Goal: Transaction & Acquisition: Purchase product/service

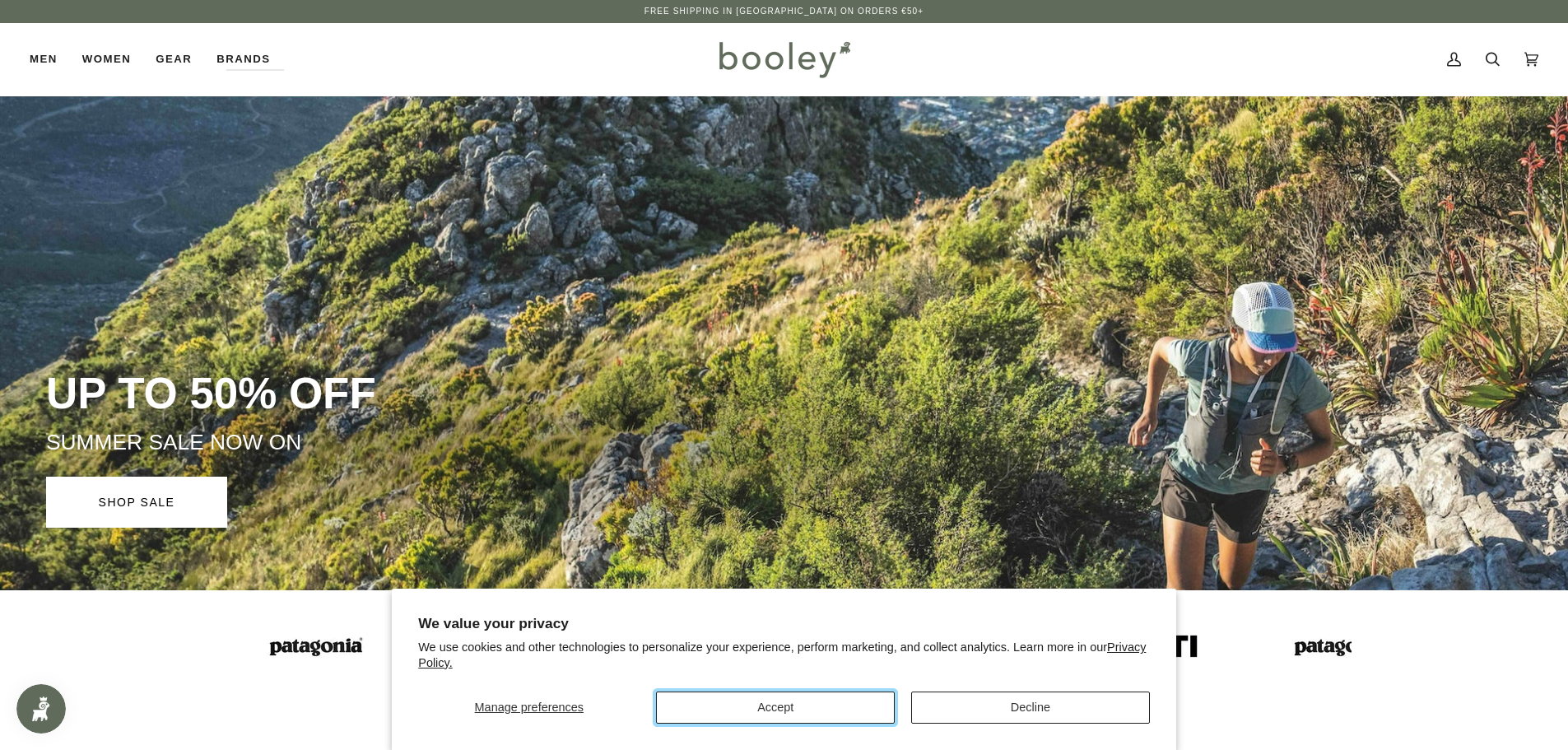
click at [829, 707] on button "Accept" at bounding box center [775, 707] width 239 height 32
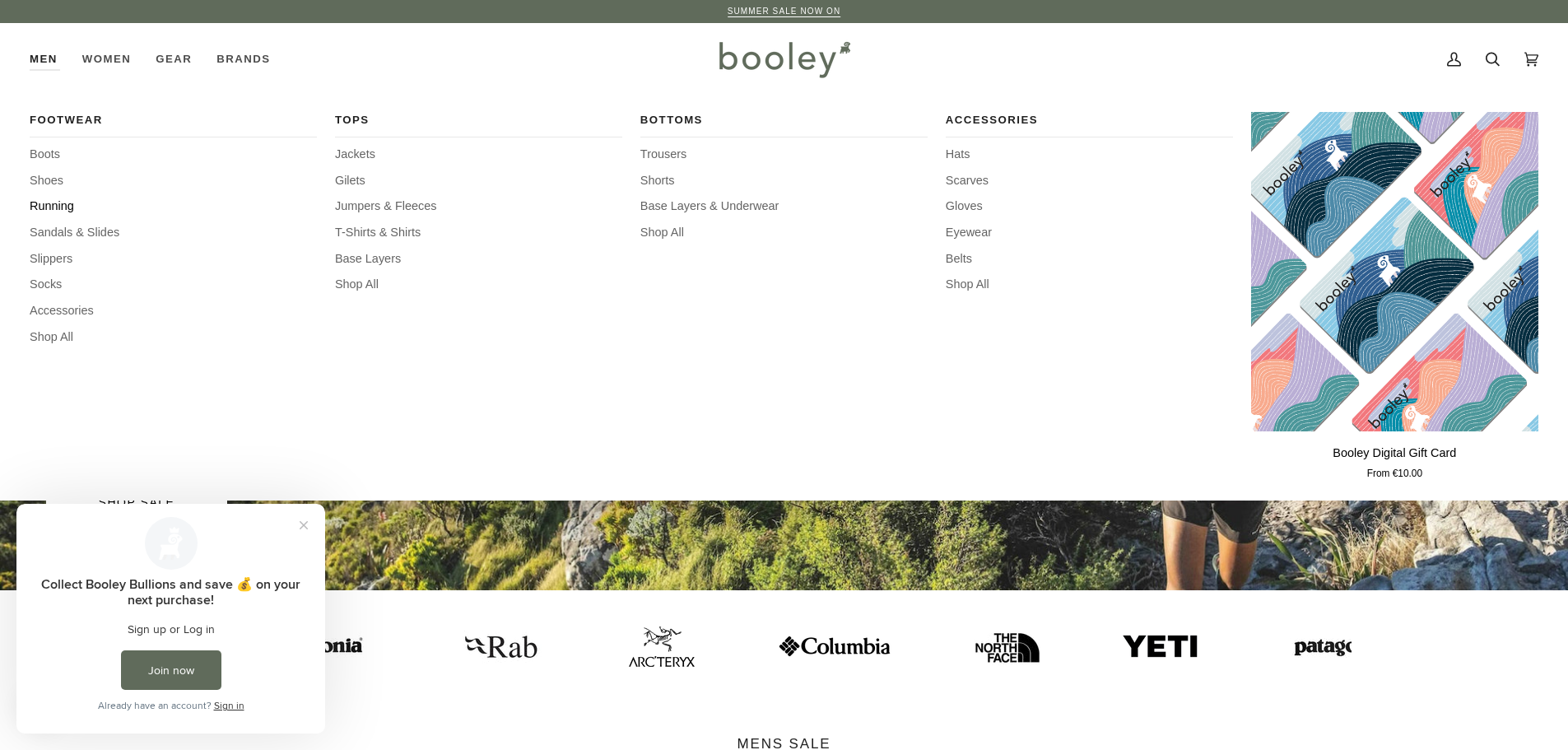
click at [57, 209] on span "Running" at bounding box center [173, 207] width 287 height 18
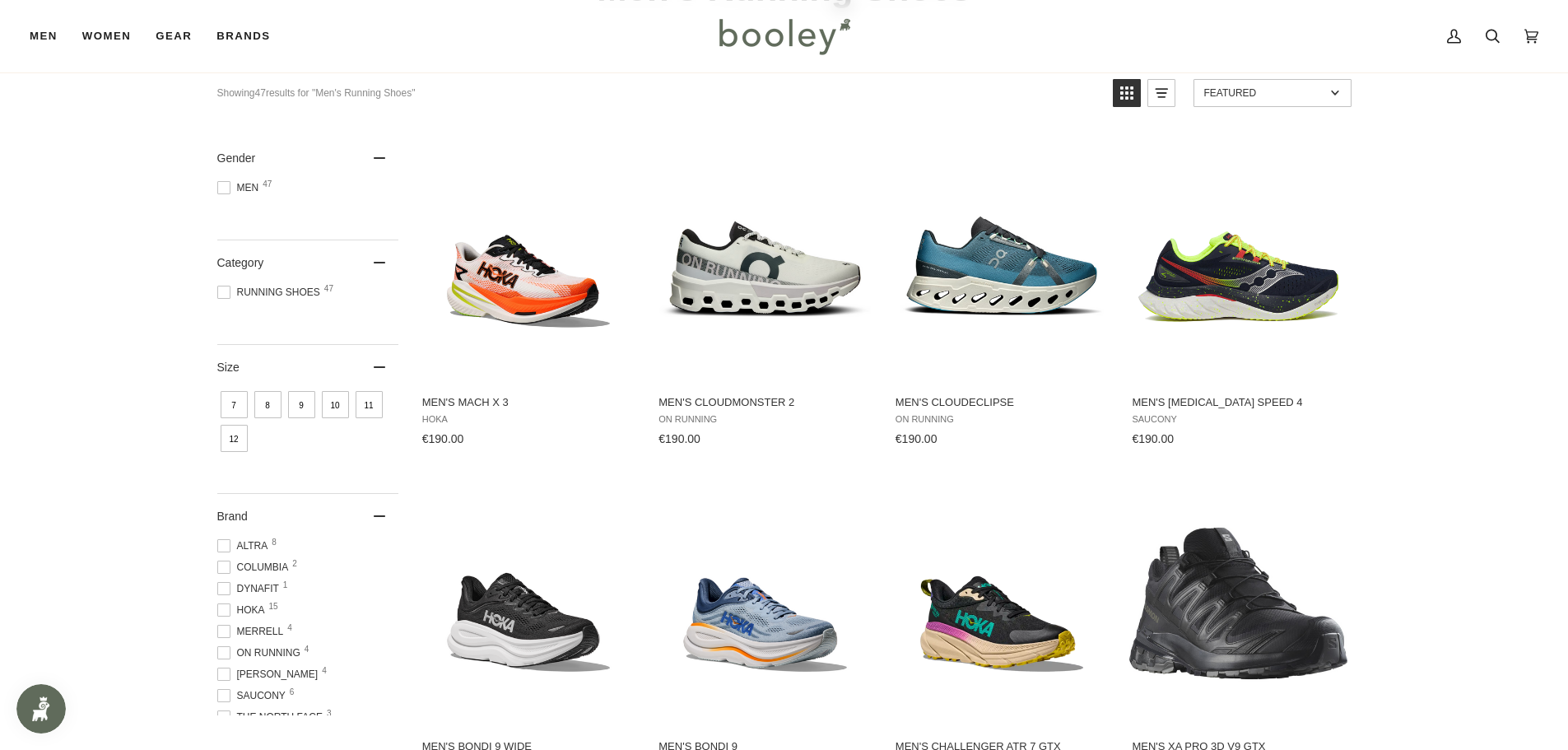
scroll to position [164, 0]
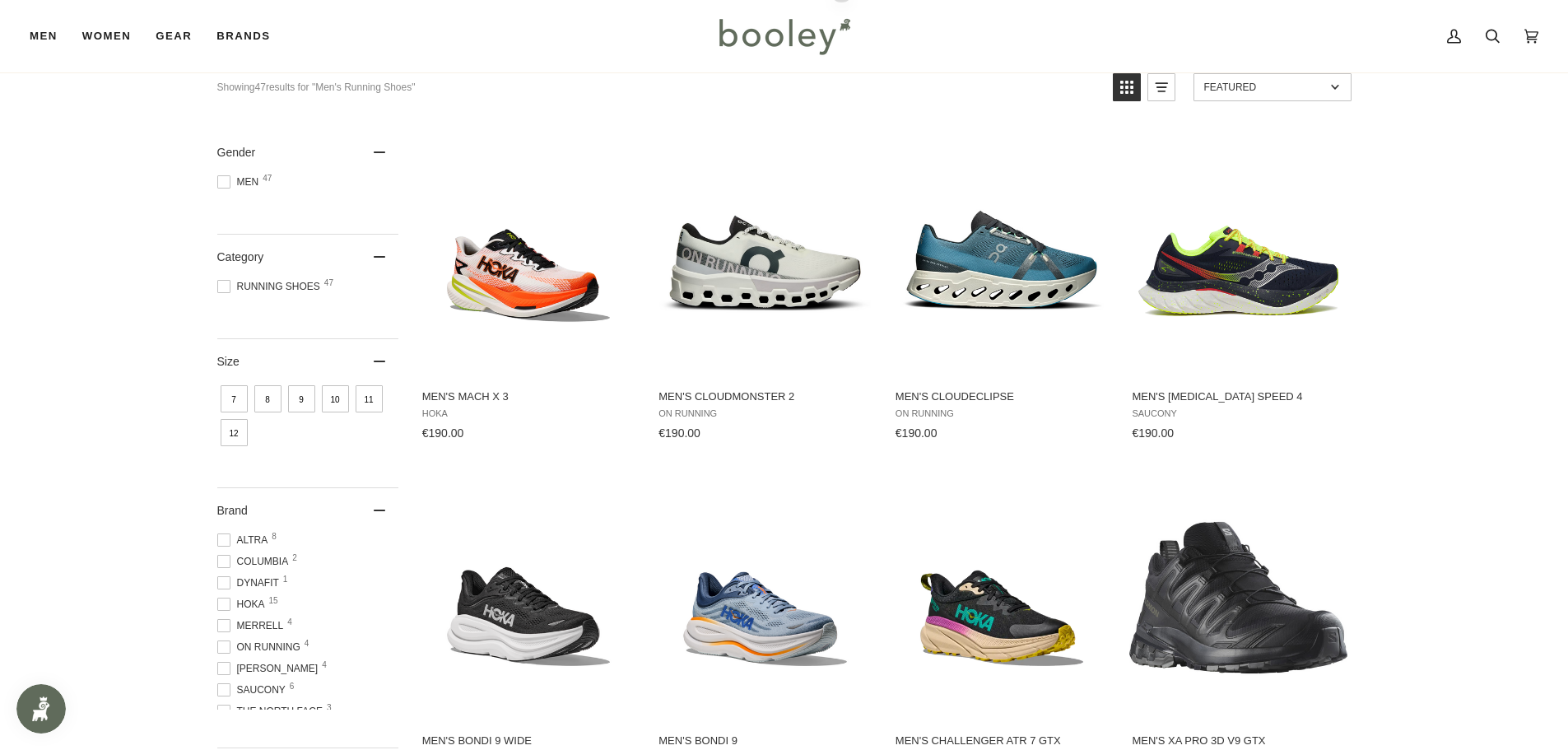
click at [307, 392] on span "9" at bounding box center [301, 399] width 28 height 28
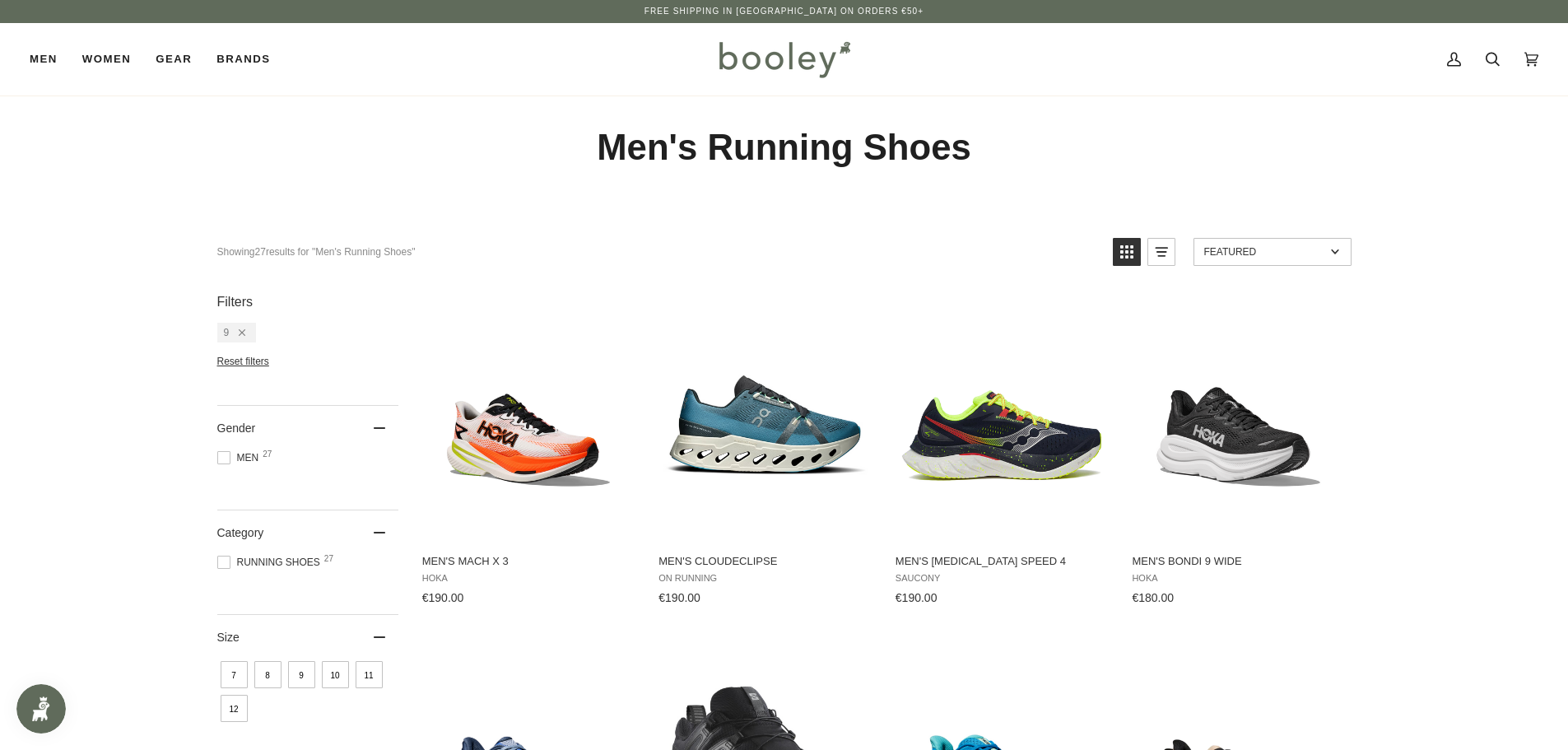
click at [342, 680] on span "10" at bounding box center [335, 674] width 28 height 28
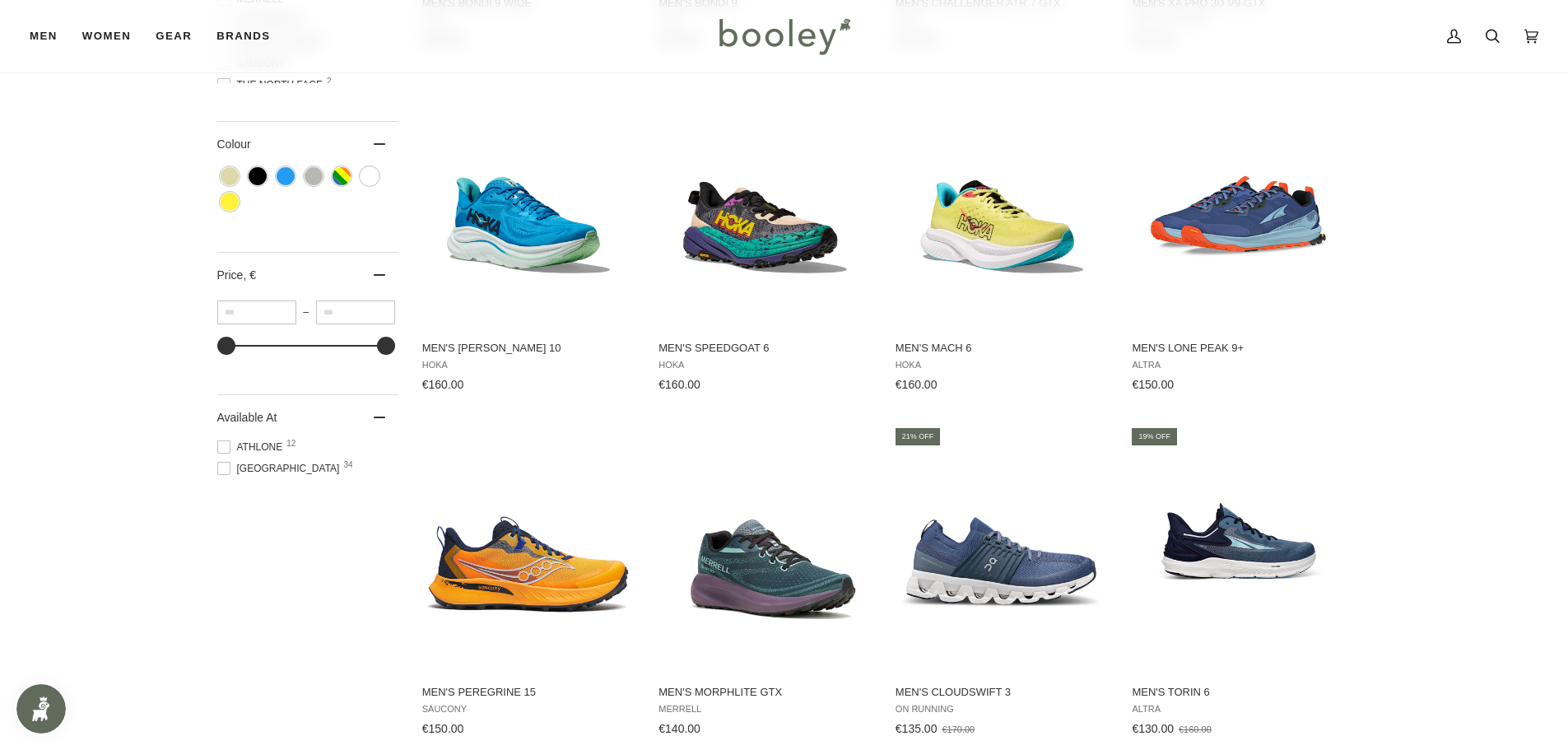
scroll to position [905, 0]
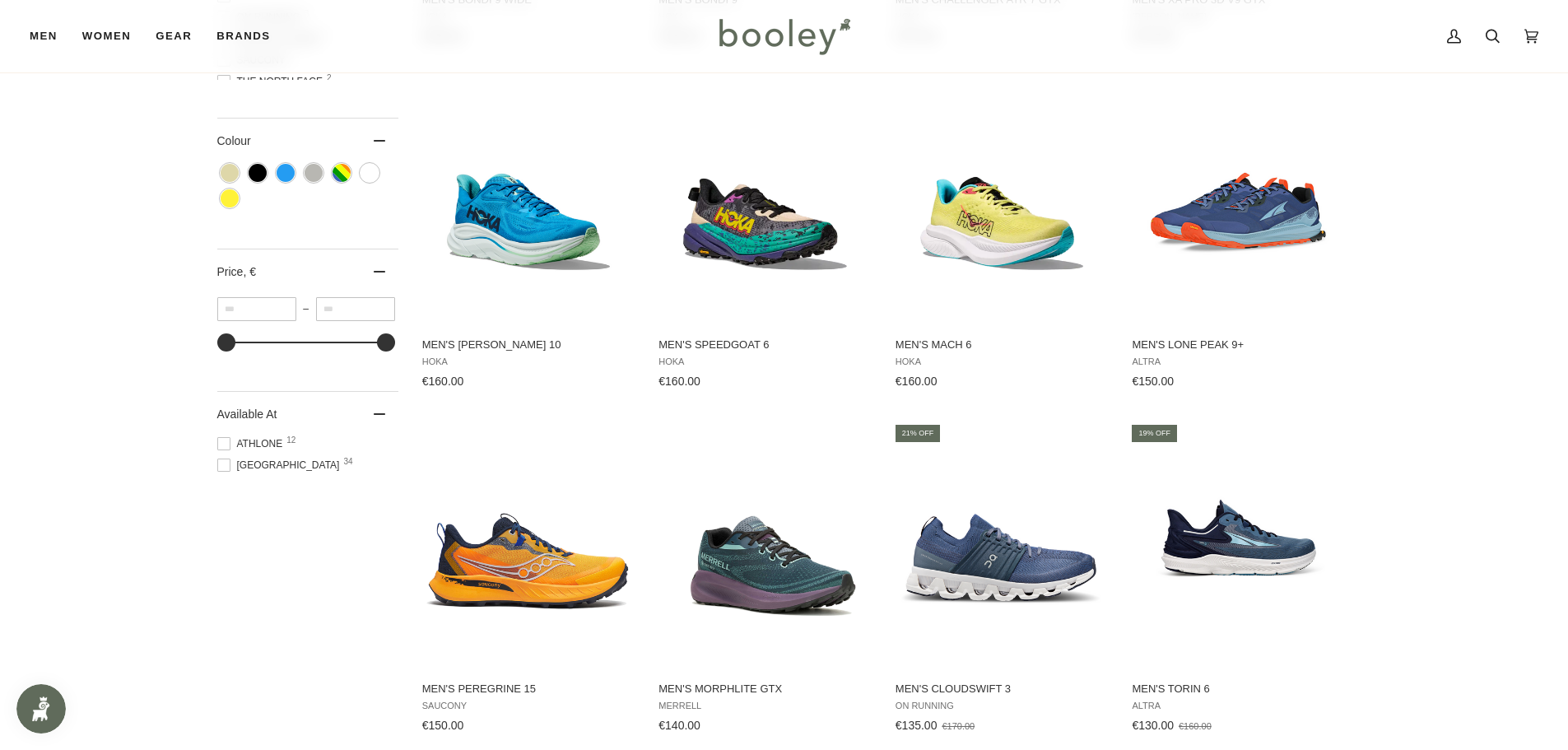
click at [226, 461] on span at bounding box center [224, 466] width 13 height 13
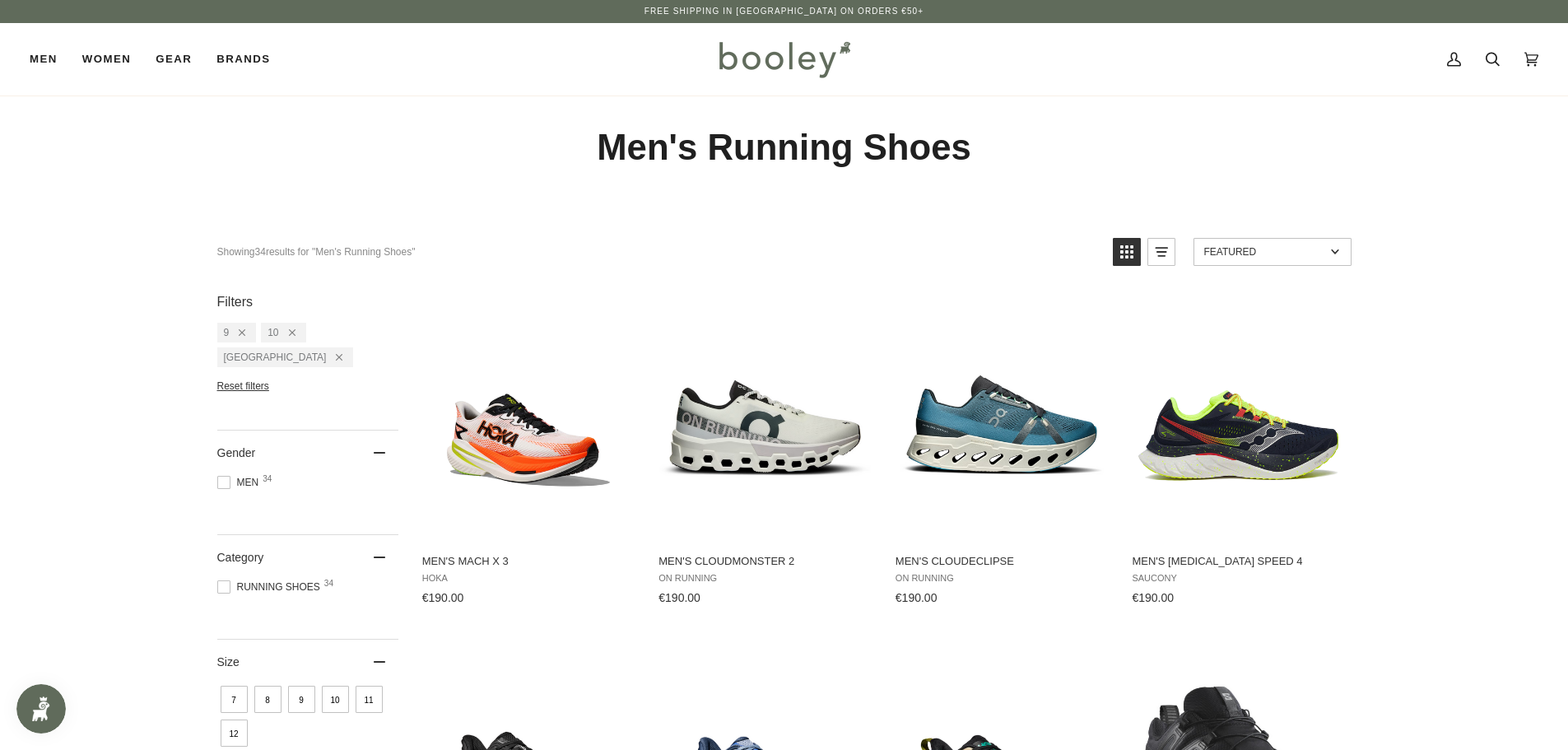
click at [217, 476] on span at bounding box center [224, 482] width 13 height 13
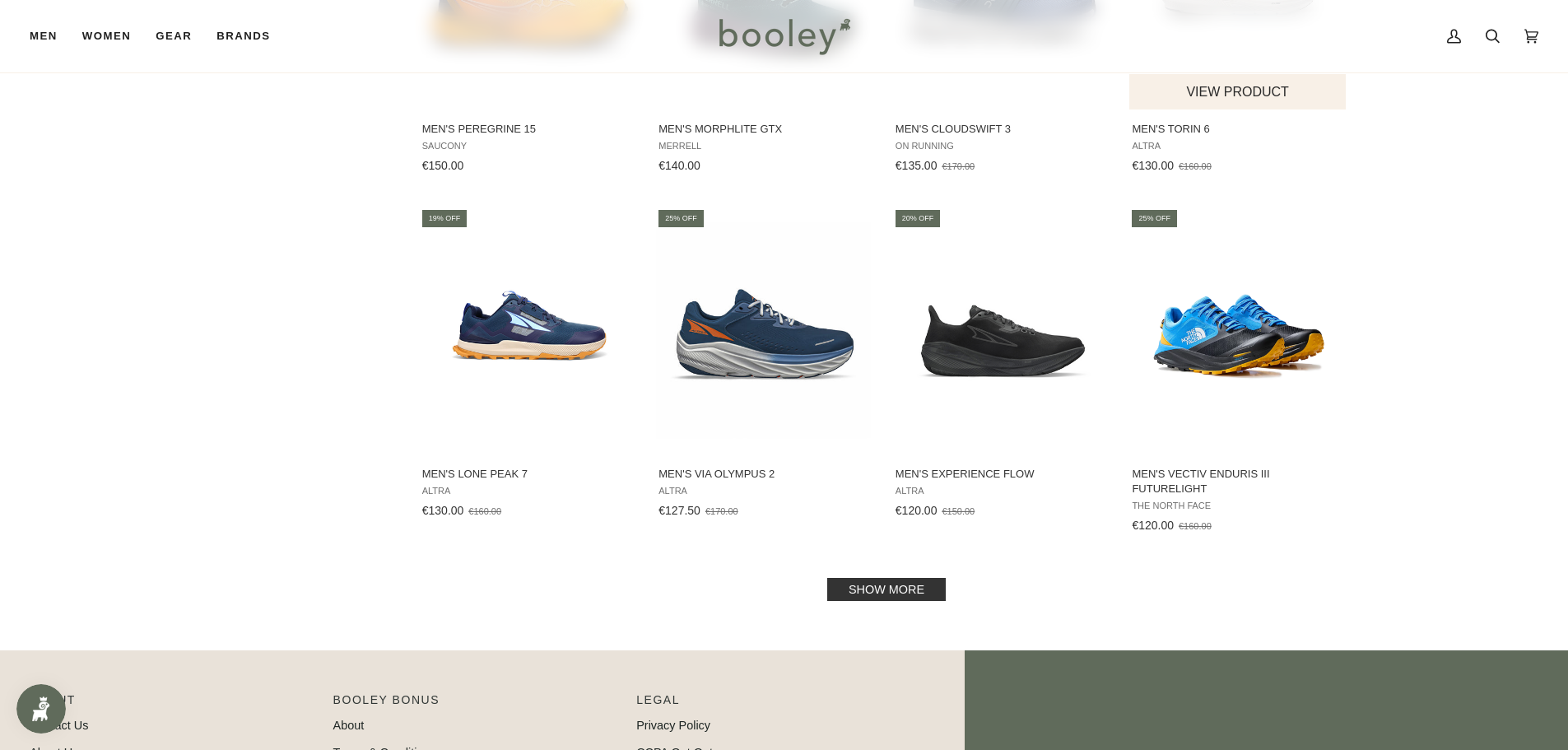
scroll to position [1482, 0]
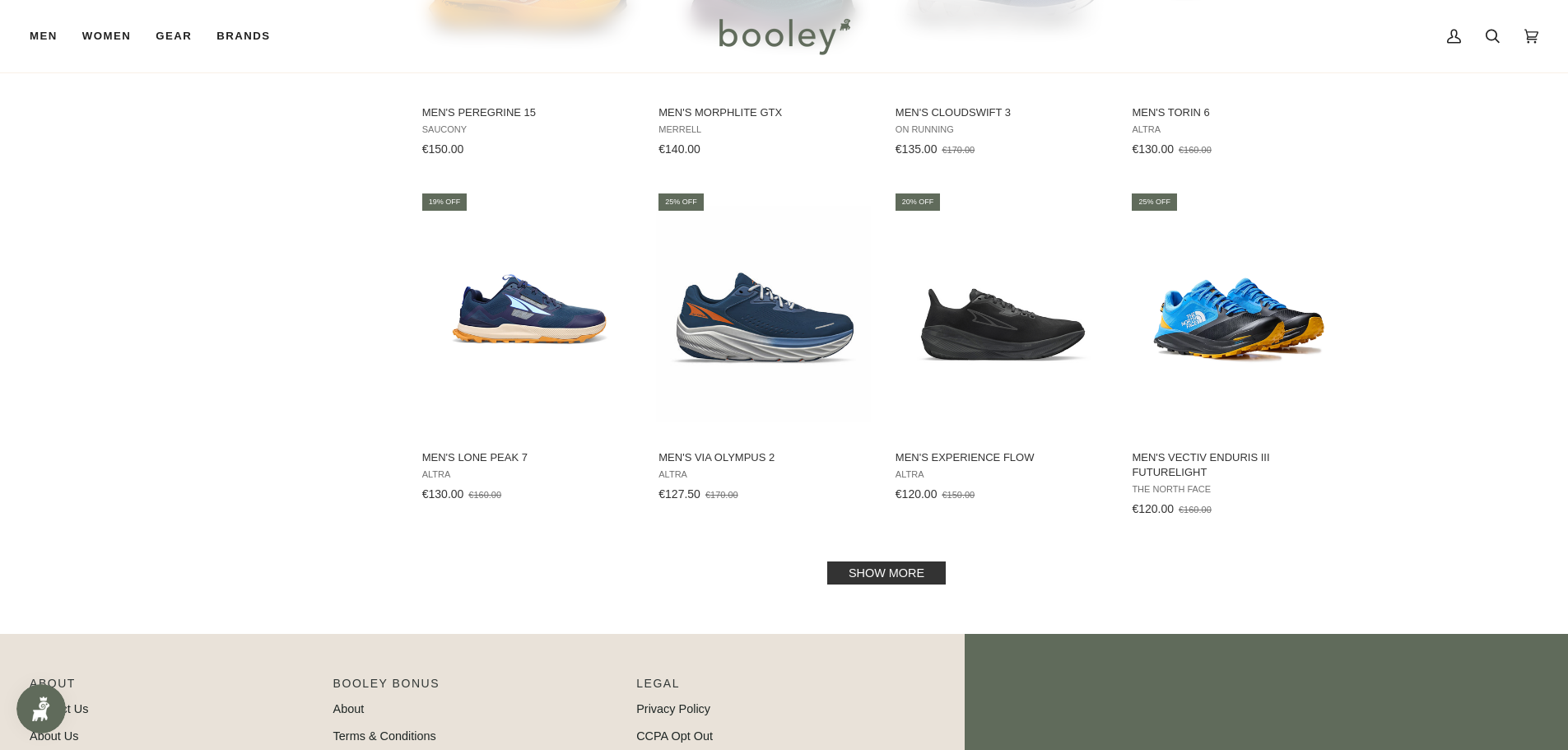
click at [914, 574] on link "Show more" at bounding box center [887, 573] width 118 height 23
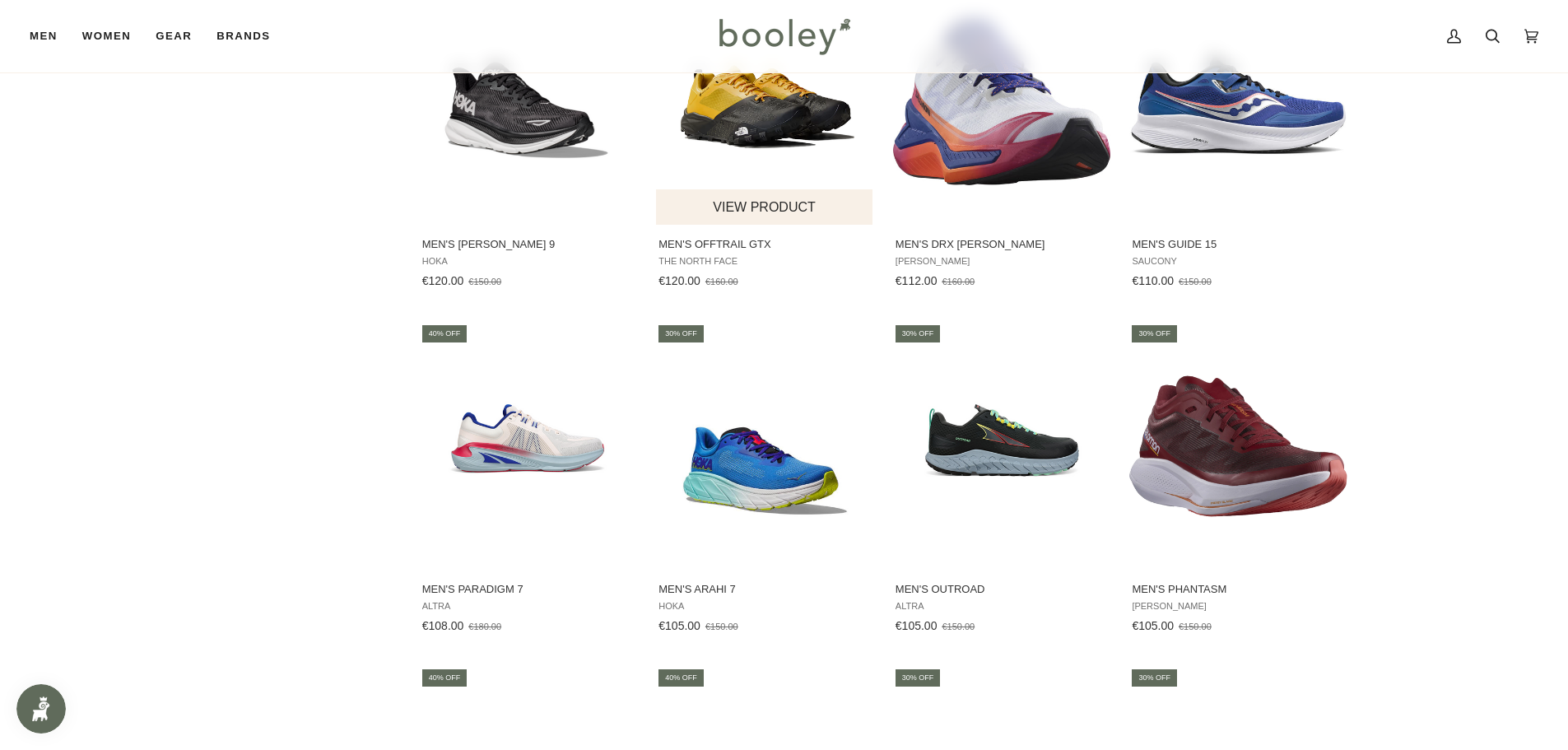
scroll to position [2305, 0]
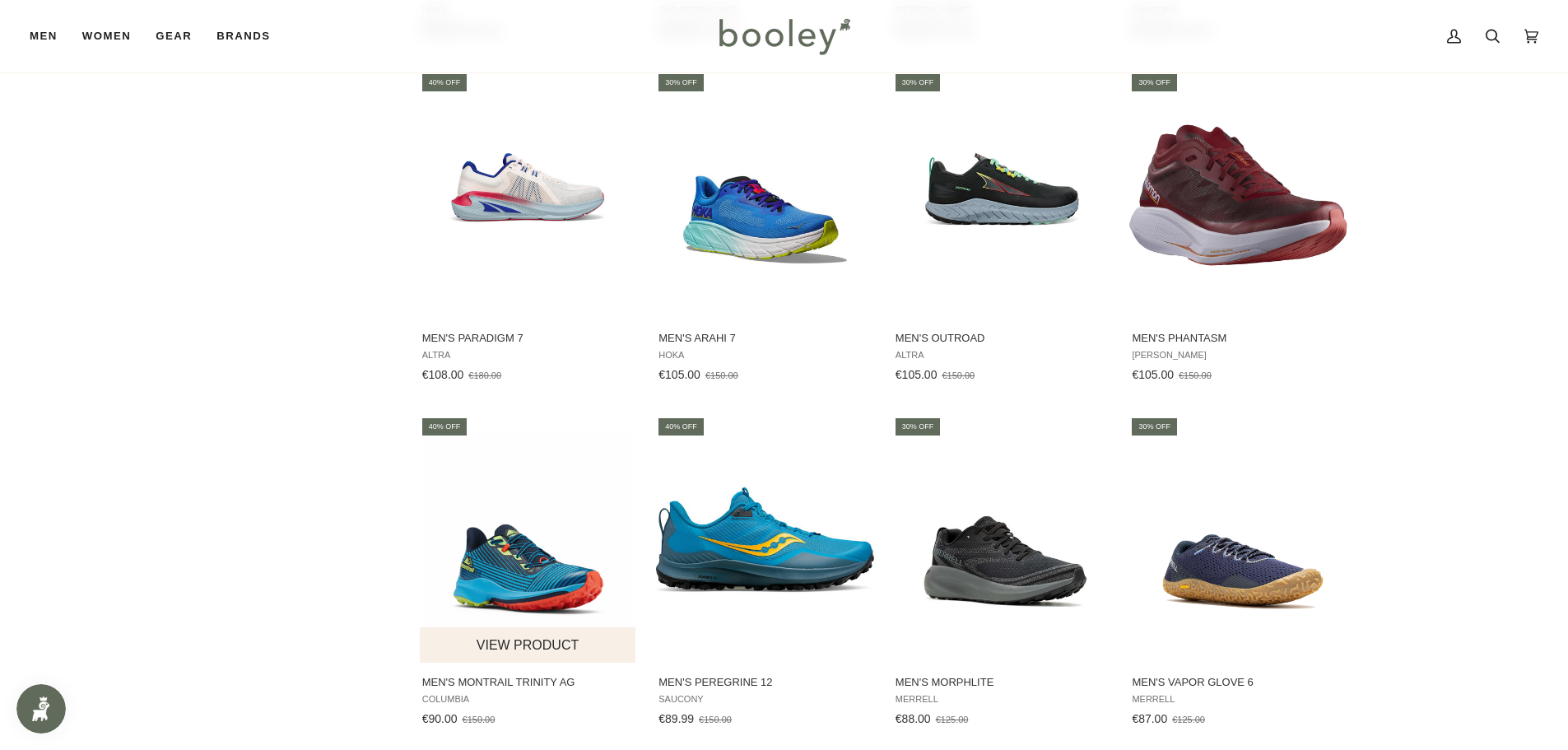
click at [532, 581] on img "Men's Montrail Trinity AG" at bounding box center [528, 539] width 218 height 218
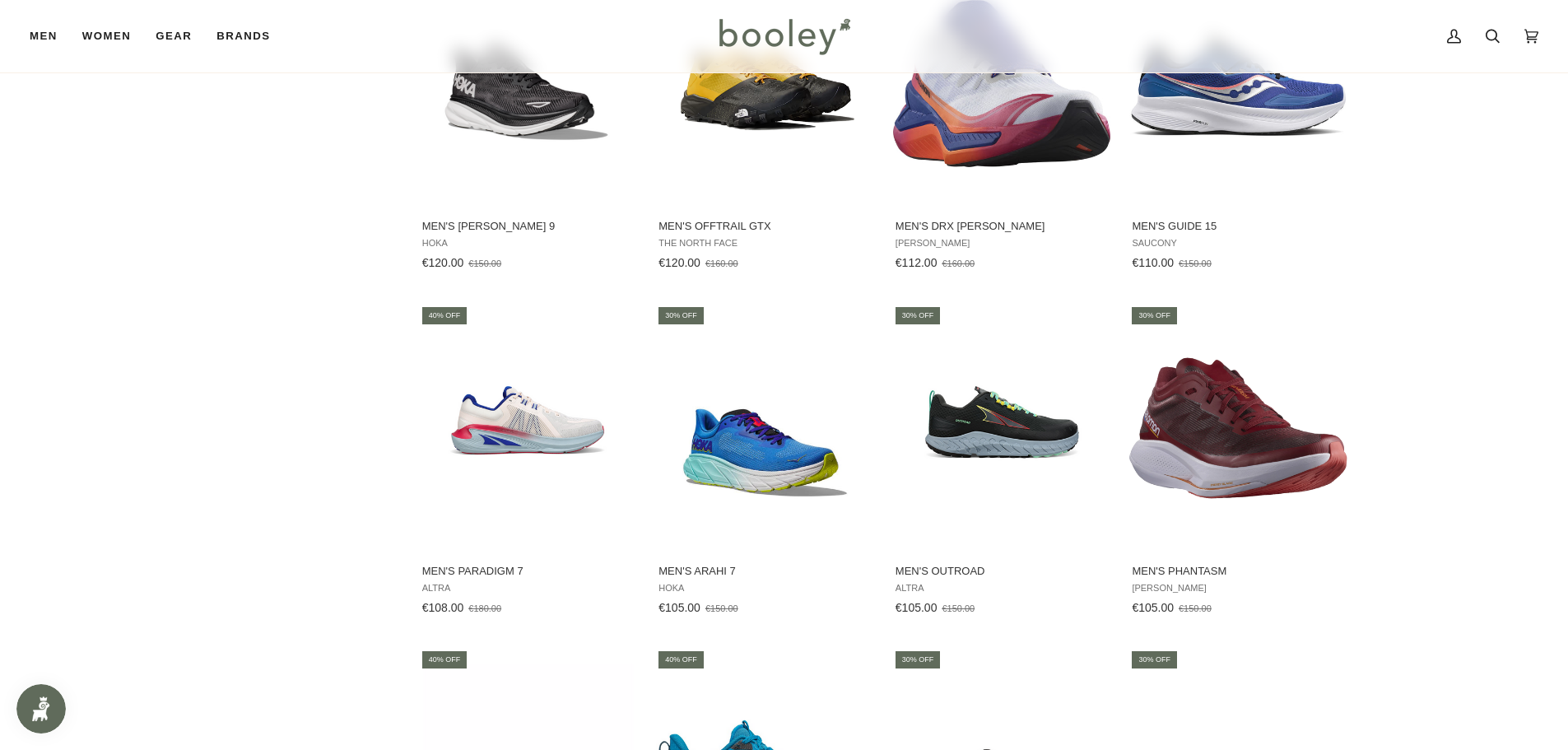
scroll to position [1729, 0]
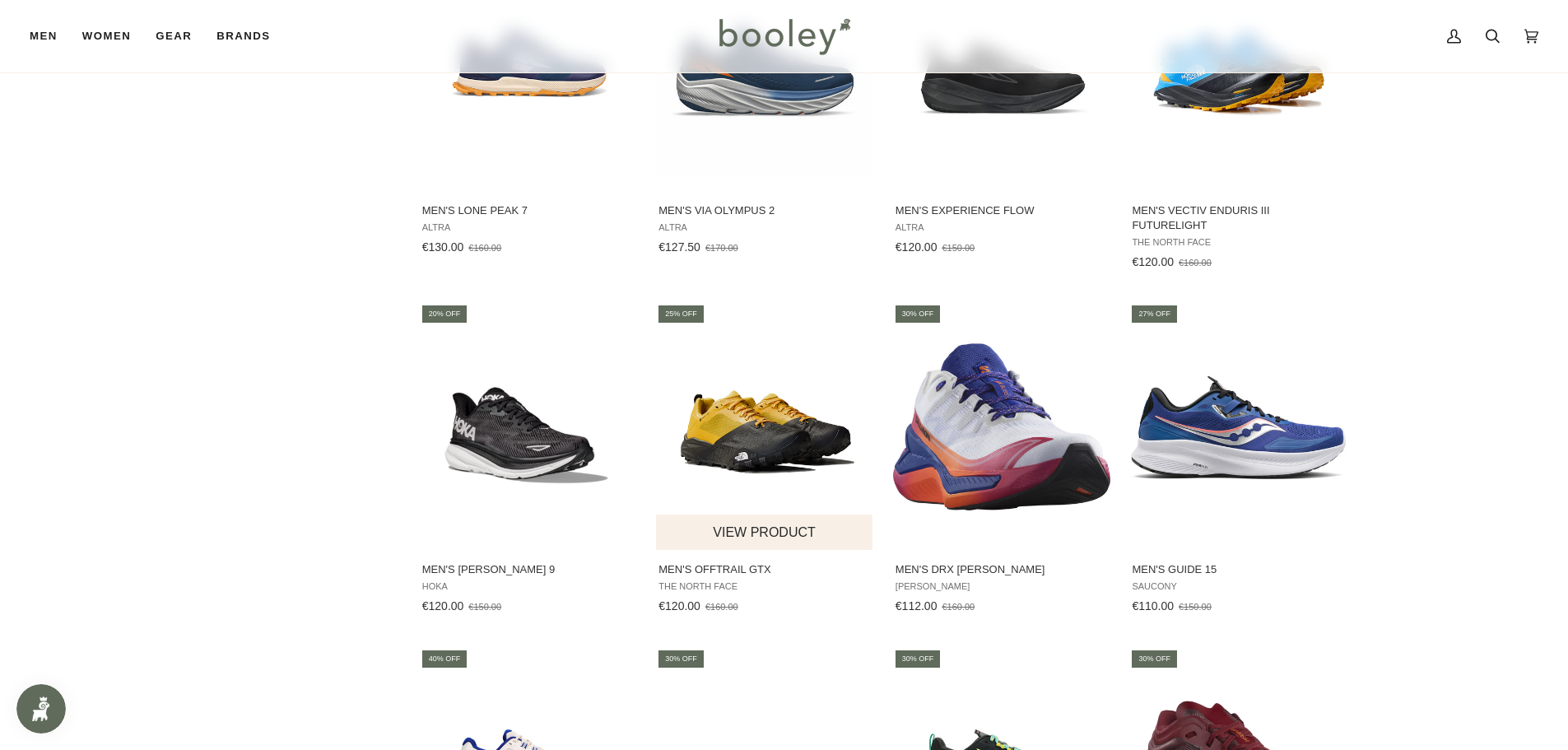
click at [723, 425] on img "Men's Offtrail GTX" at bounding box center [764, 426] width 218 height 218
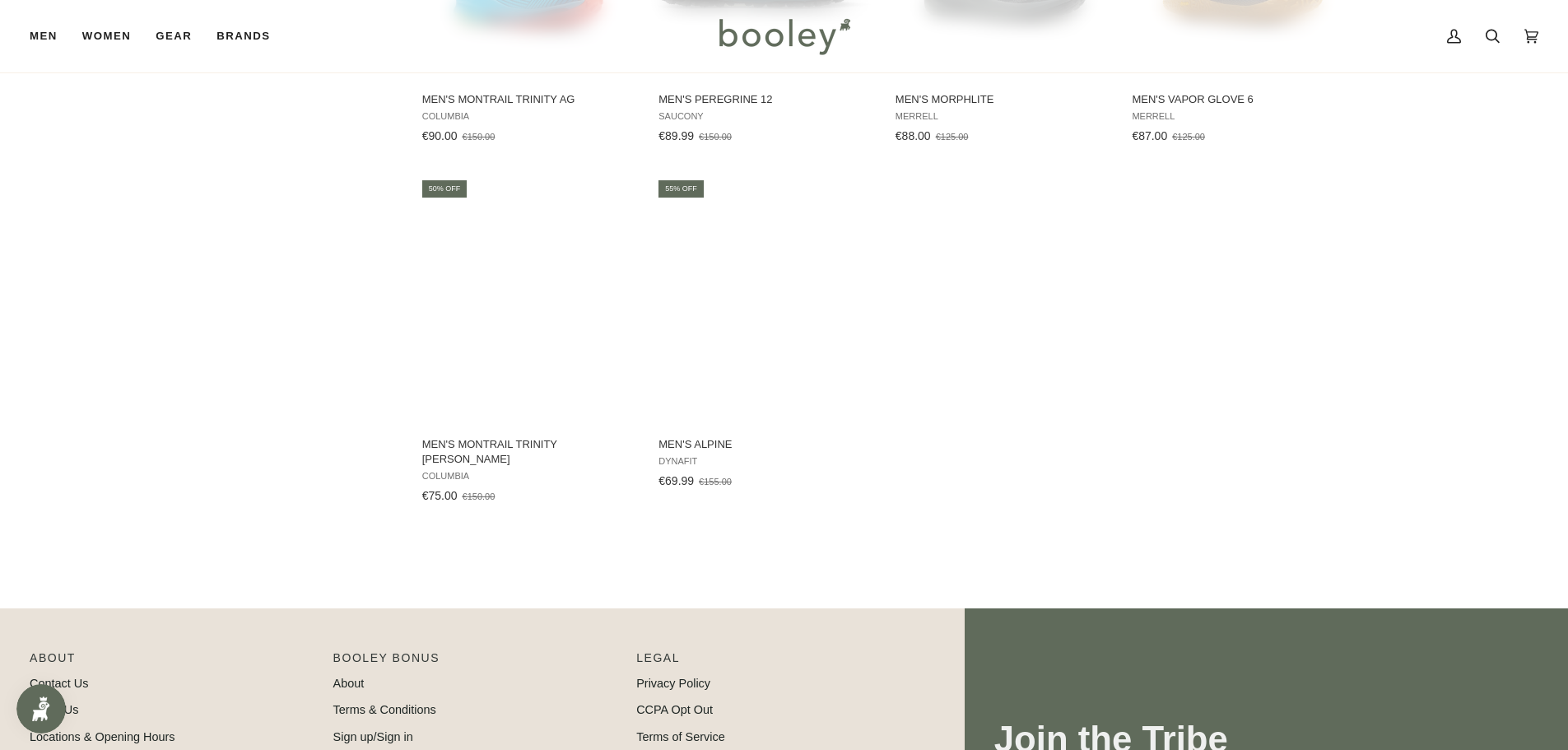
scroll to position [2716, 0]
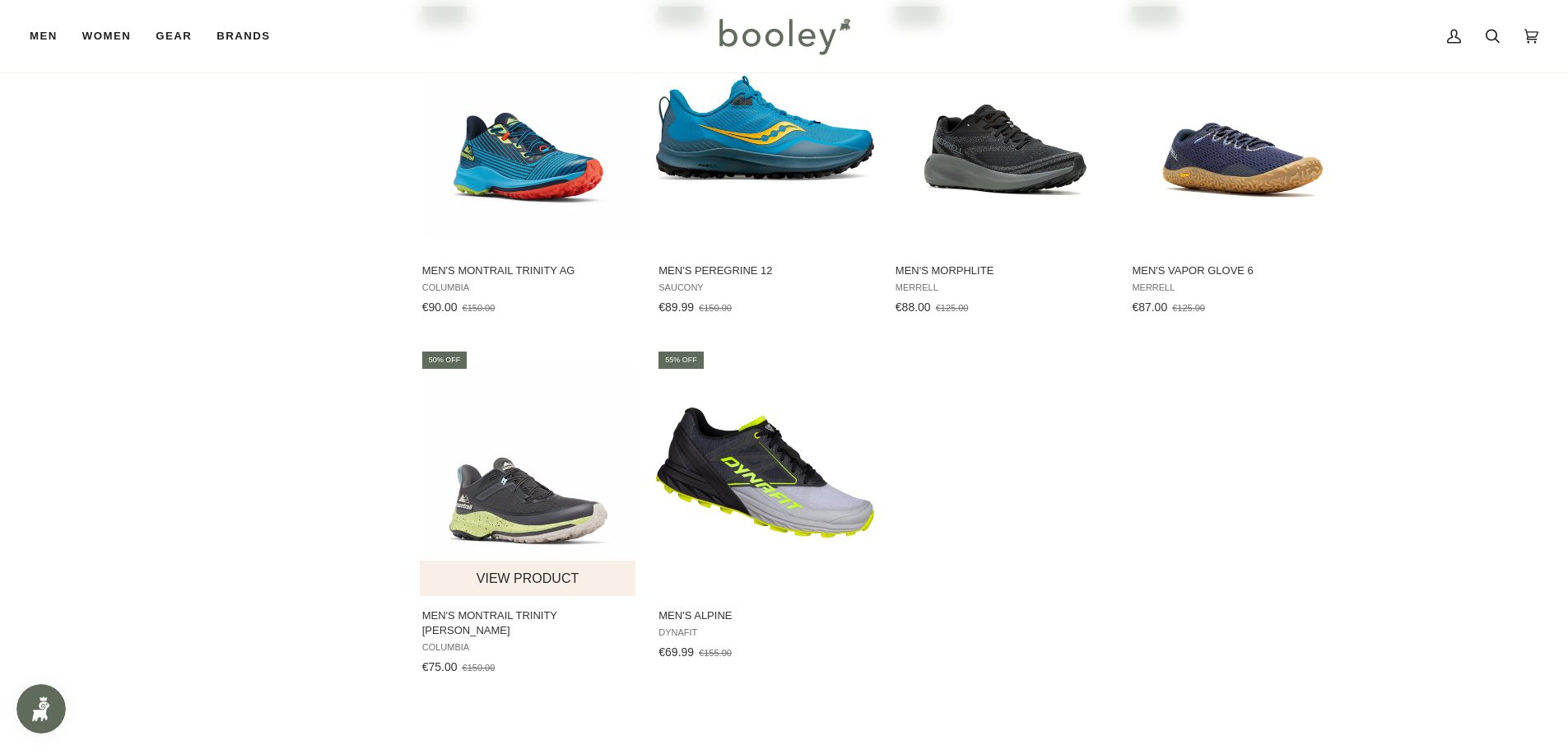
click at [510, 504] on img "Men's Montrail Trinity AG II" at bounding box center [528, 472] width 218 height 218
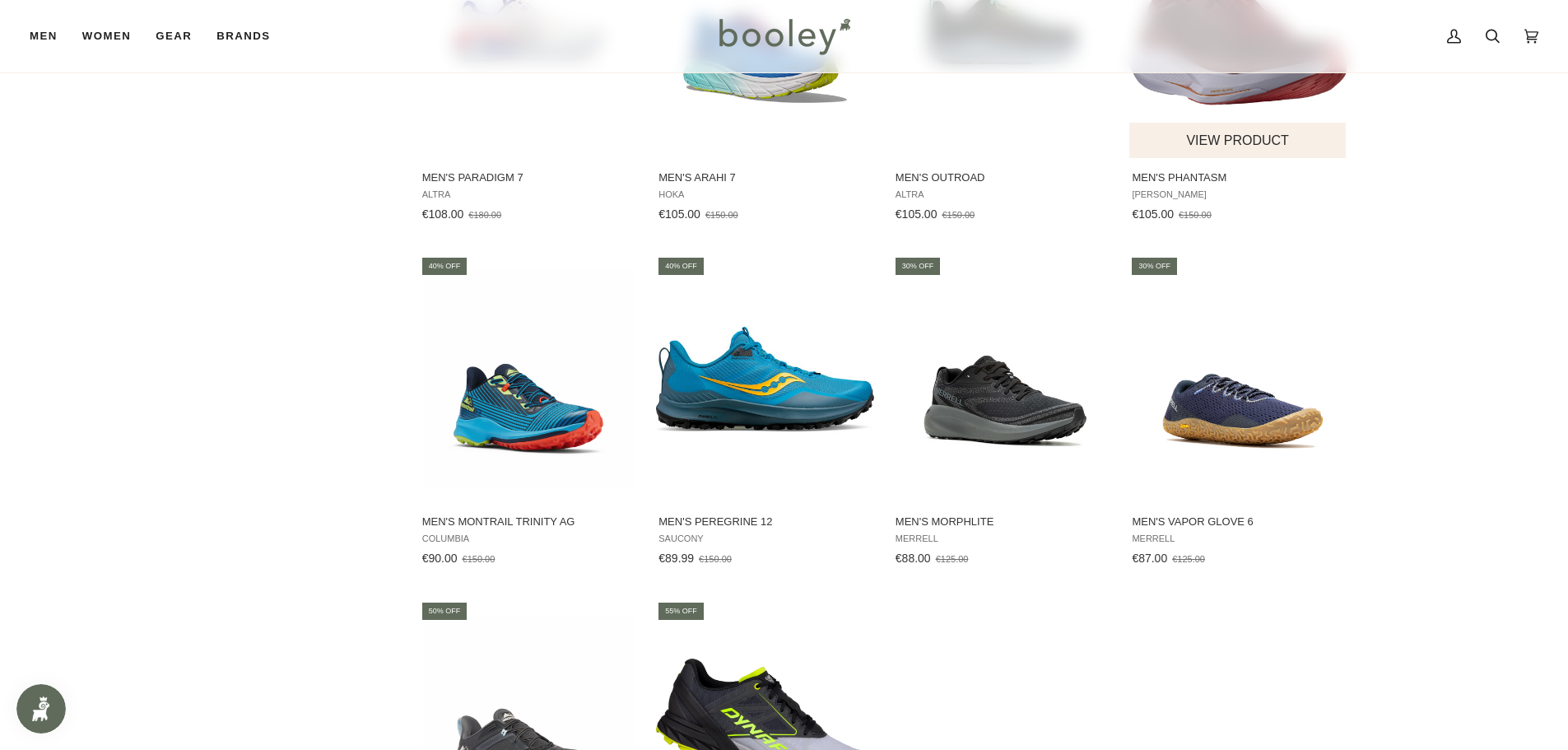
scroll to position [2469, 0]
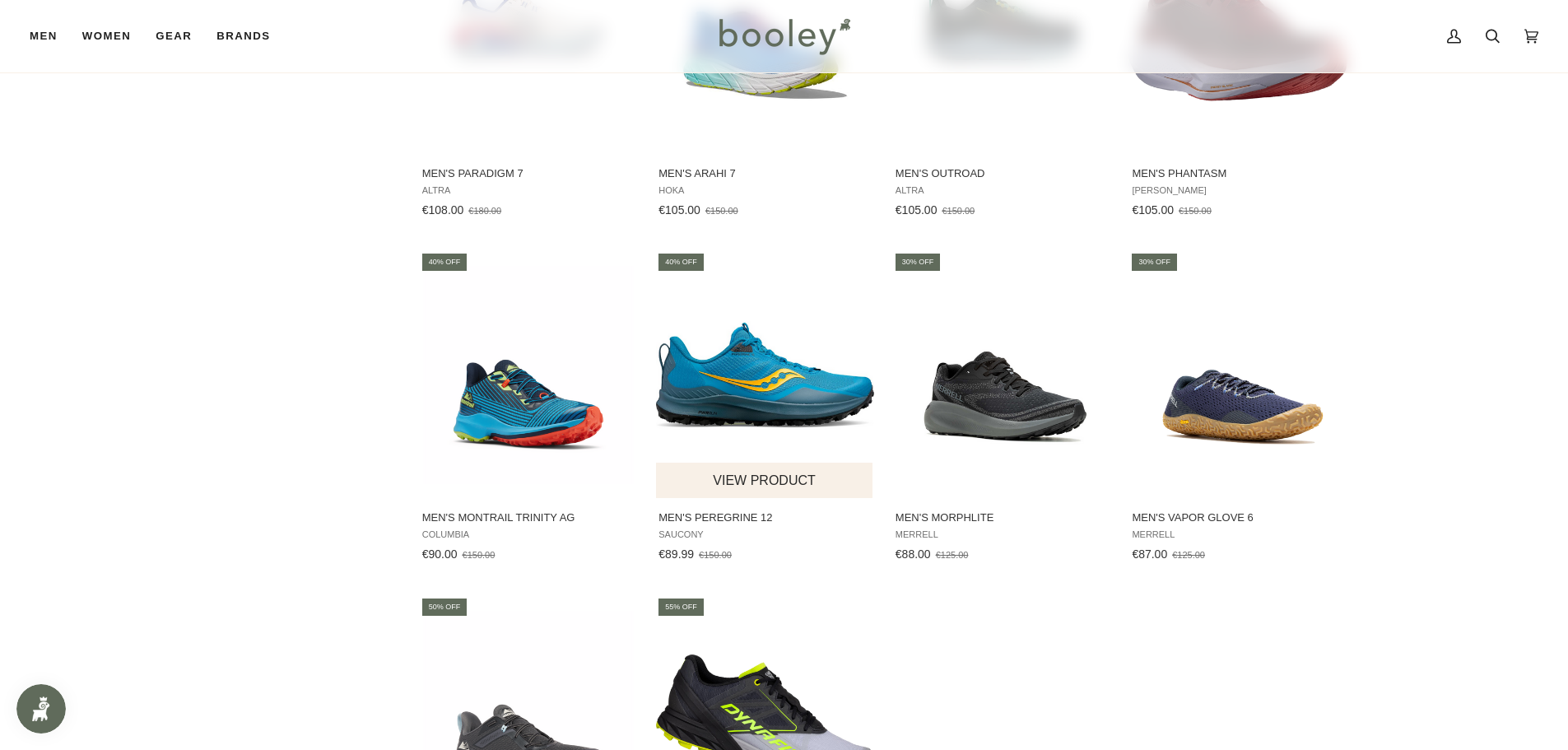
click at [745, 373] on img "Men's Peregrine 12" at bounding box center [764, 375] width 218 height 218
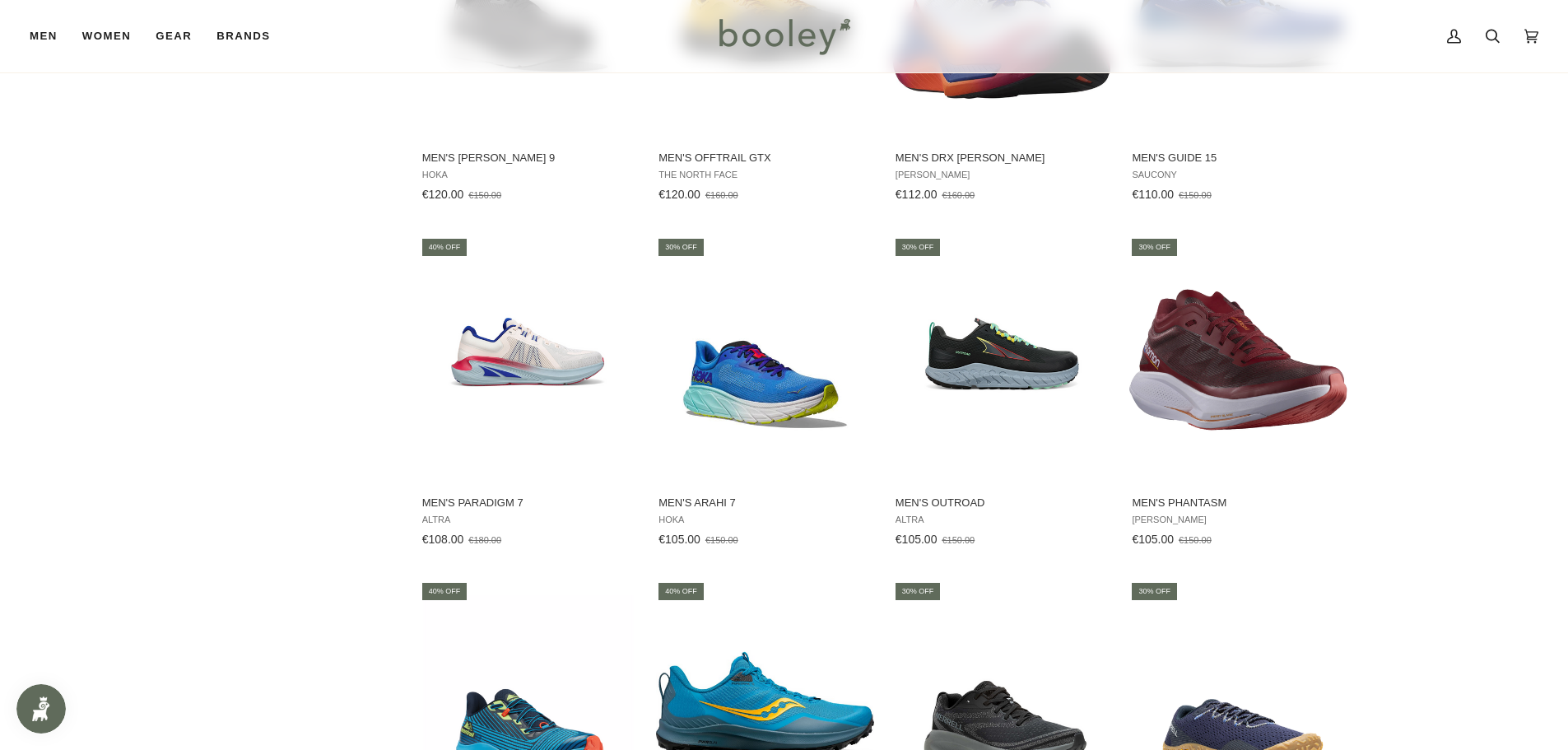
scroll to position [1646, 0]
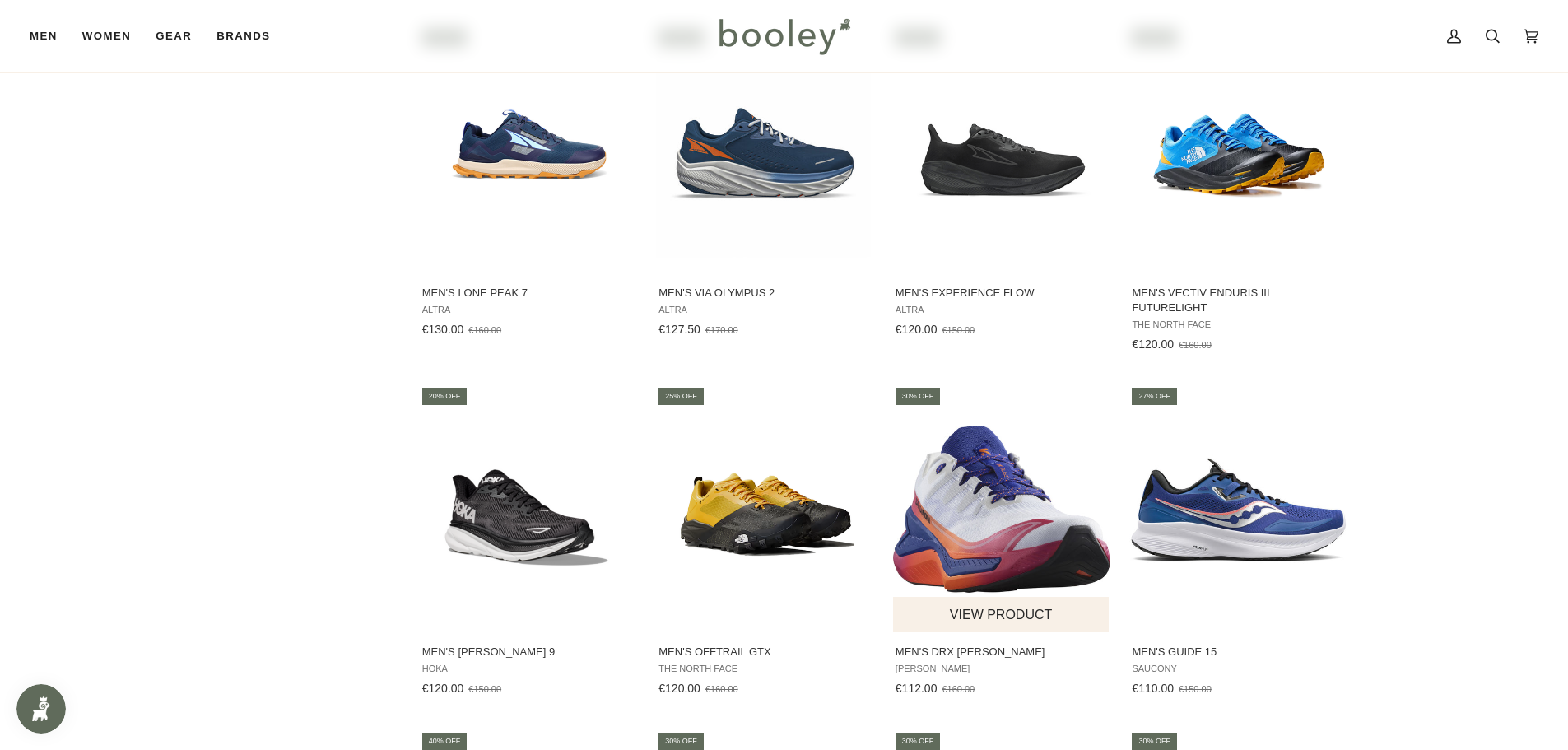
click at [972, 516] on img "Men's Drx Bliss" at bounding box center [1002, 509] width 218 height 218
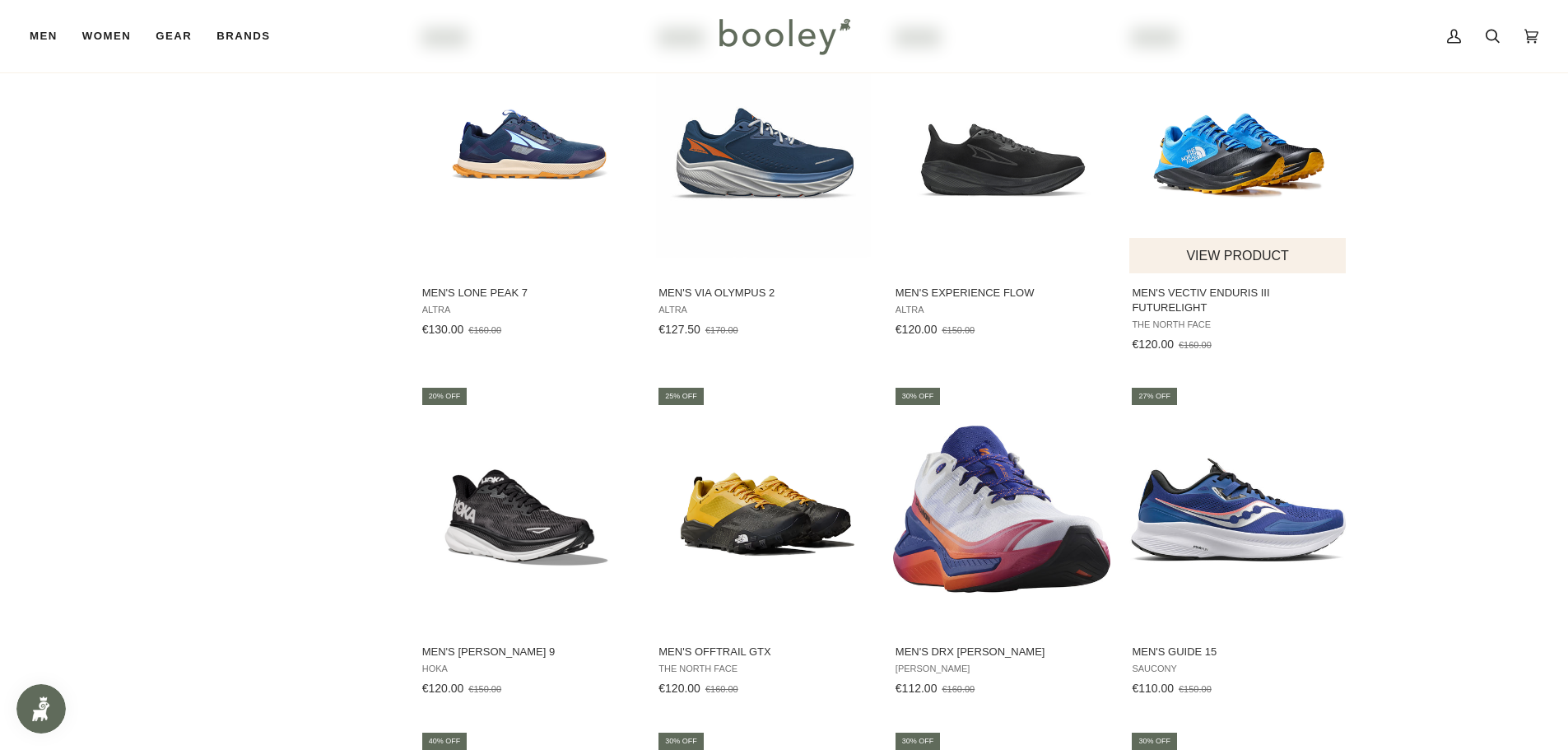
click at [1249, 154] on img "Men's Vectiv Enduris III FutureLight" at bounding box center [1238, 149] width 218 height 218
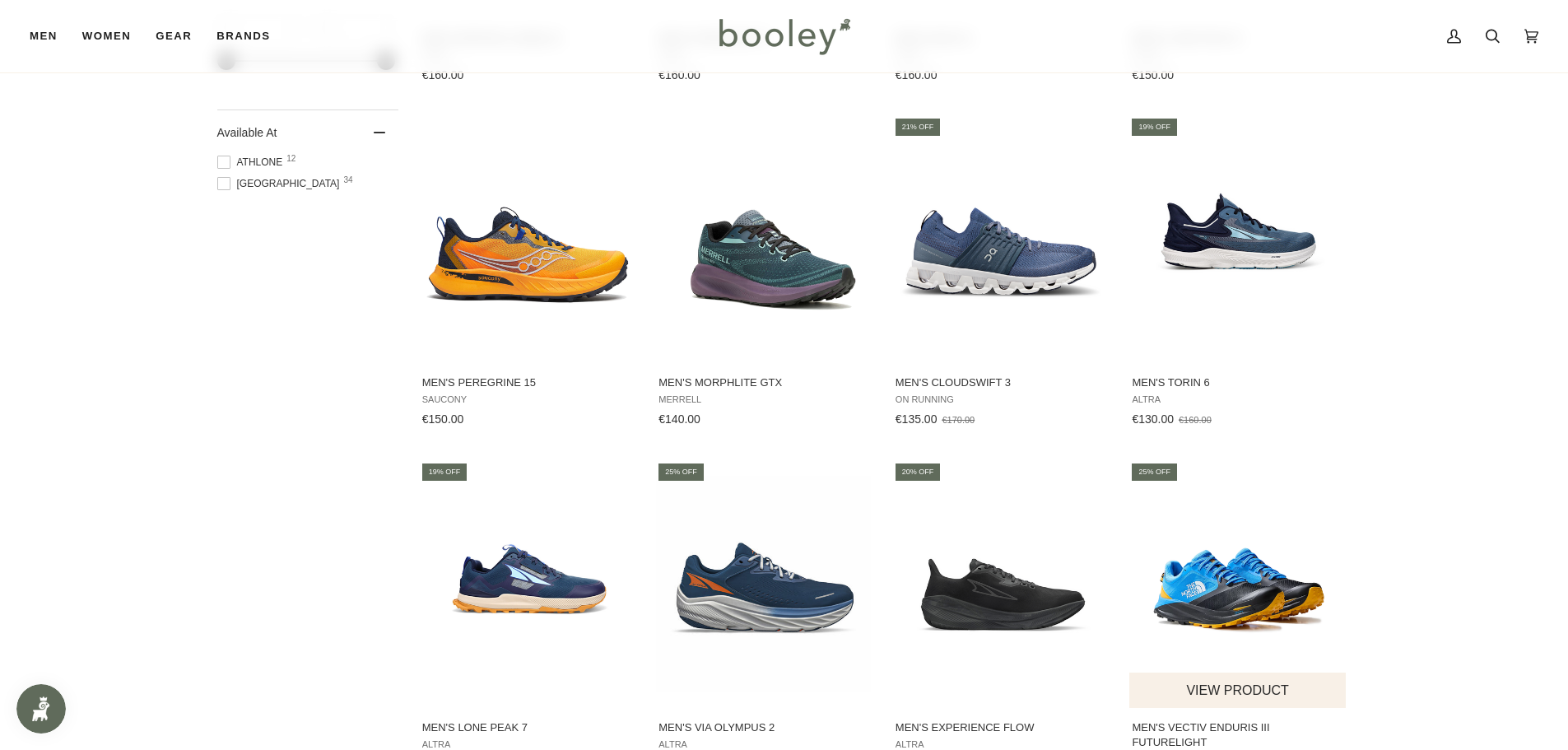
scroll to position [1152, 0]
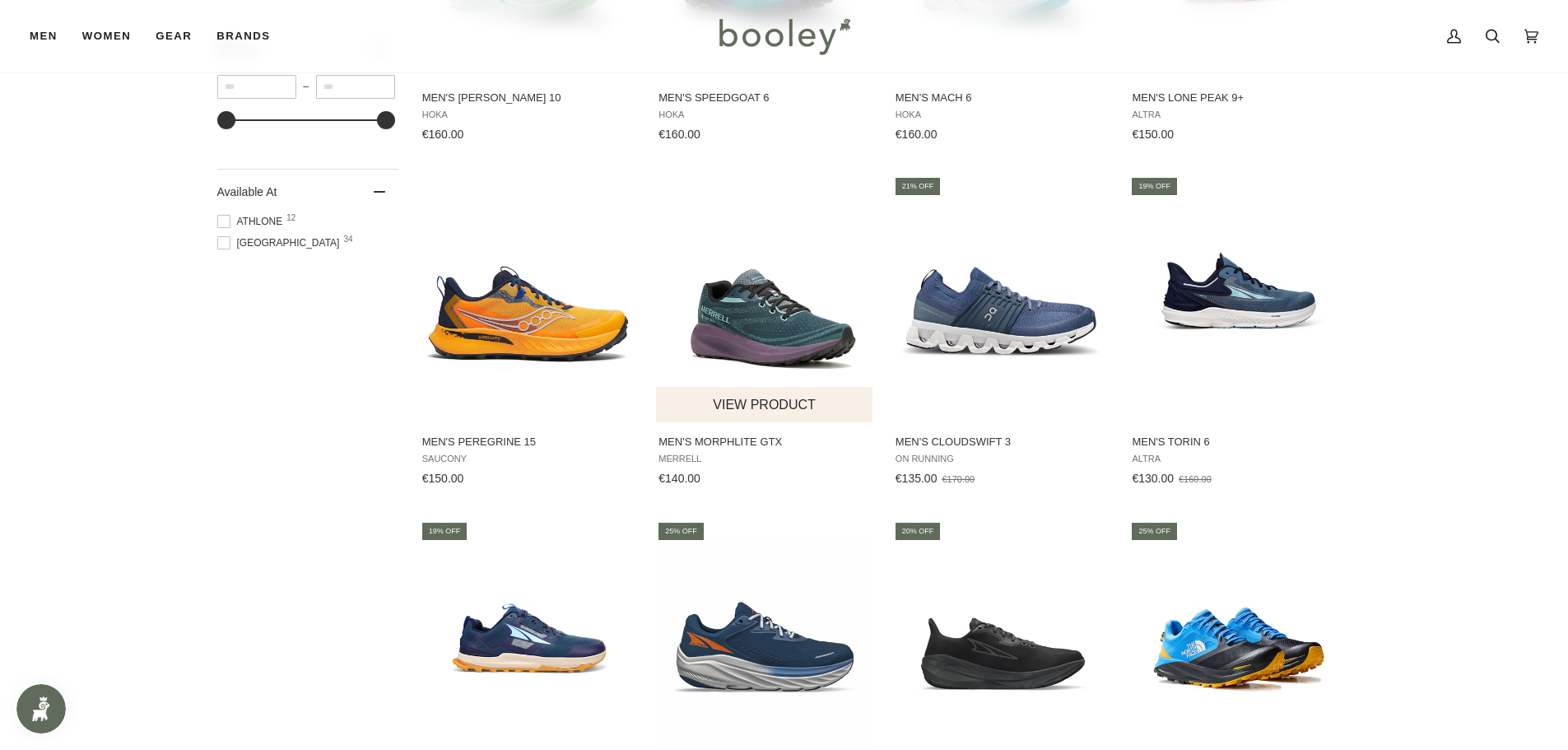
click at [755, 329] on img "Men's Morphlite GTX" at bounding box center [764, 299] width 218 height 218
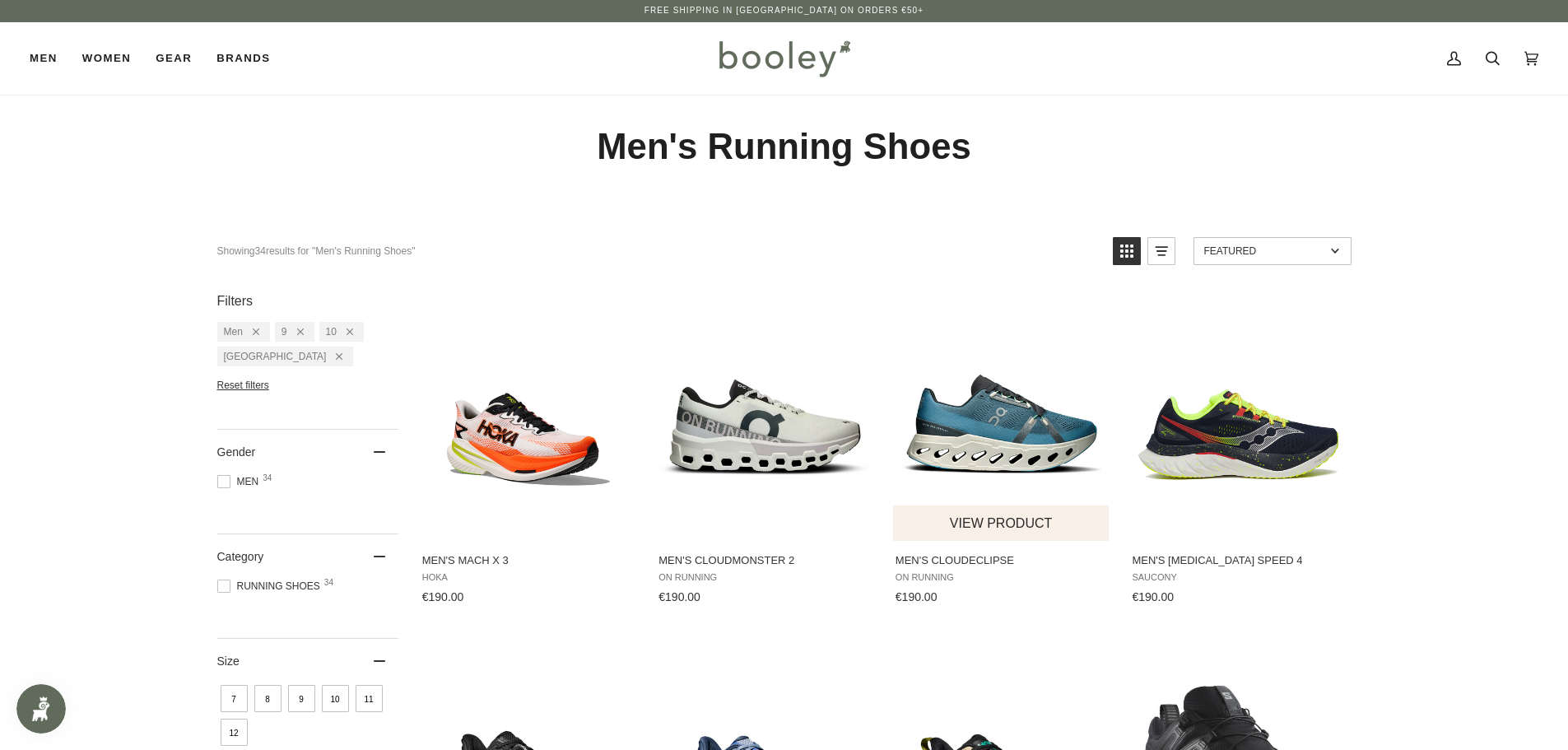
scroll to position [0, 0]
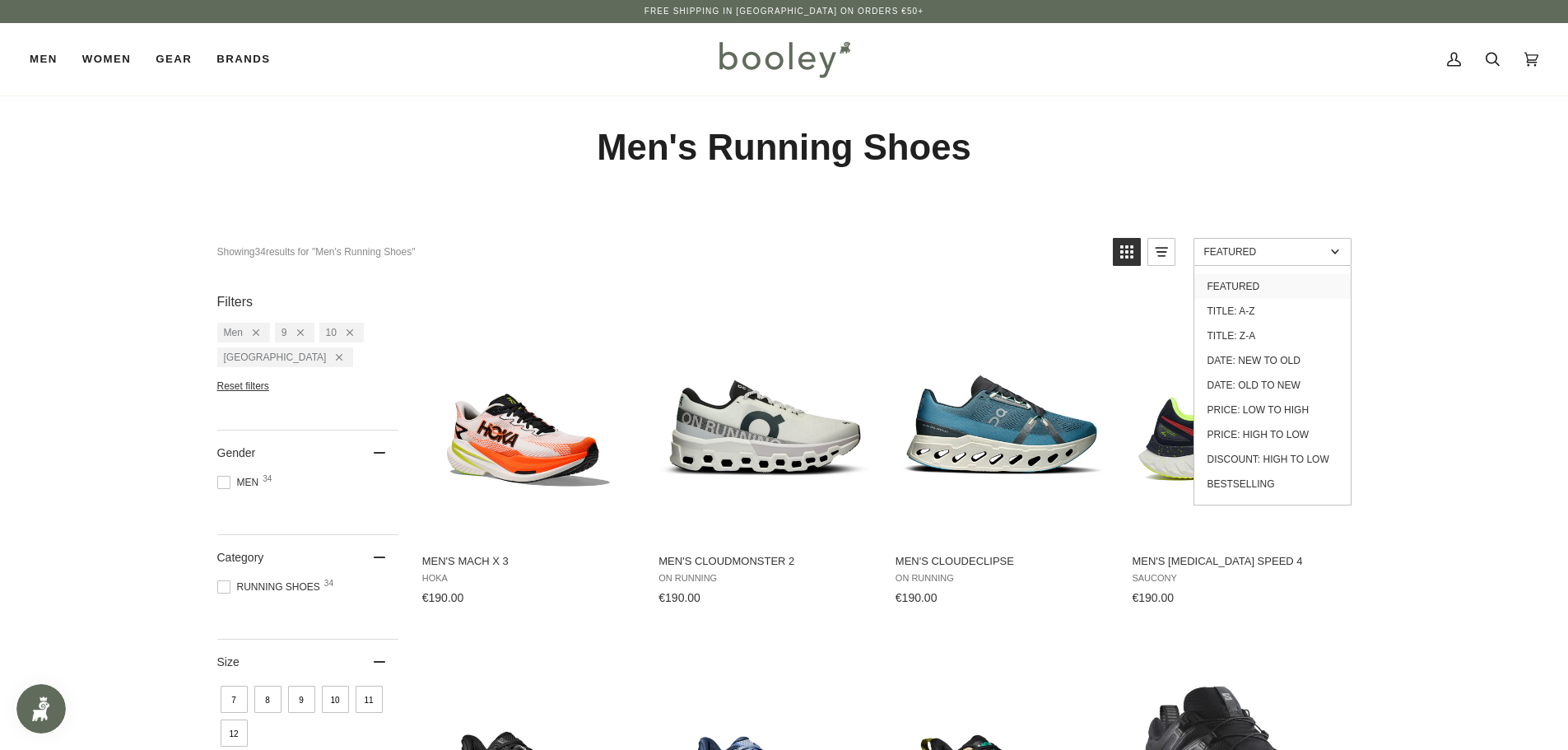
click at [1229, 246] on span "Featured" at bounding box center [1264, 252] width 121 height 12
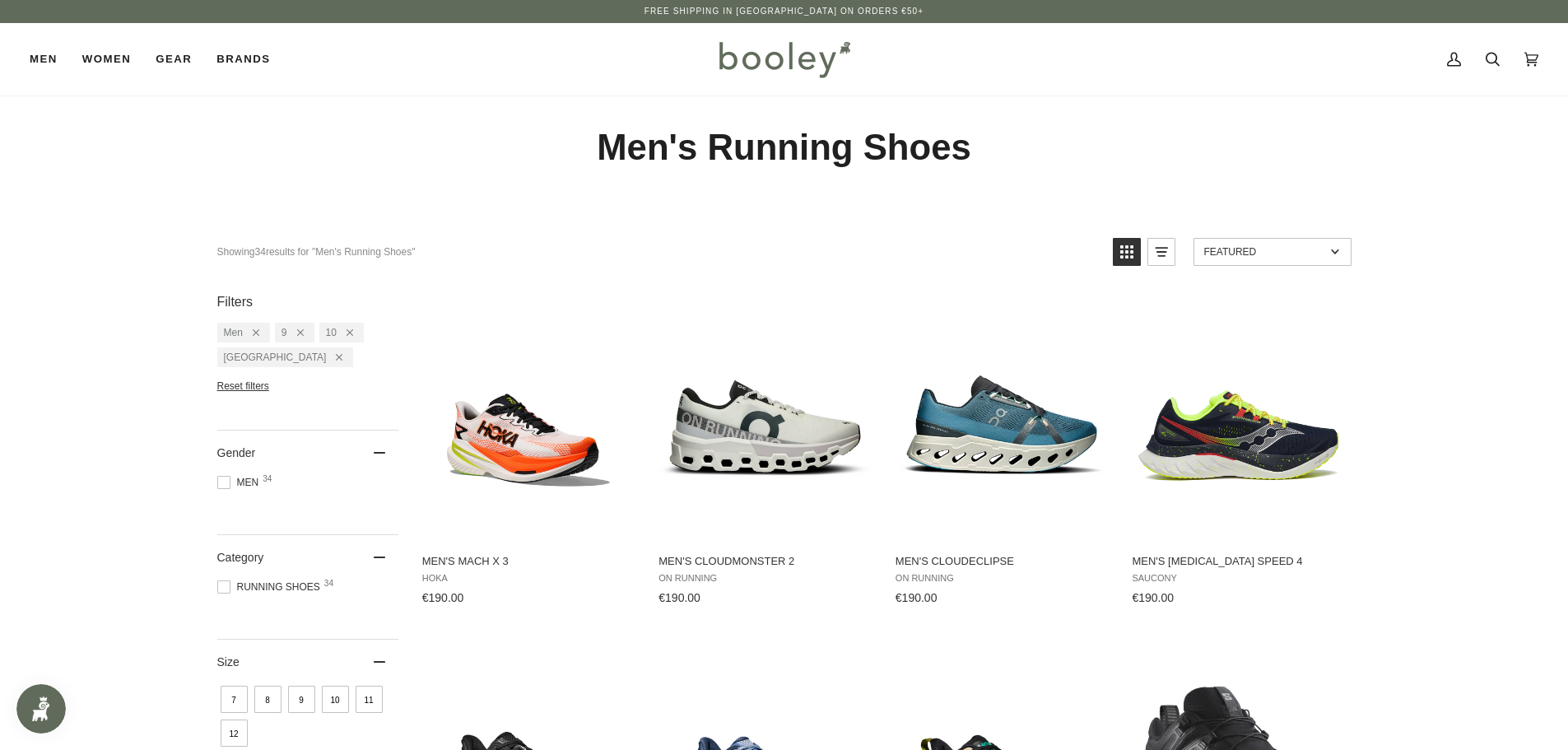
click at [1214, 250] on span "Featured" at bounding box center [1264, 252] width 121 height 12
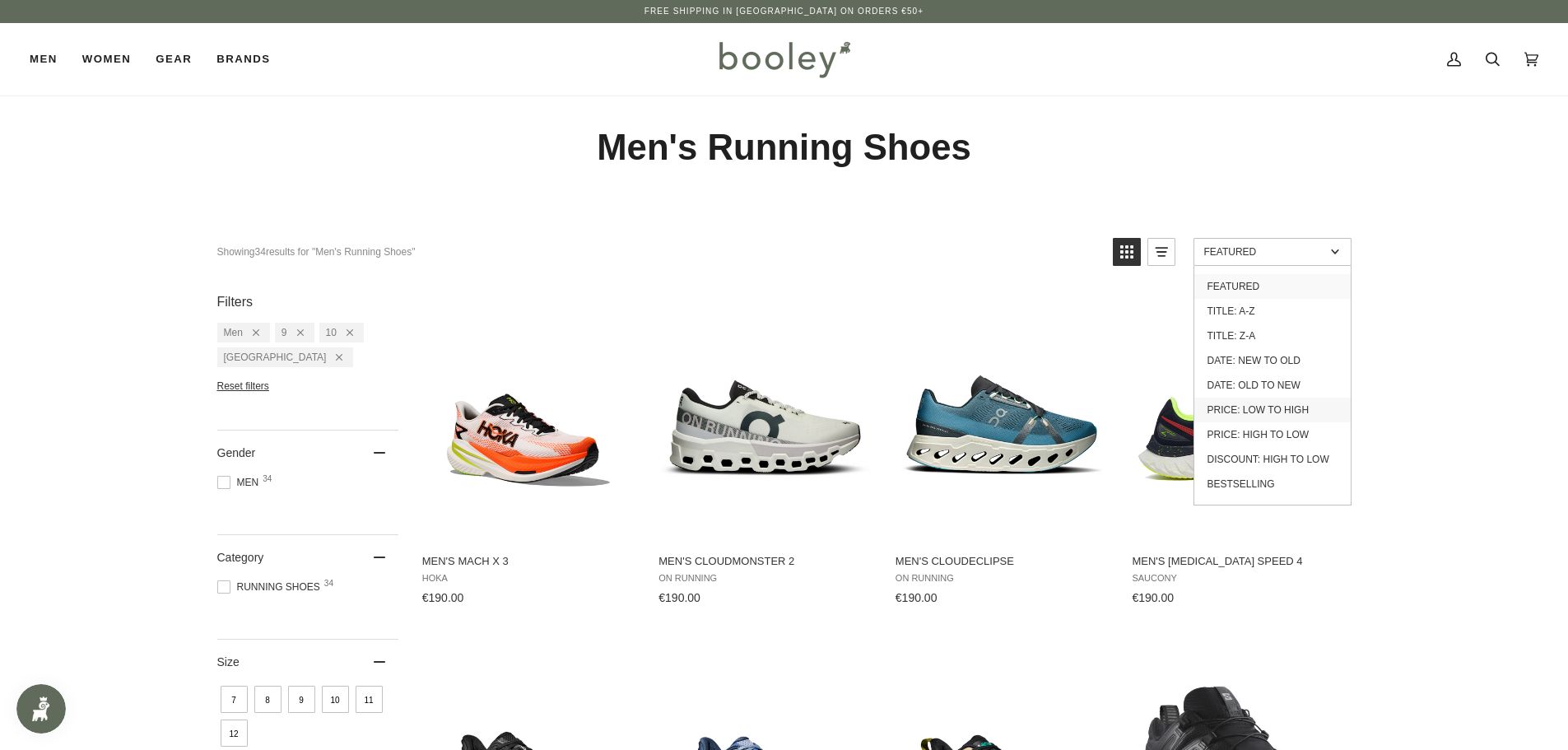
click at [1284, 407] on link "Price: Low to High" at bounding box center [1272, 410] width 156 height 25
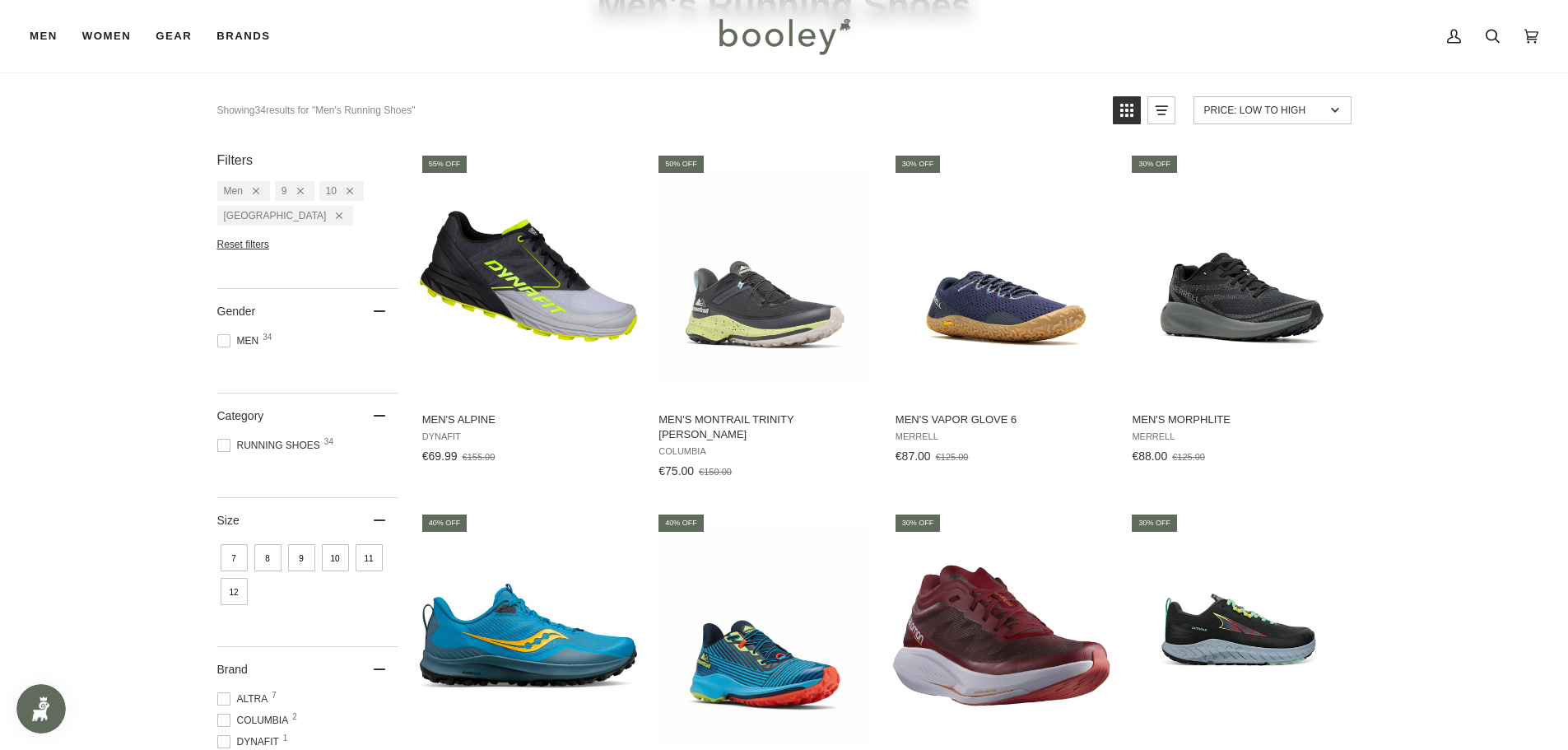
scroll to position [247, 0]
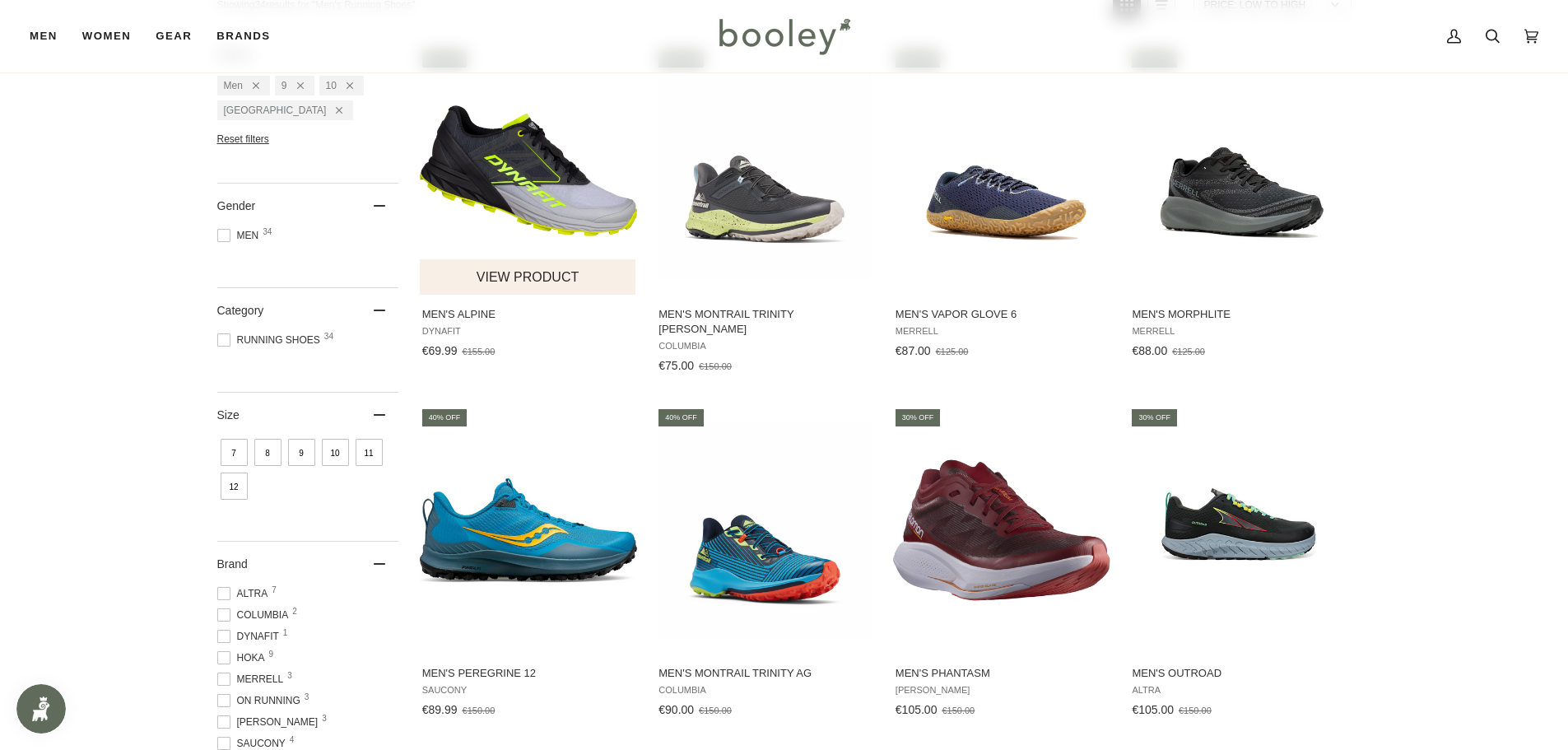
click at [518, 155] on img "Men's Alpine" at bounding box center [528, 170] width 218 height 218
click at [784, 209] on img "Men's Montrail Trinity AG II" at bounding box center [764, 170] width 218 height 218
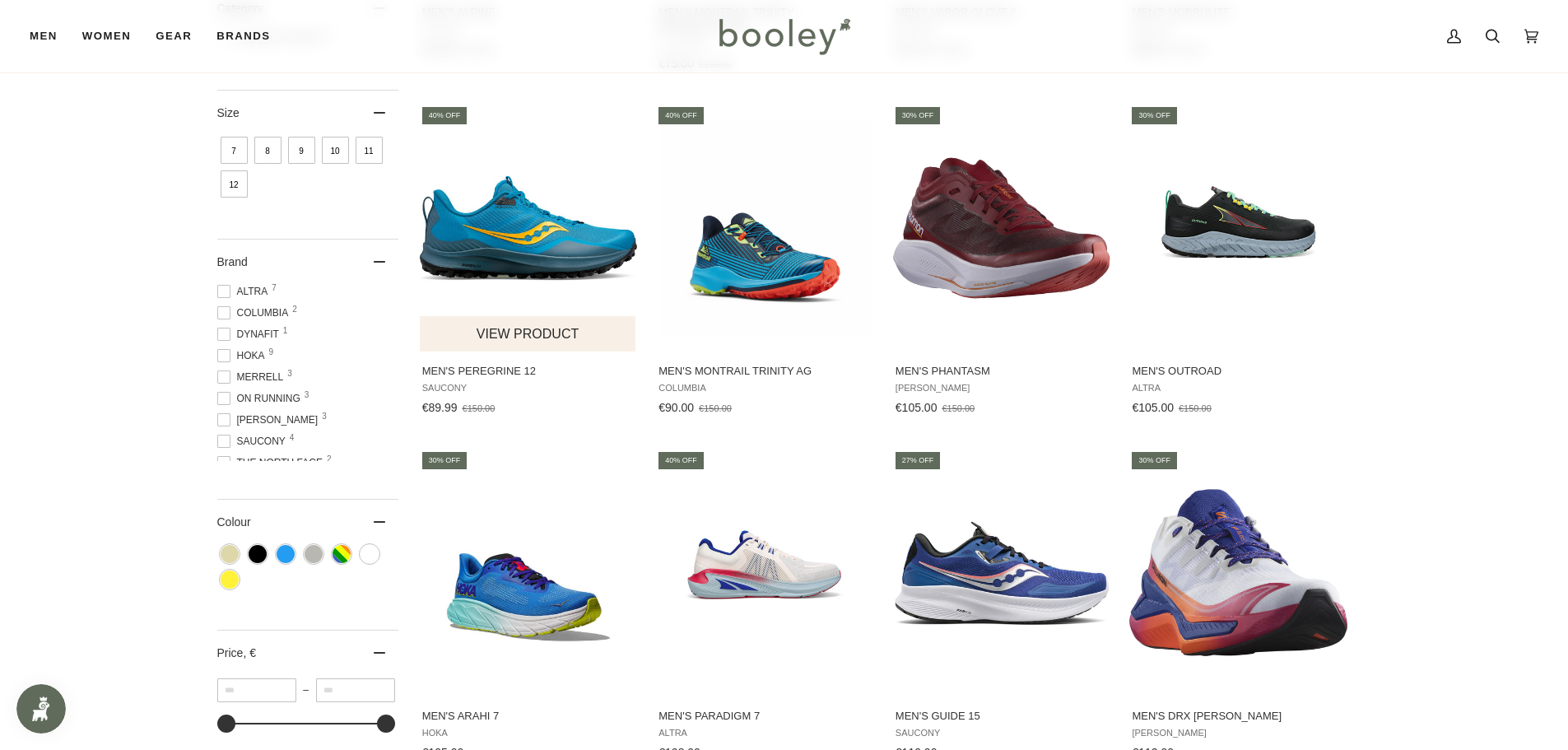
scroll to position [576, 0]
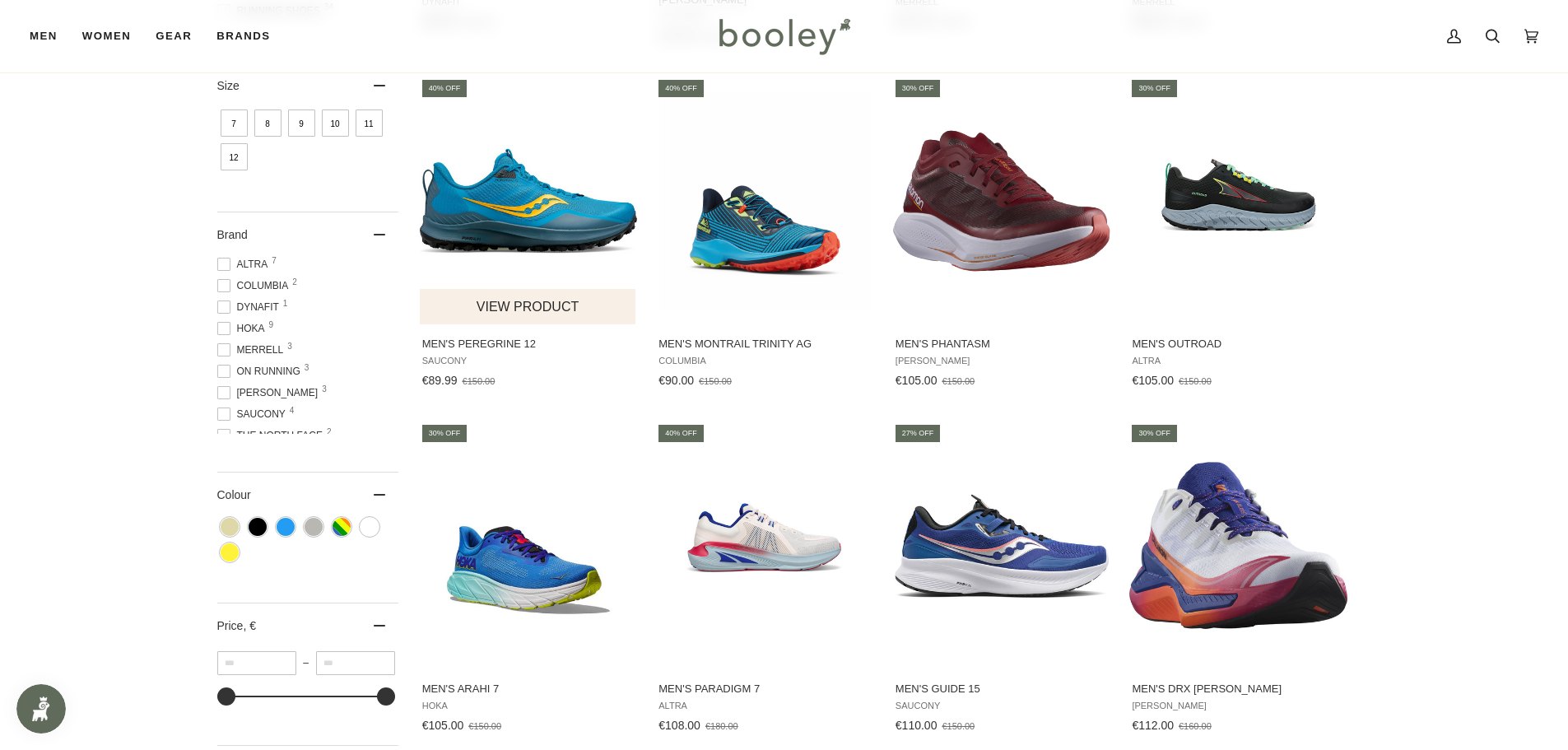
click at [538, 200] on img "Men's Peregrine 12" at bounding box center [528, 201] width 218 height 218
click at [757, 233] on img "Men's Montrail Trinity AG" at bounding box center [764, 201] width 218 height 218
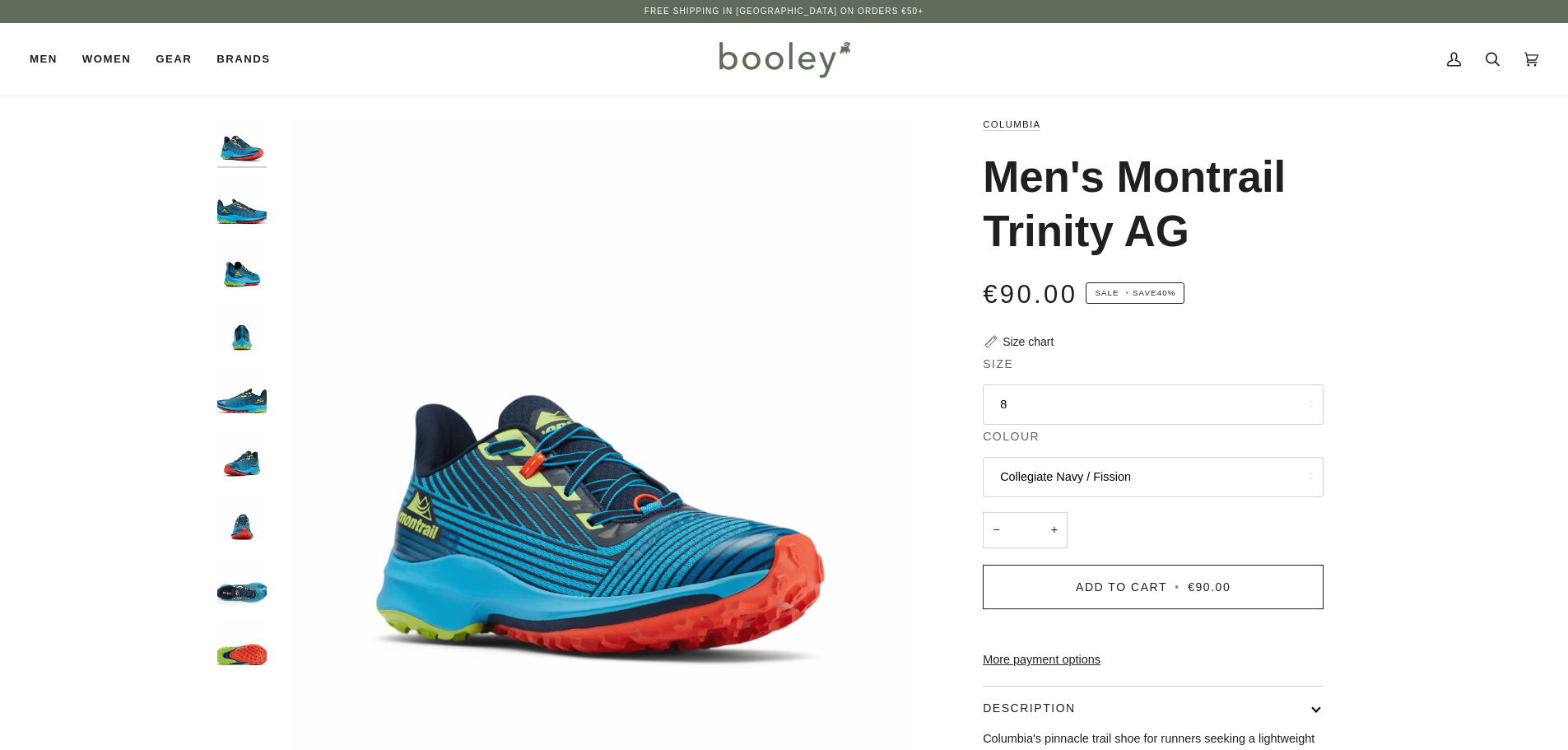
click at [1190, 402] on button "8" at bounding box center [1153, 405] width 341 height 40
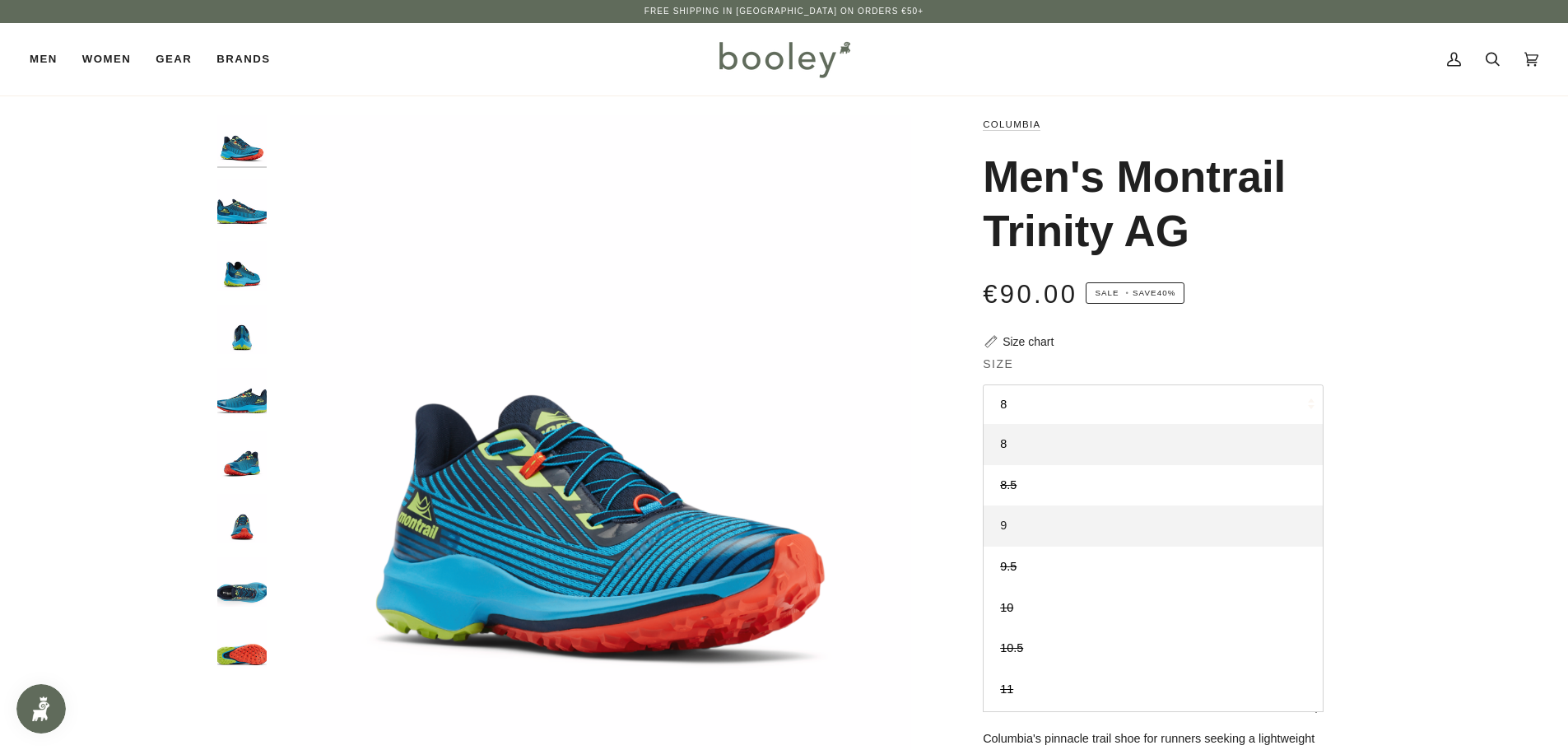
click at [1146, 529] on link "9" at bounding box center [1153, 526] width 339 height 41
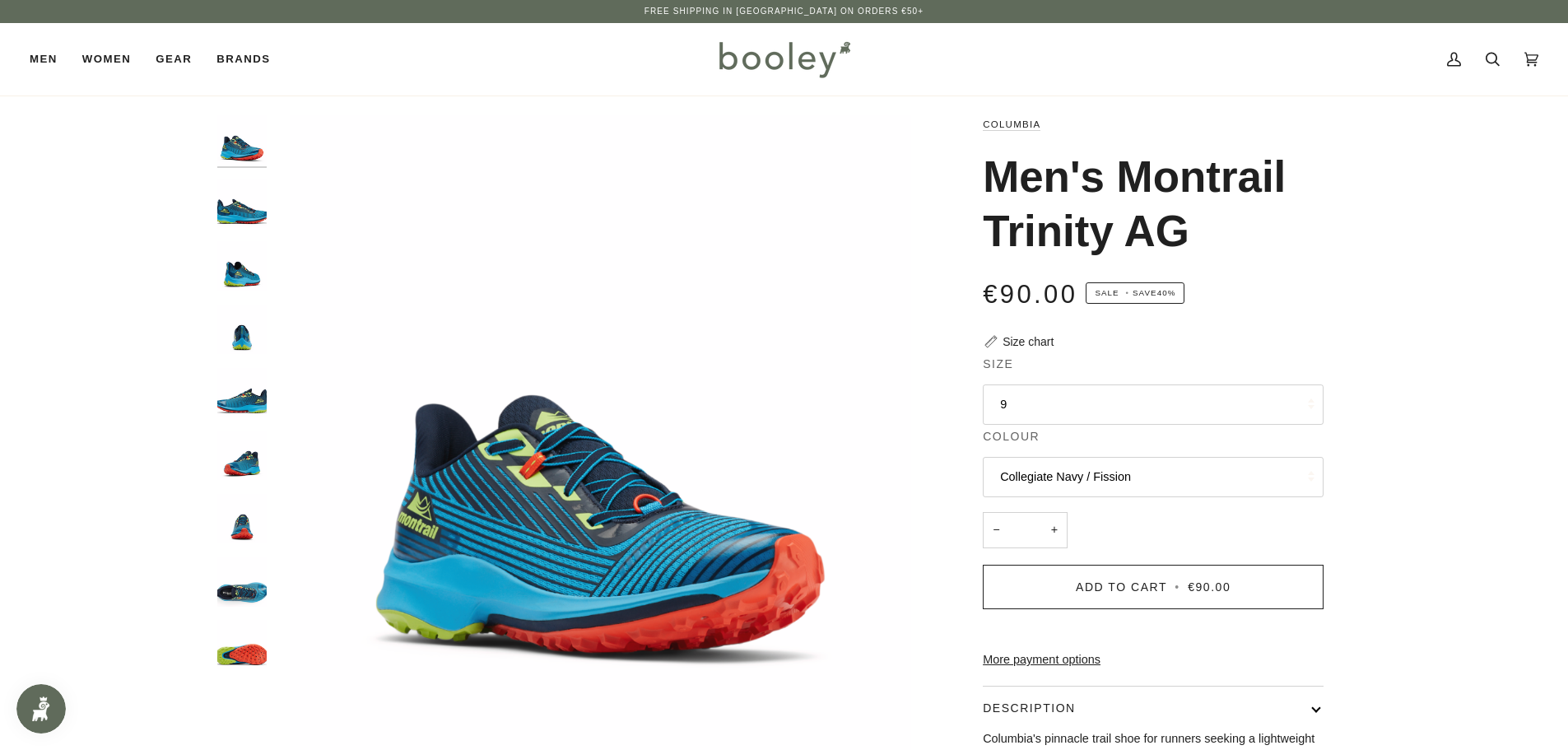
click at [1165, 411] on button "9" at bounding box center [1153, 405] width 341 height 40
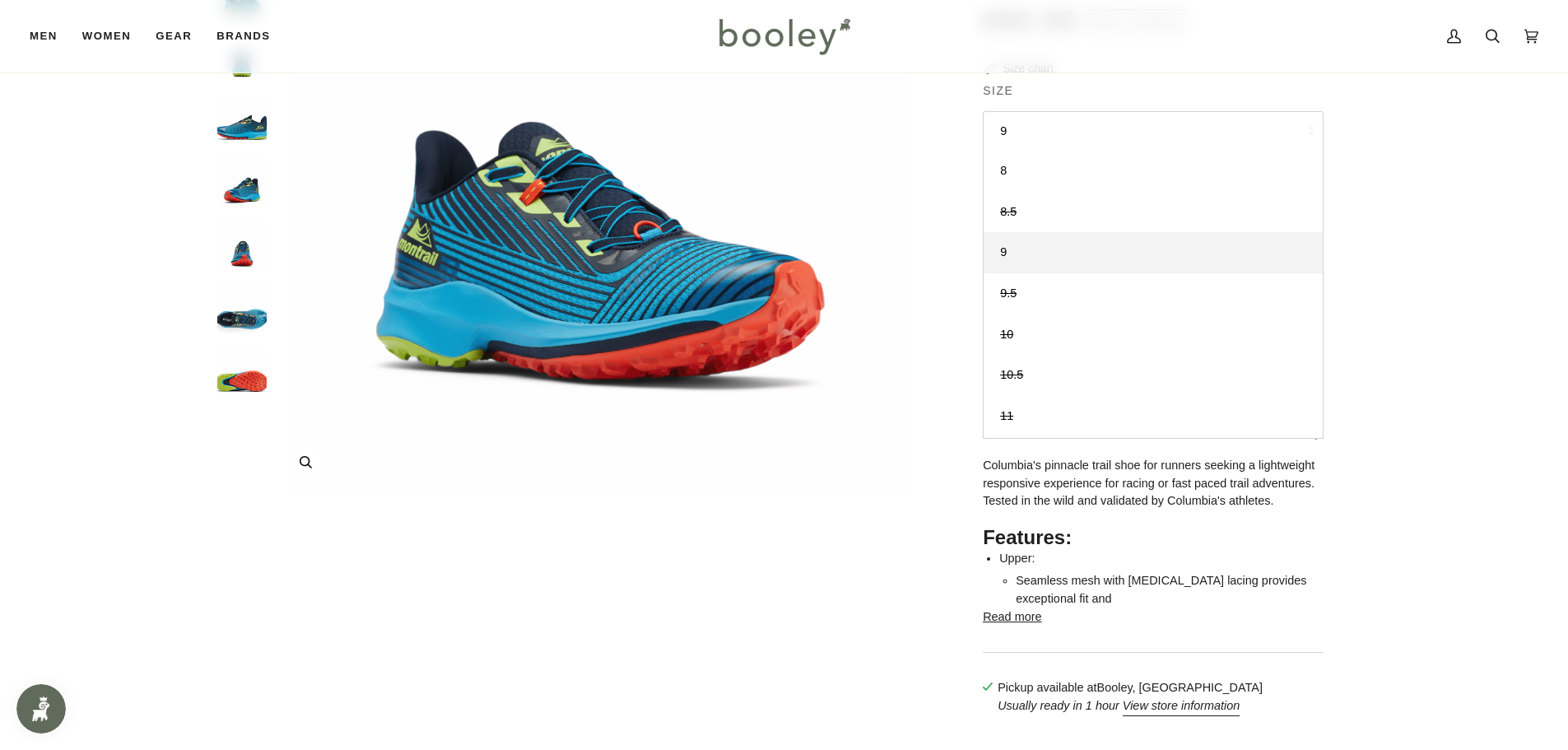
scroll to position [83, 0]
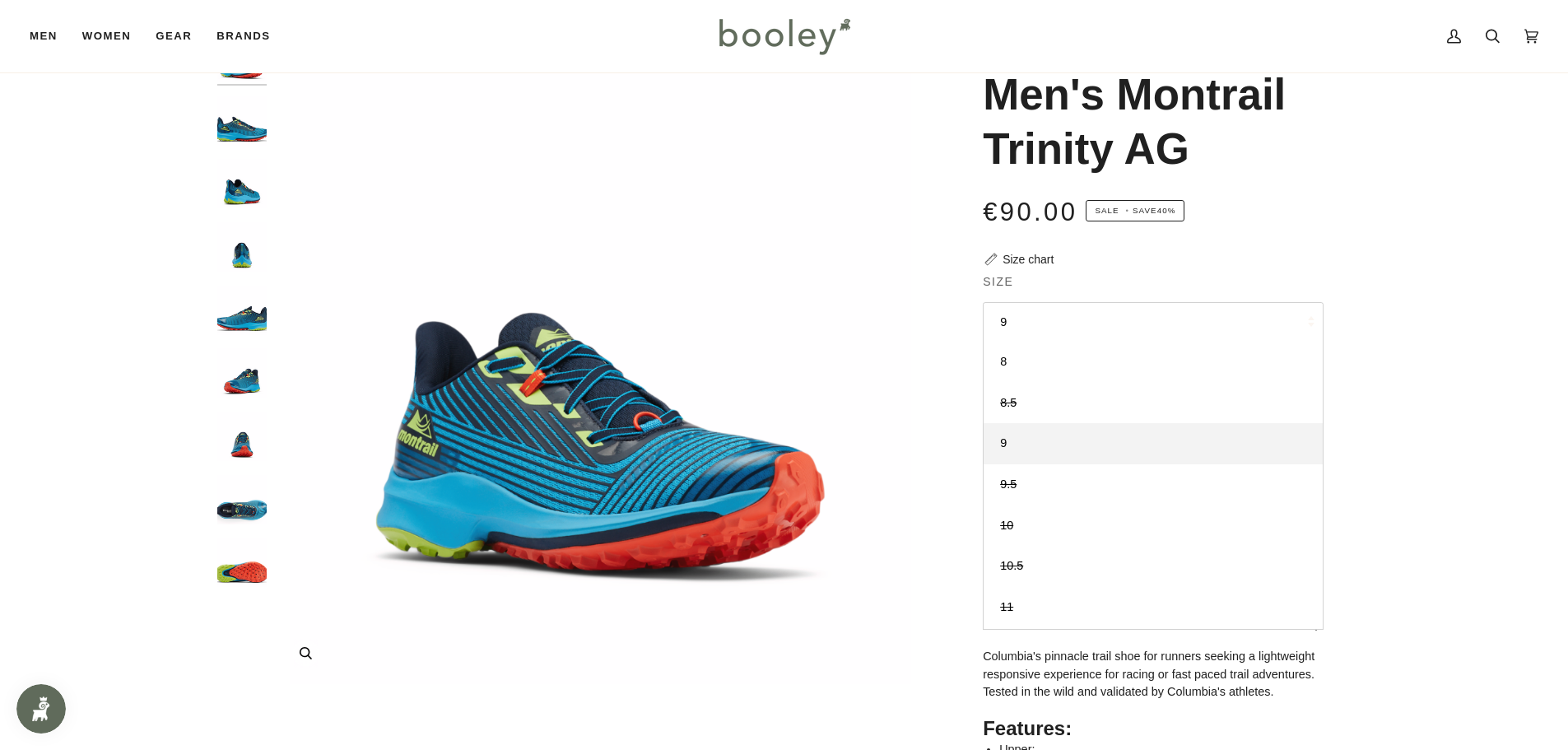
click at [635, 444] on img "Columbia Men's Montrail Trinity AG Collegiate Navy / Fission - Booley Galway" at bounding box center [601, 358] width 651 height 651
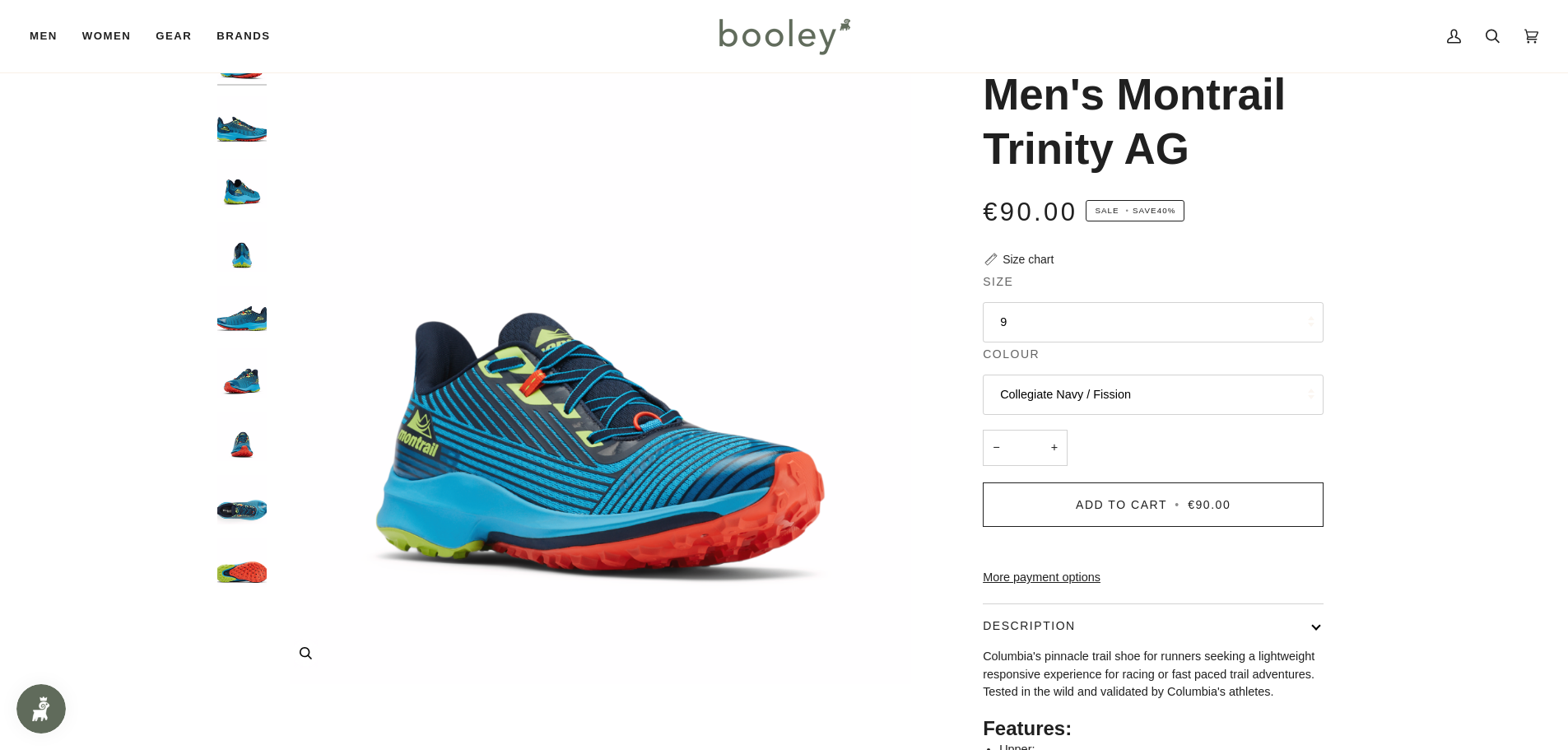
click at [642, 485] on img "Columbia Men's Montrail Trinity AG Collegiate Navy / Fission - Booley Galway" at bounding box center [601, 358] width 651 height 651
click at [637, 481] on img "Columbia Men's Montrail Trinity AG Collegiate Navy / Fission - Booley Galway" at bounding box center [601, 358] width 651 height 651
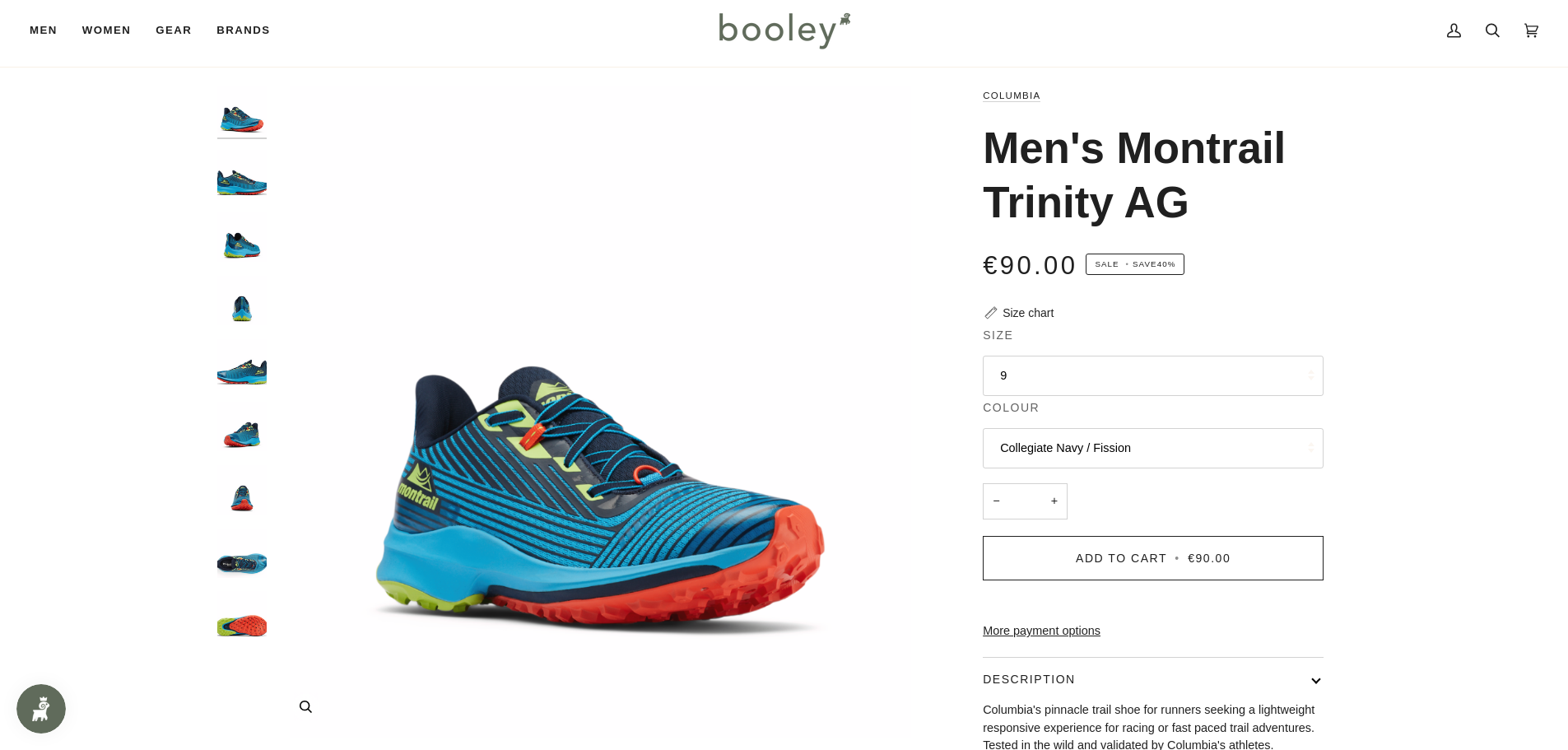
scroll to position [0, 0]
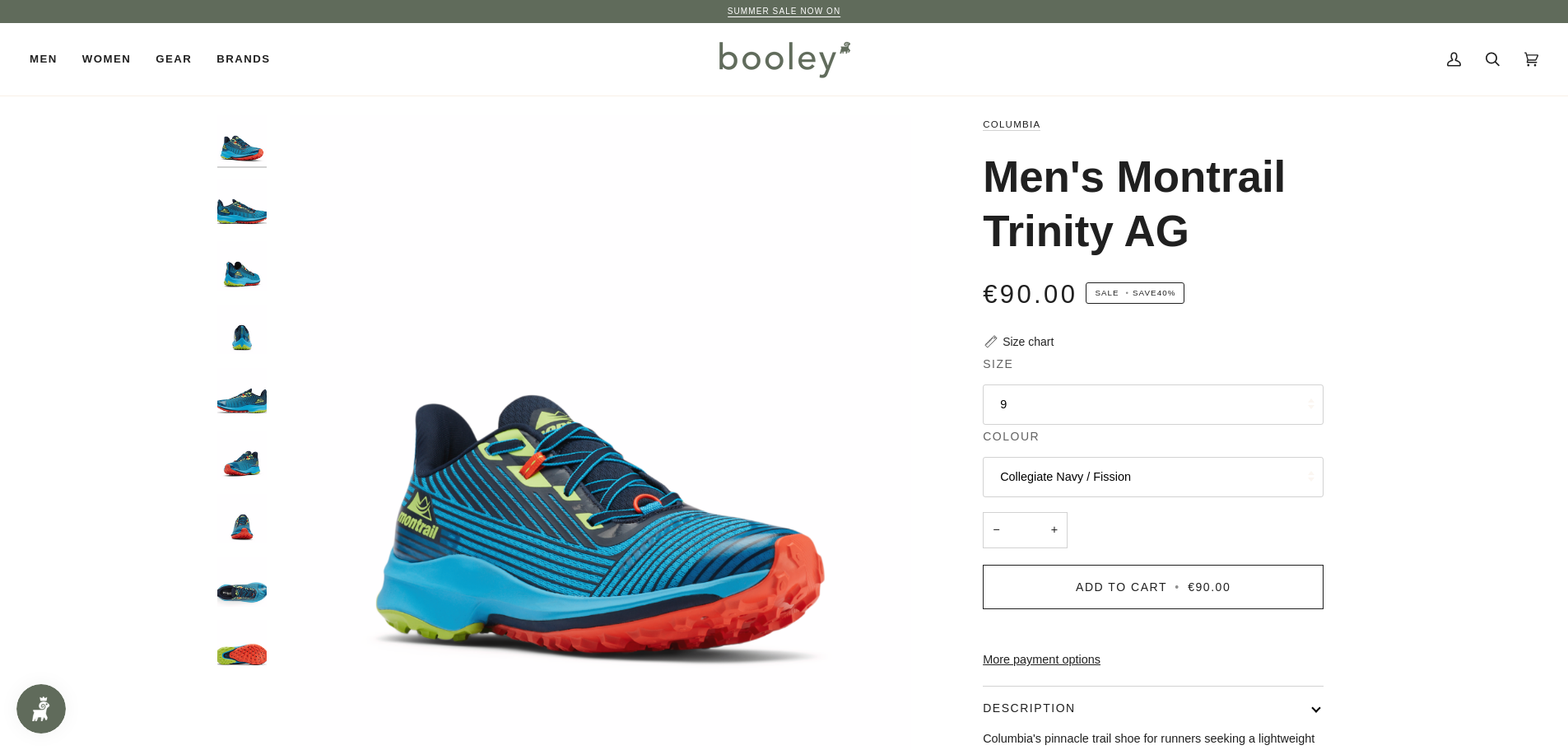
click at [257, 228] on div at bounding box center [245, 399] width 58 height 568
click at [234, 282] on img "Columbia Men's Montrail Trinity AG Collegiate Navy / Fission - Booley Galway" at bounding box center [241, 265] width 49 height 49
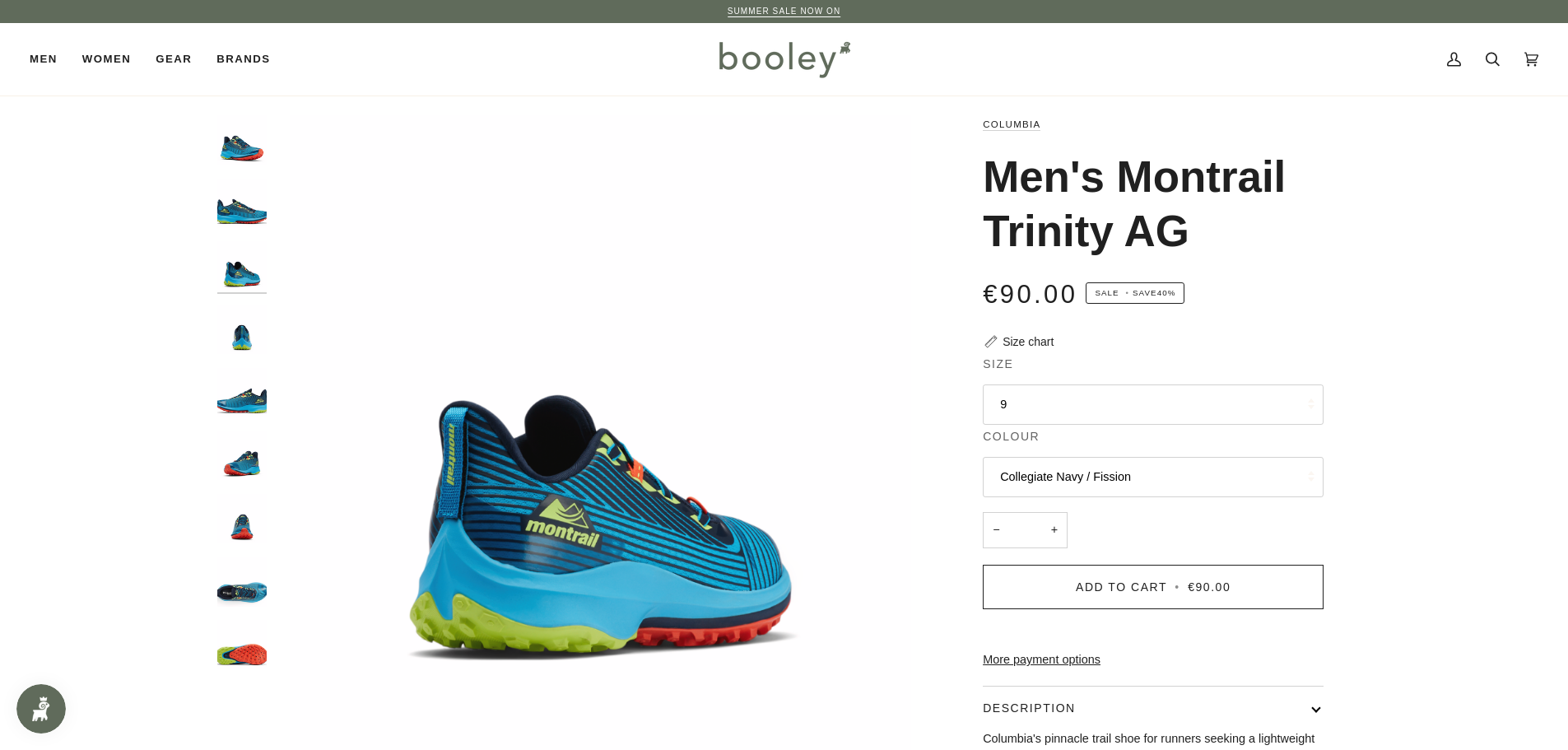
click at [240, 340] on img "Columbia Men's Montrail Trinity AG Collegiate Navy / Fission - Booley Galway" at bounding box center [241, 329] width 49 height 49
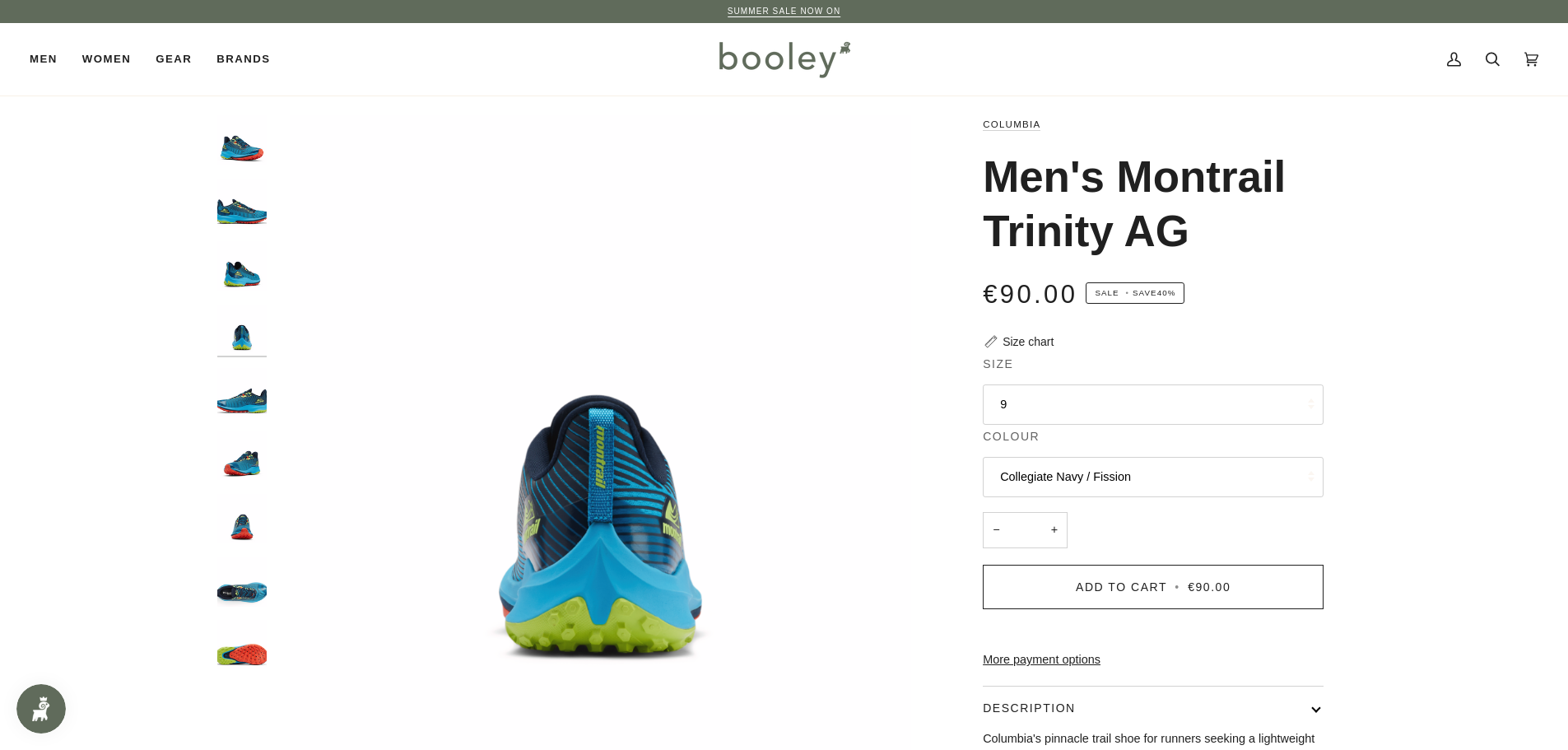
click at [244, 401] on img "Columbia Men's Montrail Trinity AG Collegiate Navy / Fission - Booley Galway" at bounding box center [241, 392] width 49 height 49
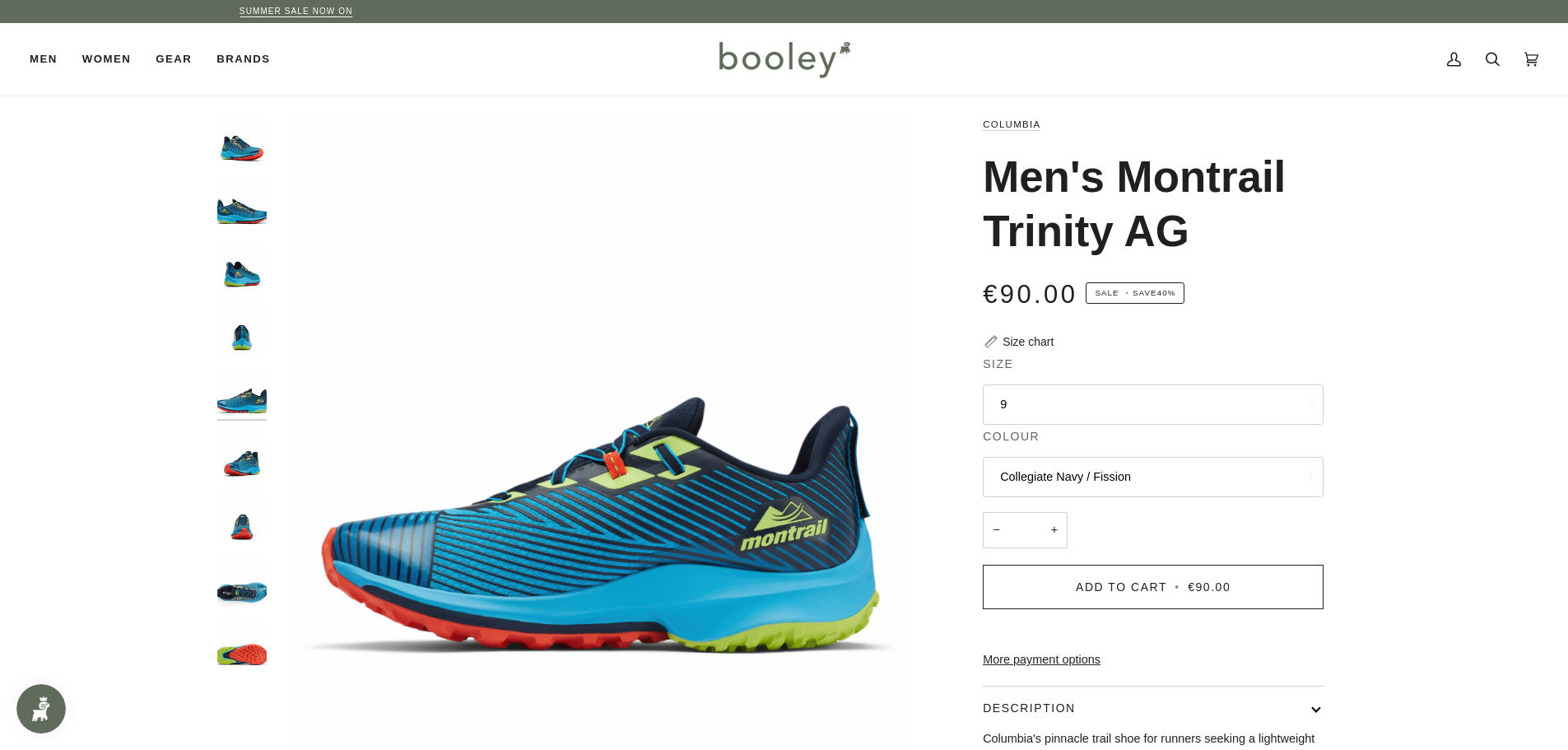
click at [249, 458] on img "Columbia Men's Montrail Trinity AG Collegiate Navy / Fission - Booley Galway" at bounding box center [241, 455] width 49 height 49
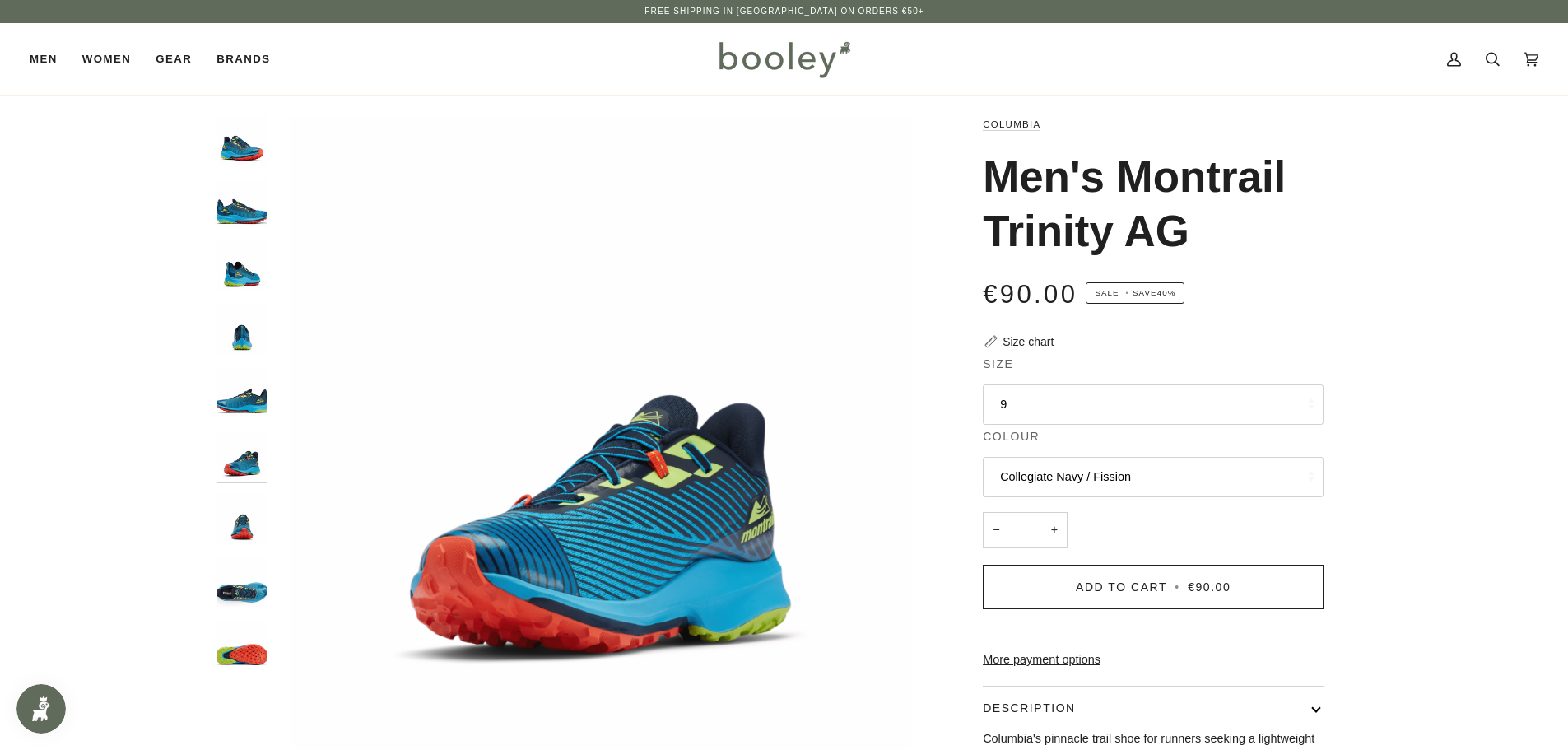
click at [244, 539] on img "Columbia Men's Montrail Trinity AG Collegiate Navy / Fission - Booley Galway" at bounding box center [241, 518] width 49 height 49
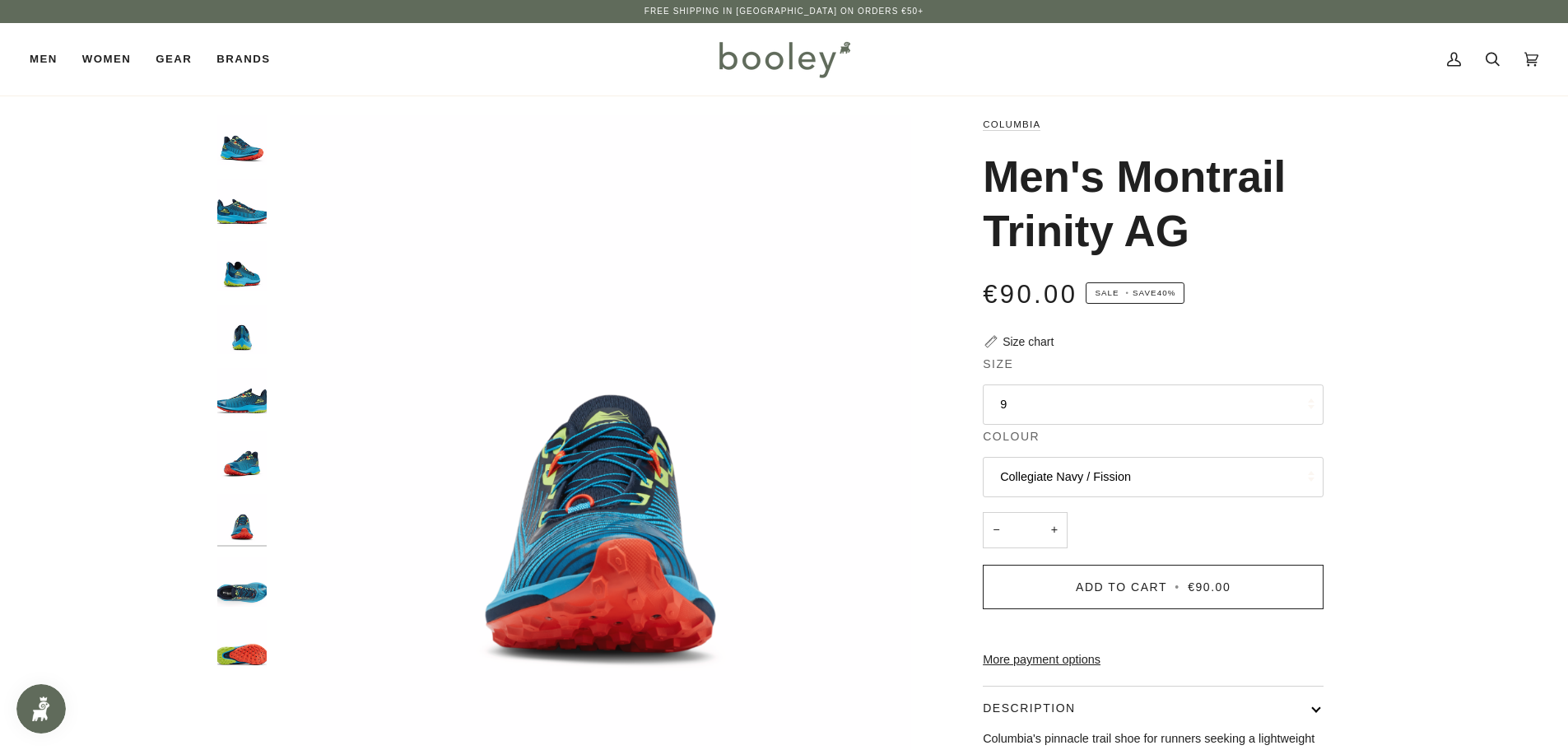
click at [241, 591] on img "Columbia Men's Montrail Trinity AG Collegiate Navy / Fission - Booley Galway" at bounding box center [241, 581] width 49 height 49
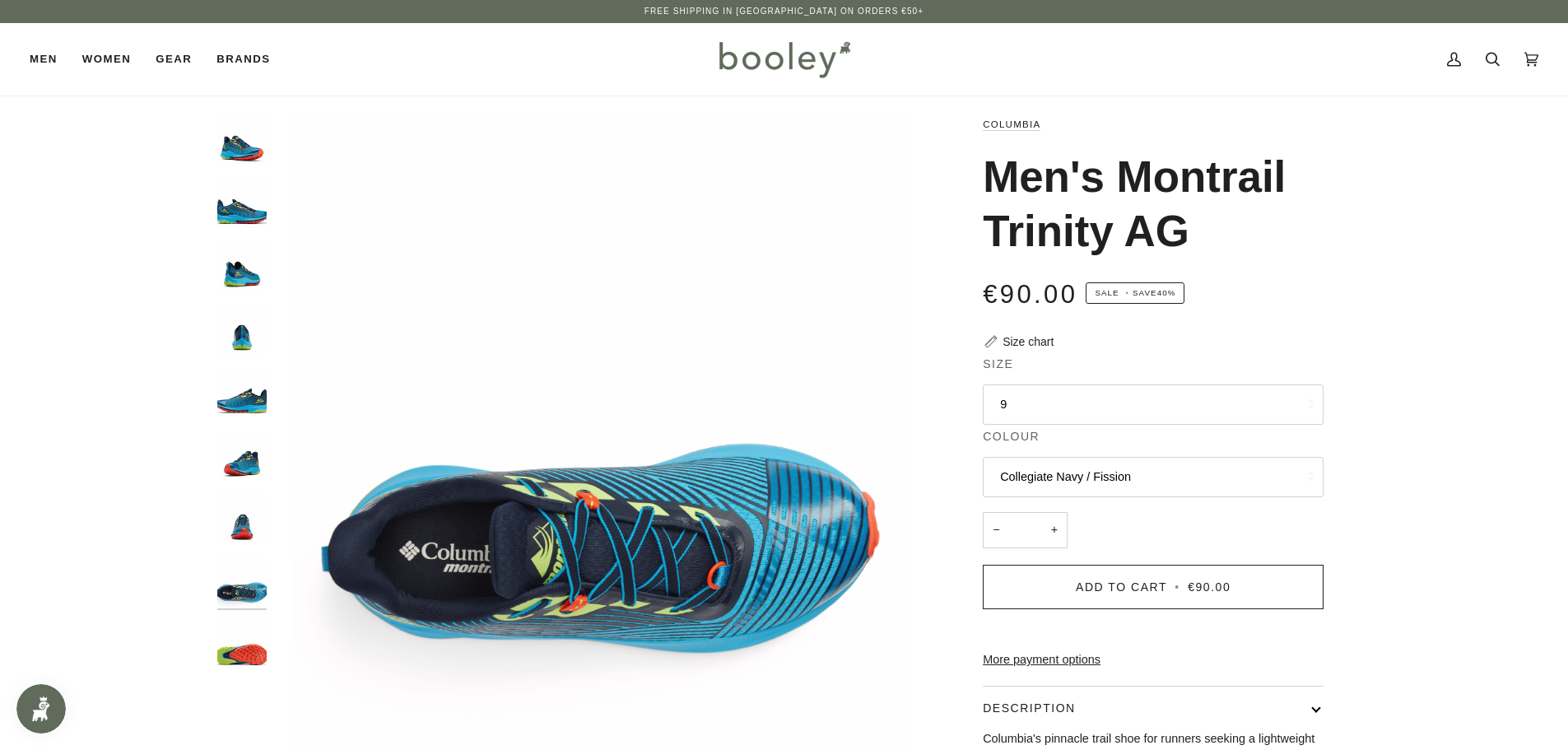
click at [249, 658] on img "Columbia Men's Montrail Trinity AG Collegiate Navy / Fission - Booley Galway" at bounding box center [241, 644] width 49 height 49
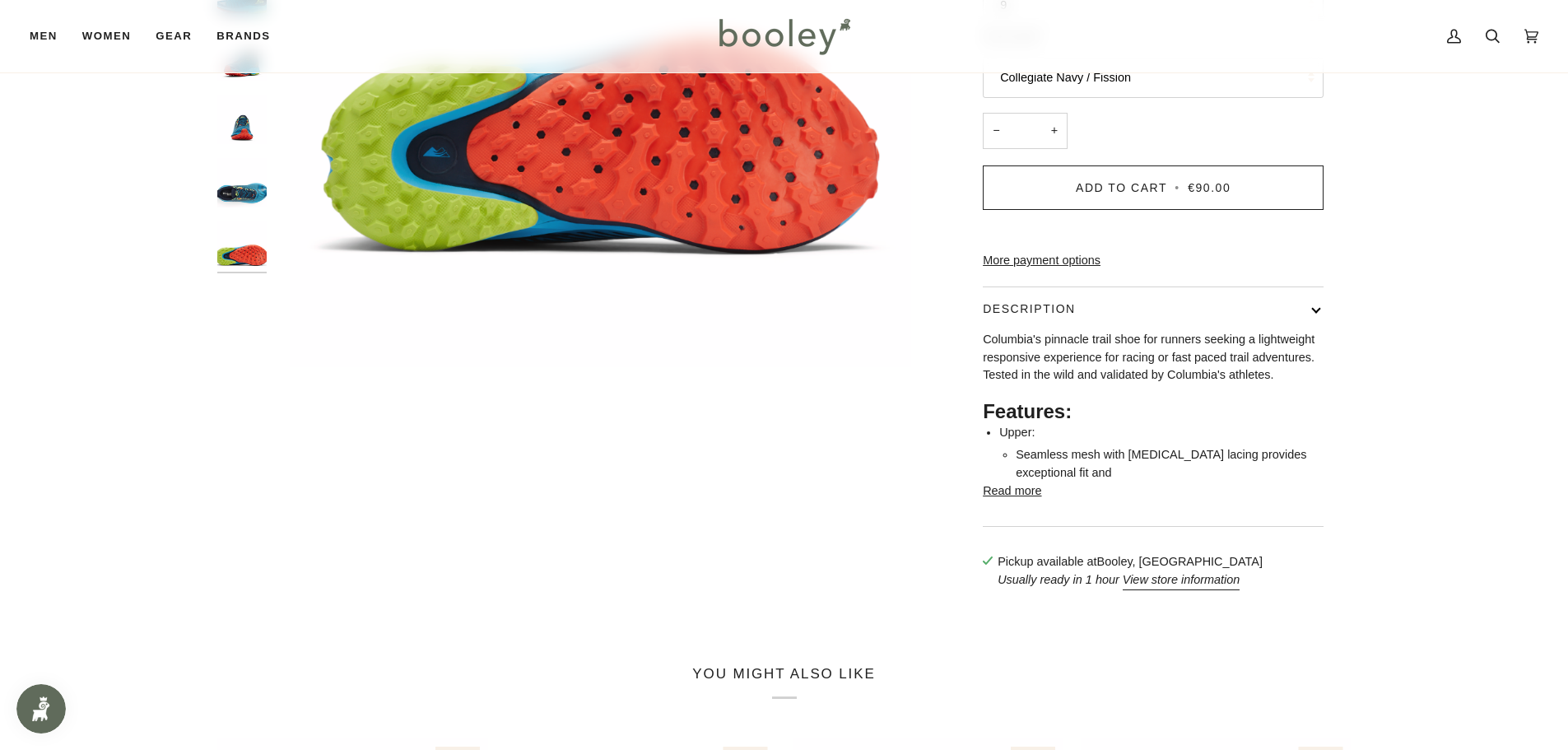
scroll to position [244, 0]
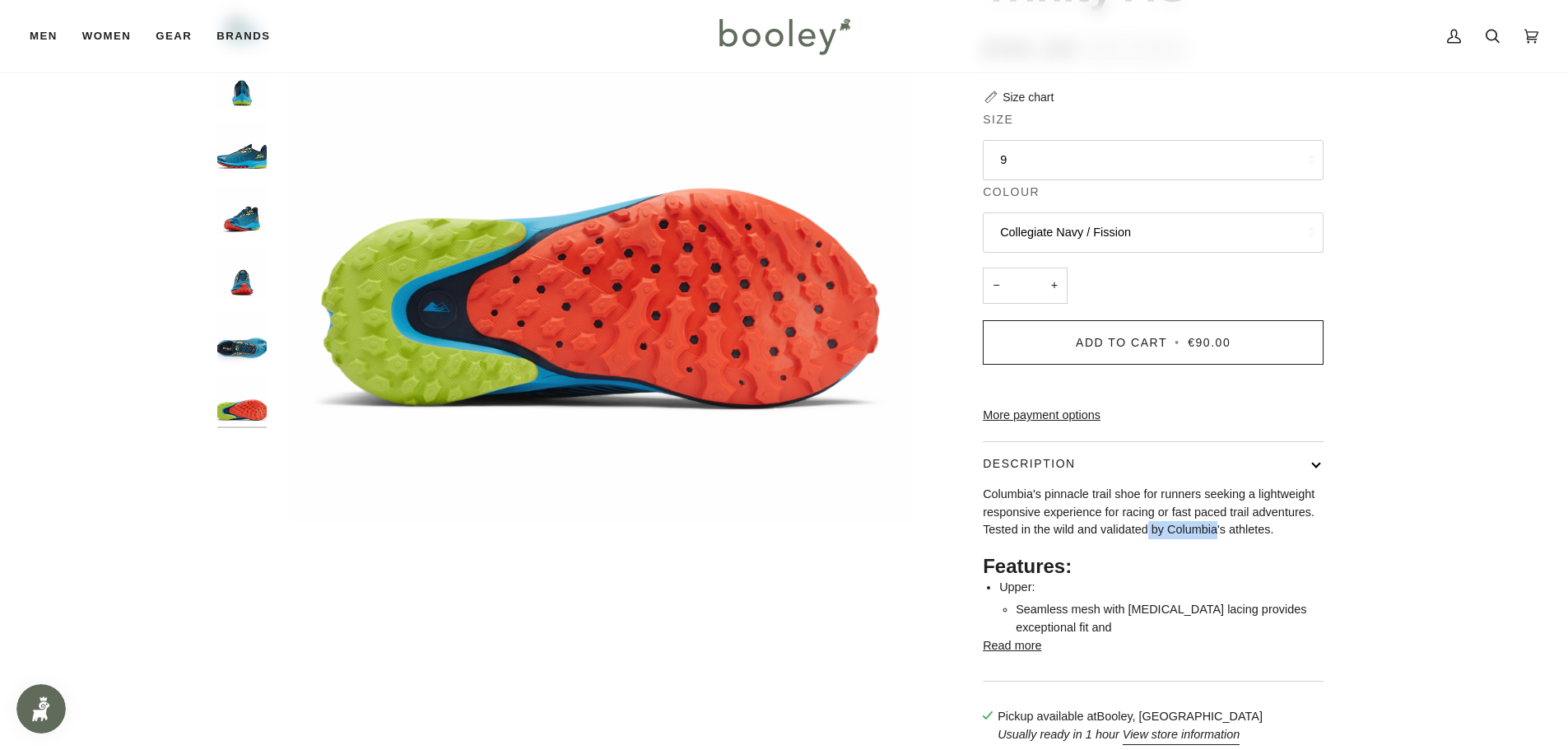
drag, startPoint x: 1215, startPoint y: 555, endPoint x: 1147, endPoint y: 550, distance: 68.2
click at [1147, 539] on p "Columbia's pinnacle trail shoe for runners seeking a lightweight responsive exp…" at bounding box center [1153, 512] width 341 height 53
click at [1013, 655] on button "Read more" at bounding box center [1012, 647] width 58 height 18
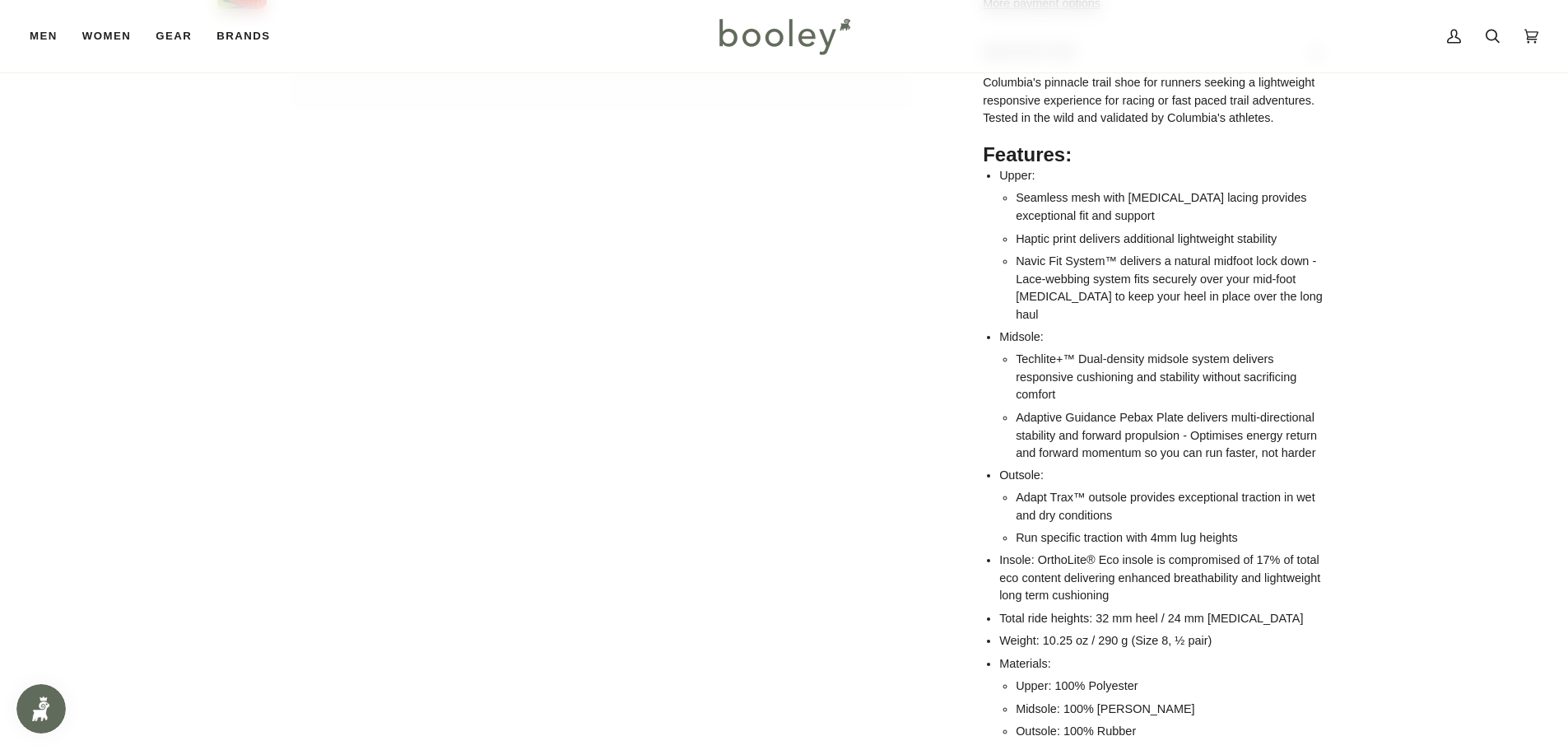
scroll to position [821, 0]
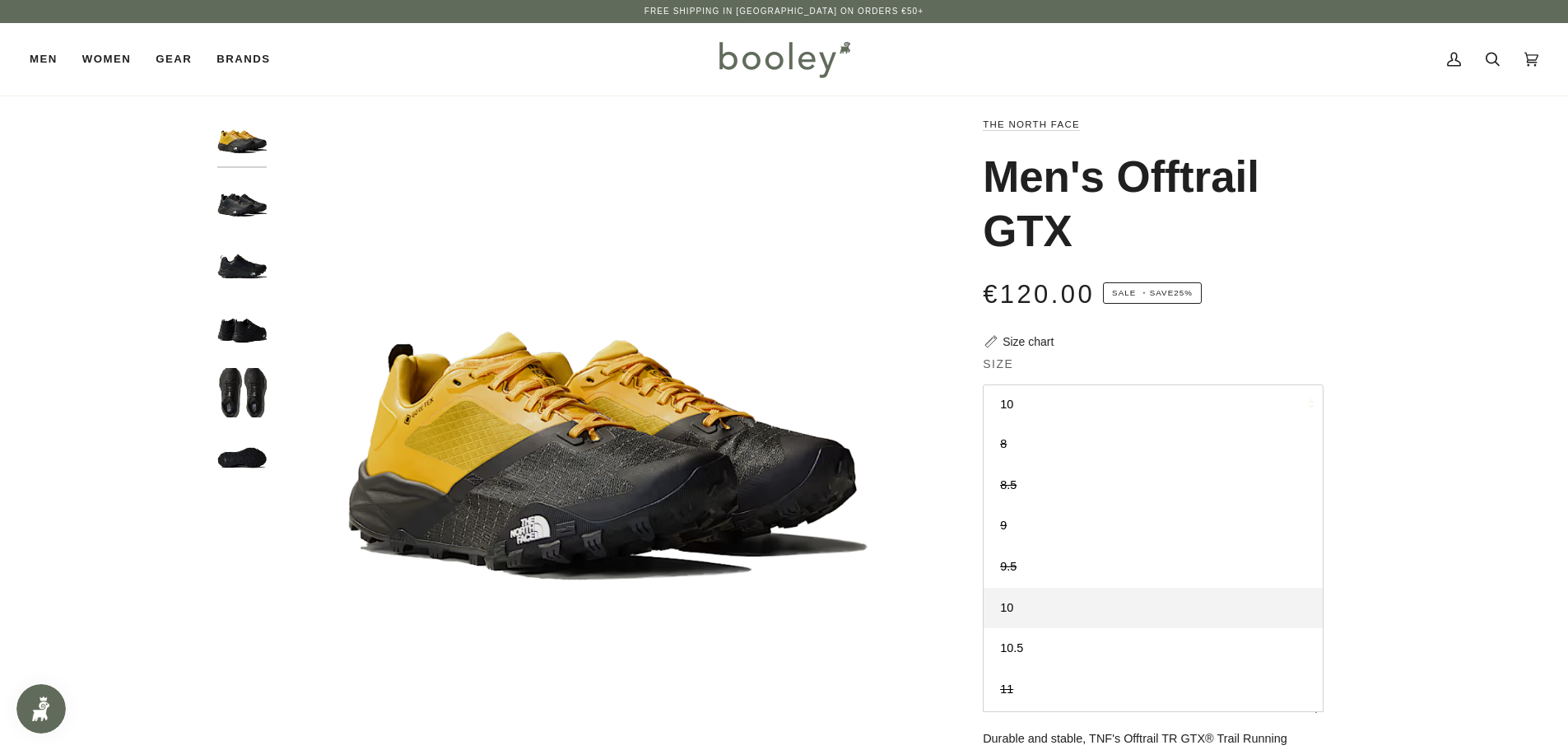
click at [1451, 410] on div "Zoom Zoom" at bounding box center [784, 551] width 1568 height 872
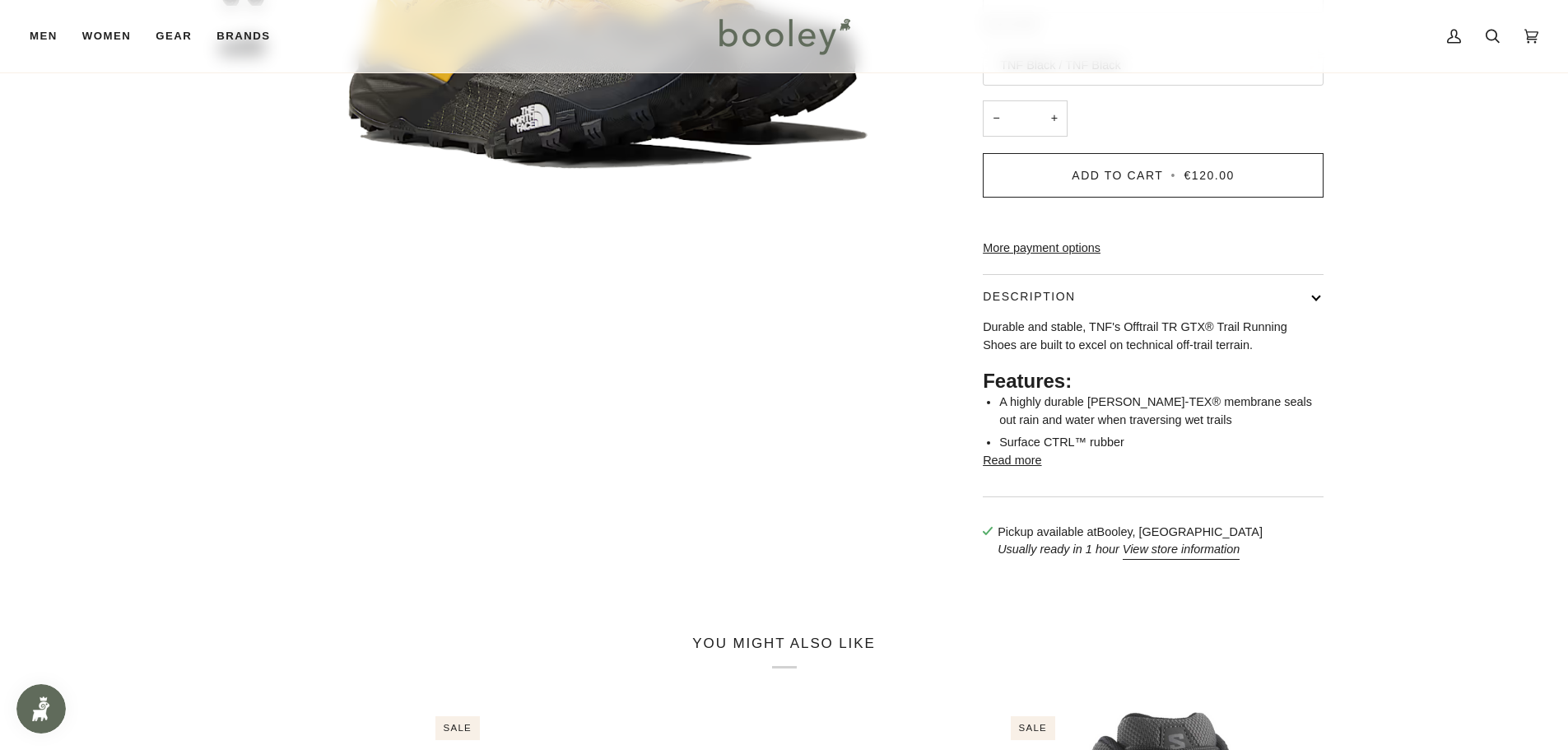
click at [1011, 470] on button "Read more" at bounding box center [1012, 461] width 58 height 18
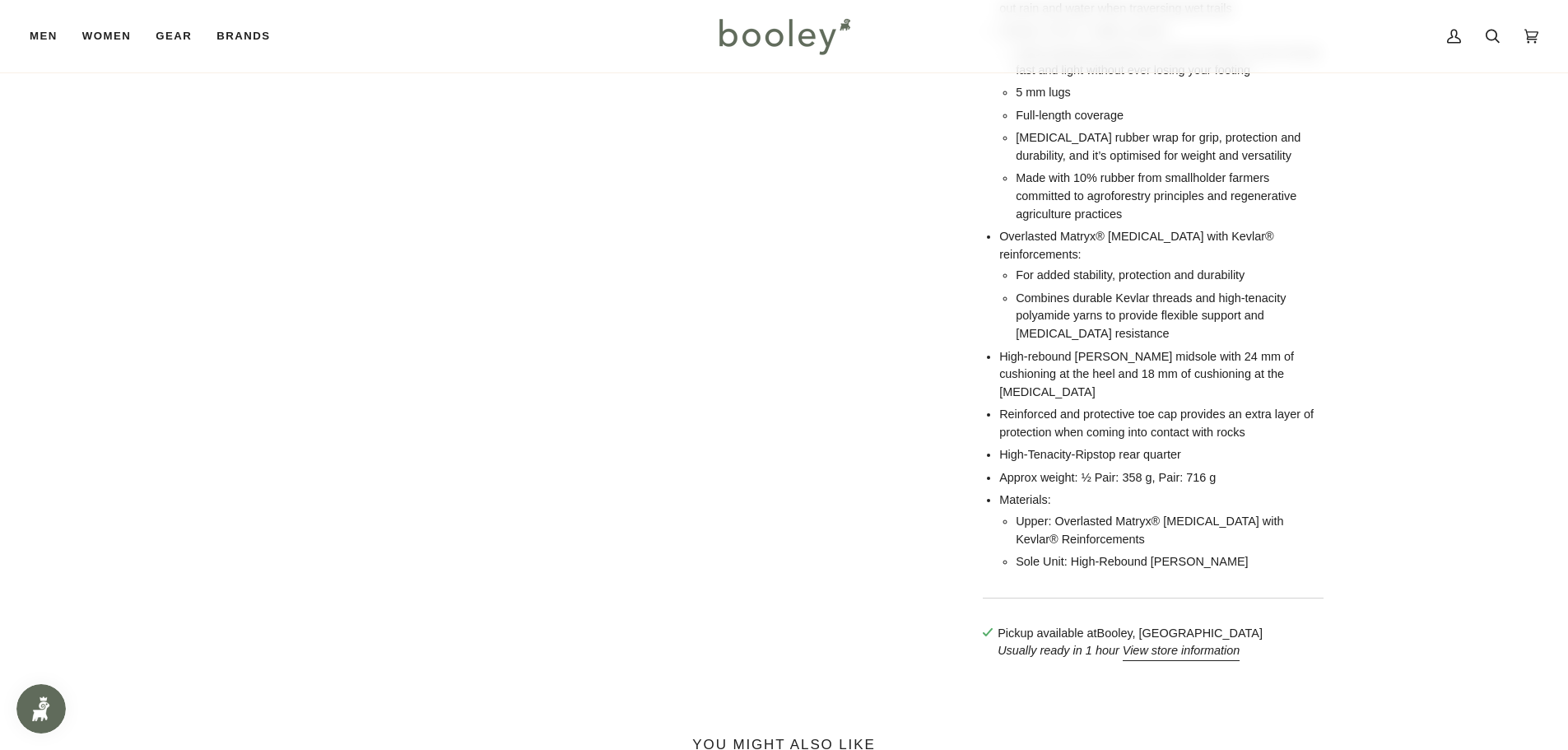
scroll to position [741, 0]
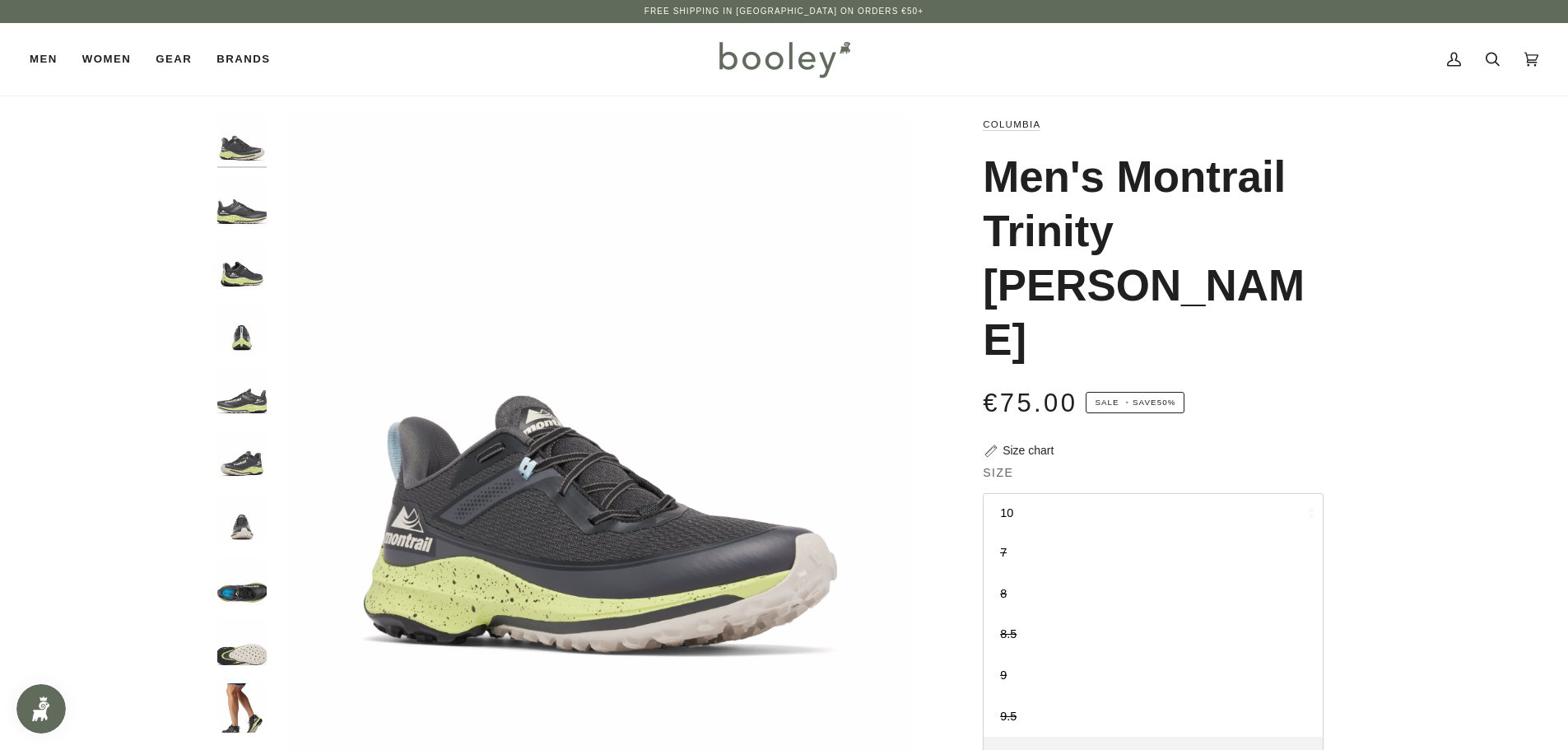
click at [255, 660] on img "Columbia Men's Montrail Trinity AG II Dark Grey / Napa Green - Booley Galway" at bounding box center [241, 644] width 49 height 49
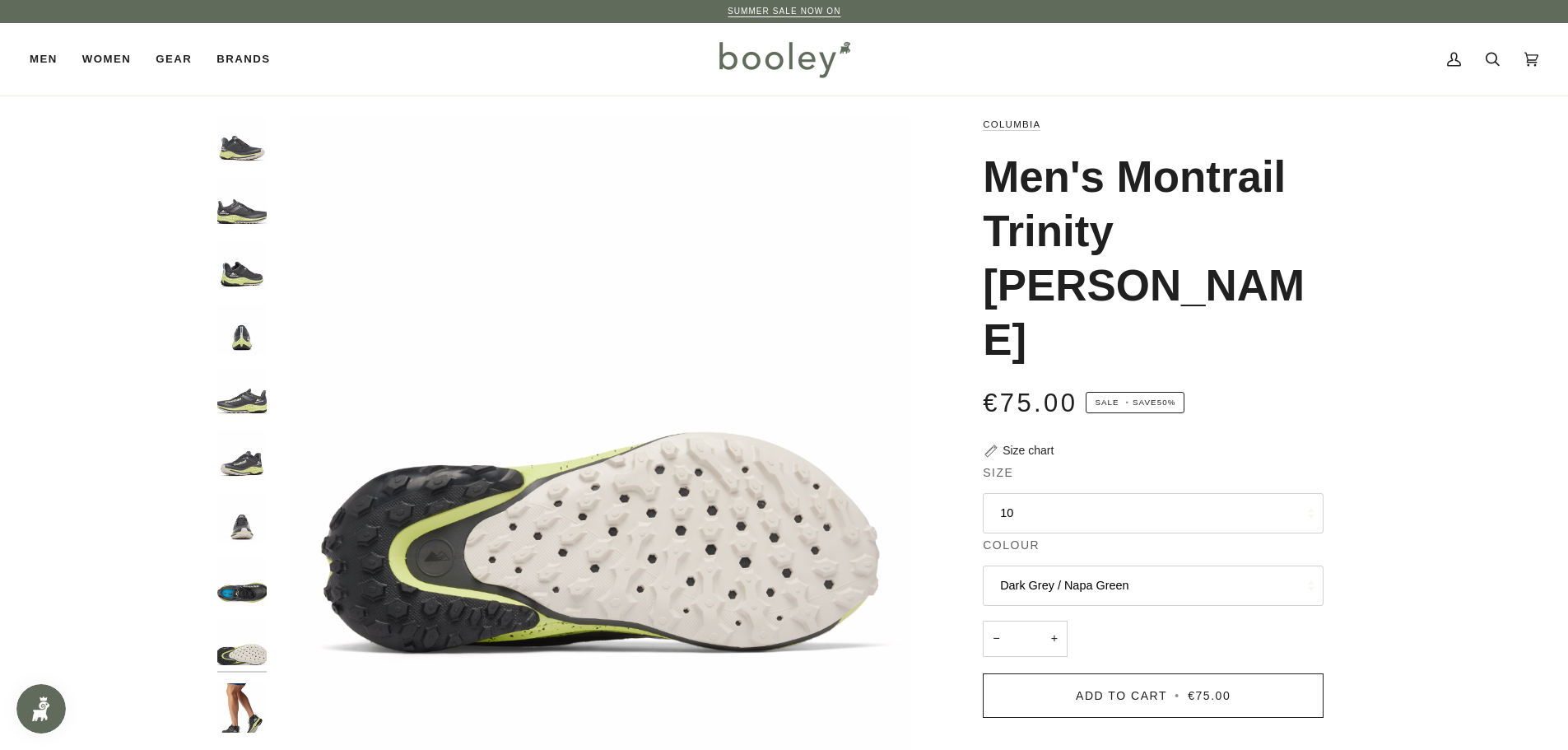
click at [247, 581] on img "Columbia Men's Montrail Trinity AG II Dark Grey / Napa Green - Booley Galway" at bounding box center [241, 581] width 49 height 49
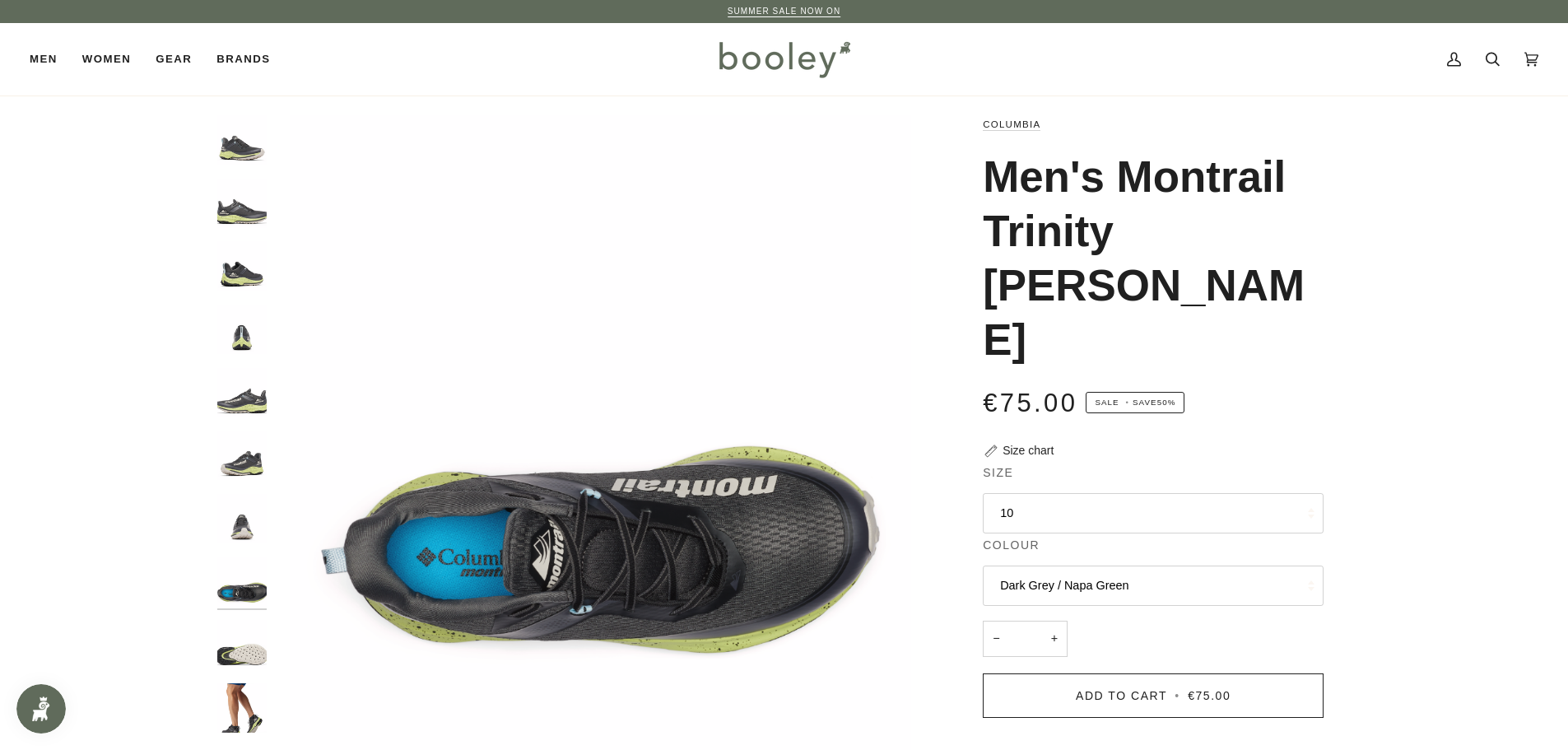
click at [234, 531] on img "Columbia Men's Montrail Trinity AG II Dark Grey / Napa Green - Booley Galway" at bounding box center [241, 518] width 49 height 49
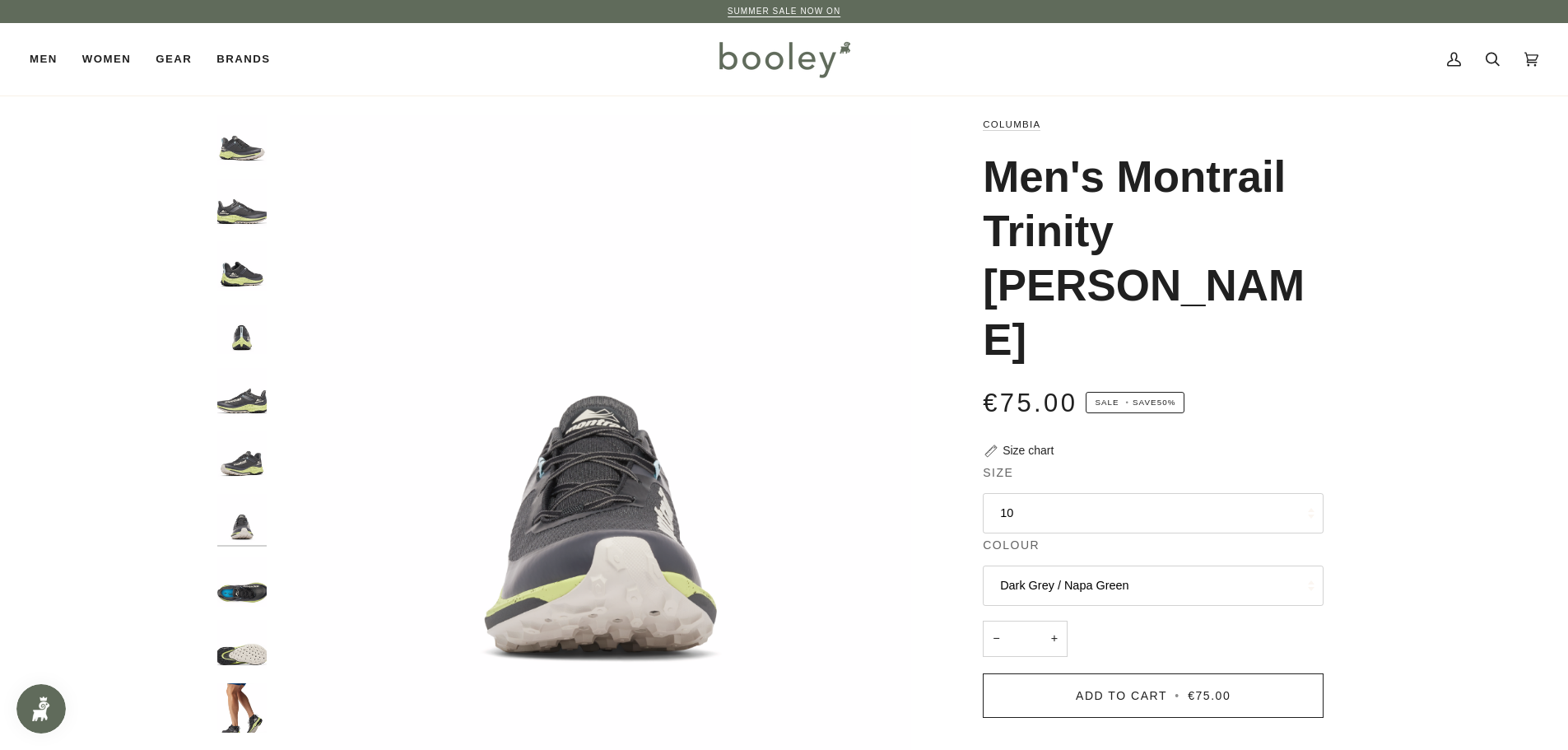
click at [226, 700] on img "Columbia Men's Montrail Trinity AG II Dark Grey / Napa Green - Booley Galway" at bounding box center [241, 707] width 49 height 49
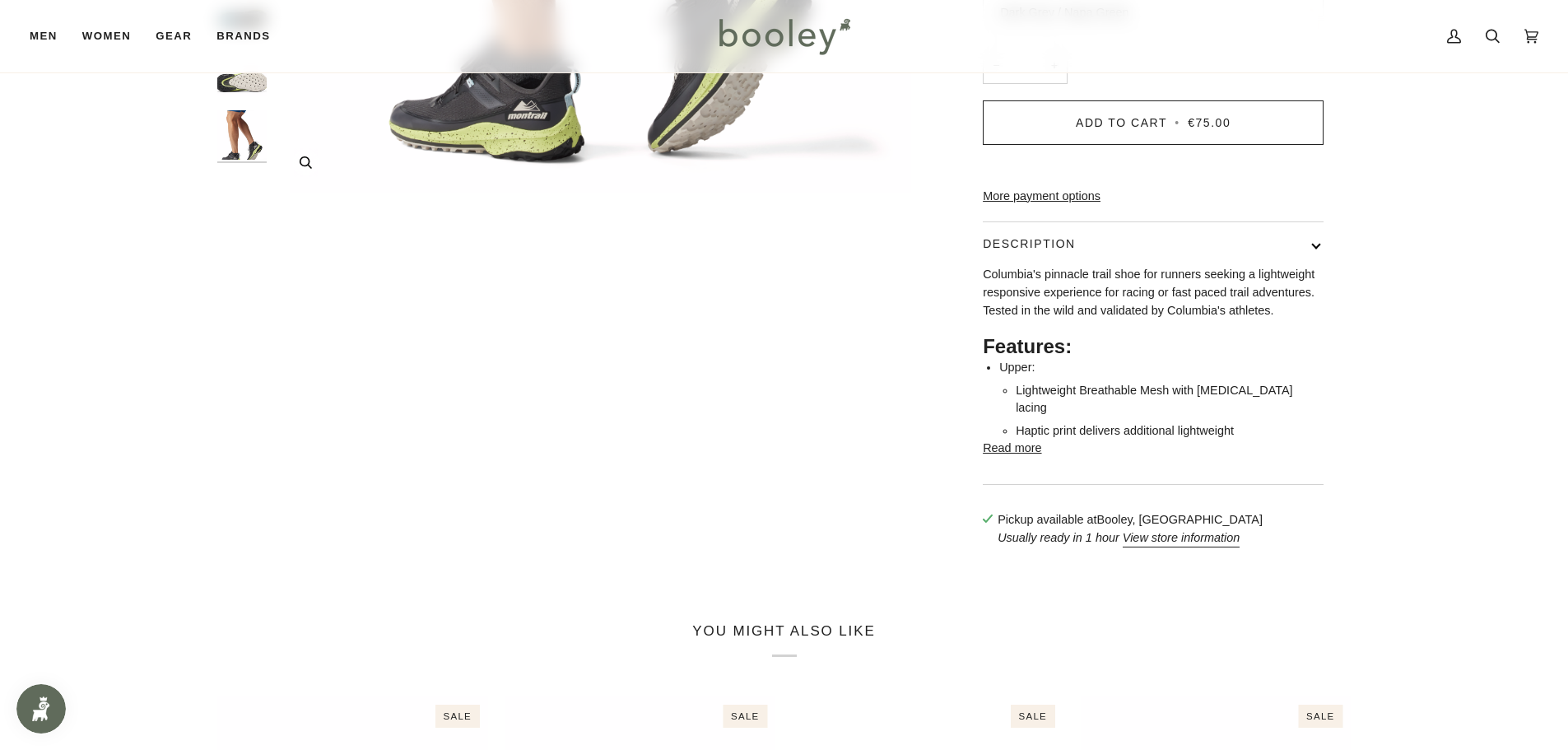
scroll to position [576, 0]
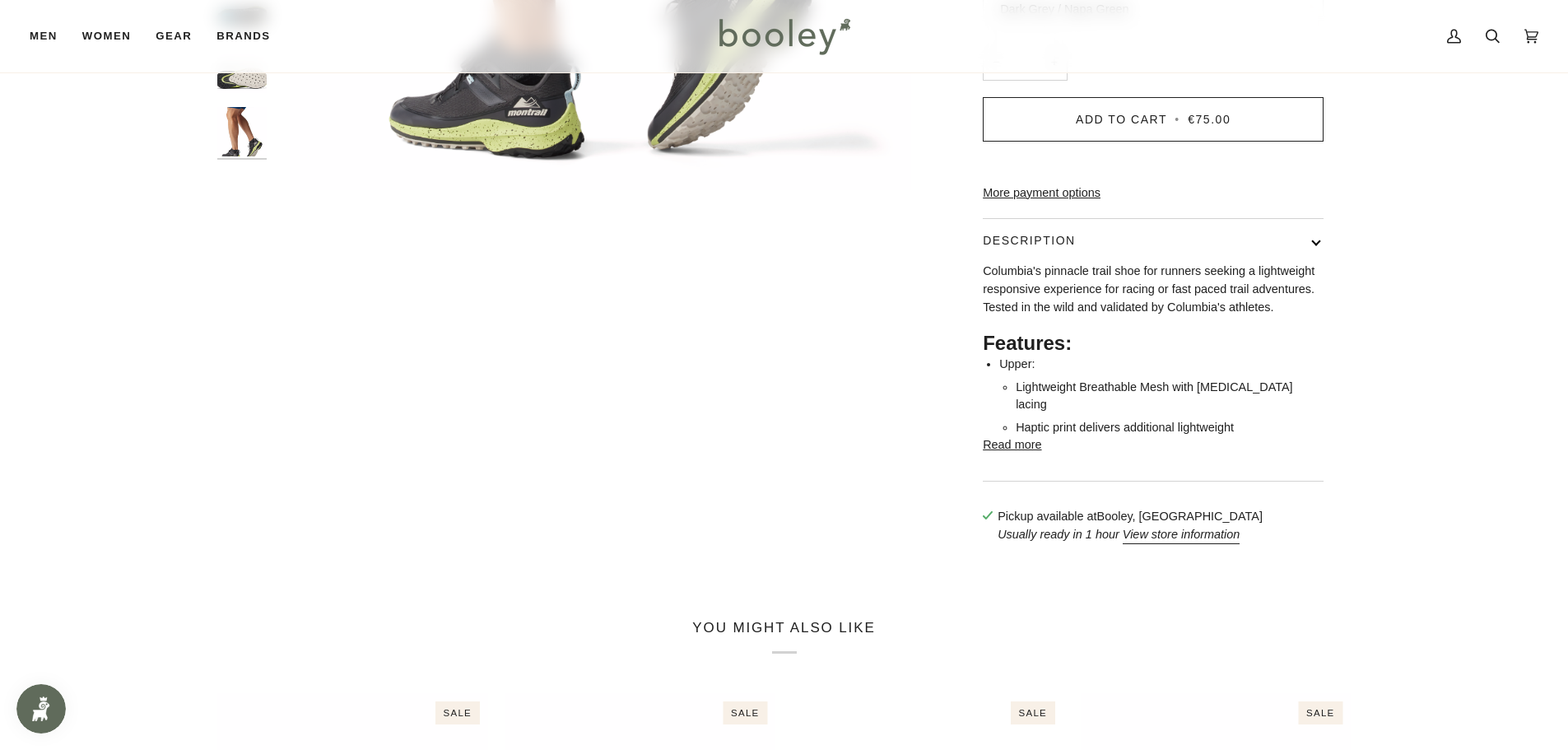
click at [996, 436] on button "Read more" at bounding box center [1012, 445] width 58 height 18
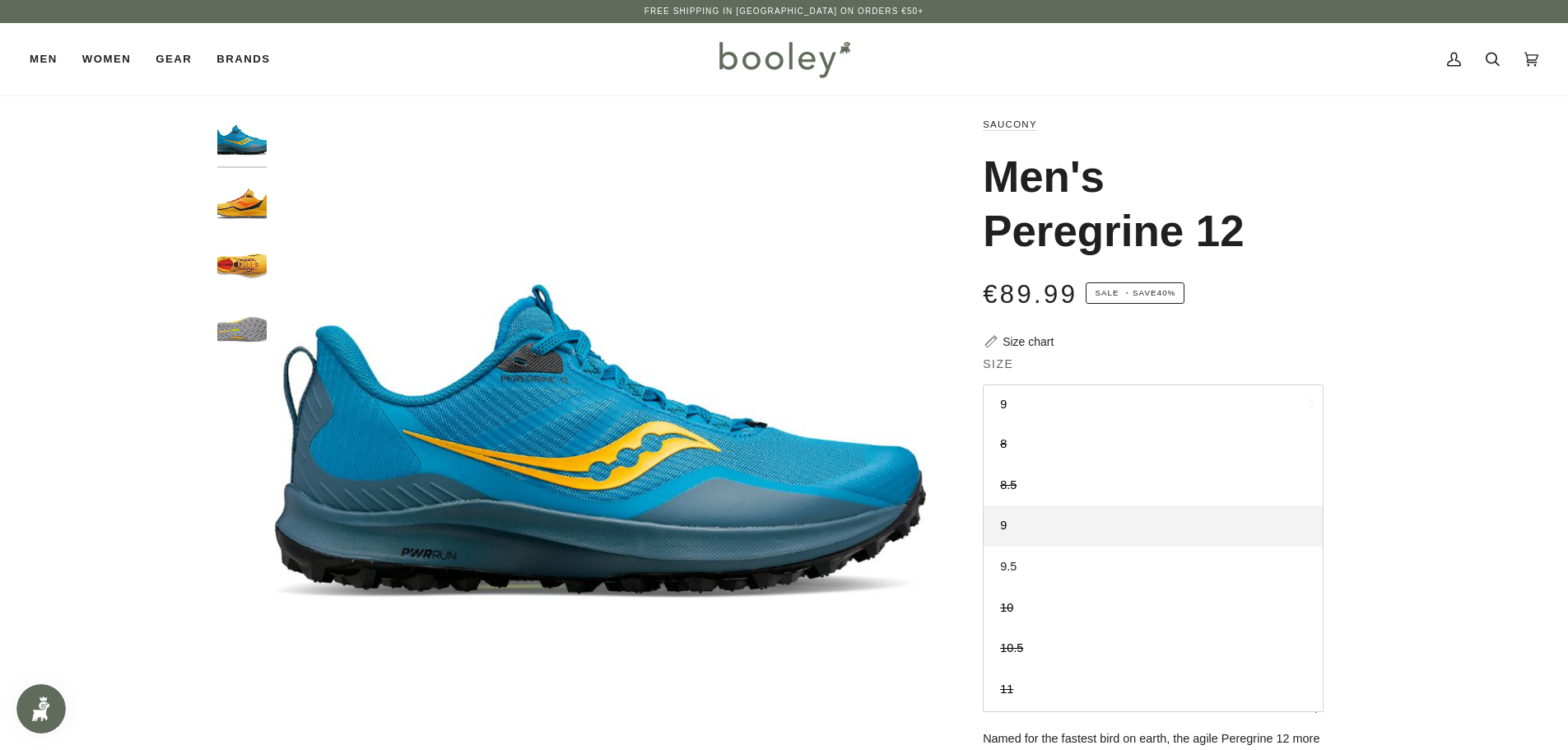
click at [1173, 557] on link "9.5" at bounding box center [1153, 566] width 339 height 41
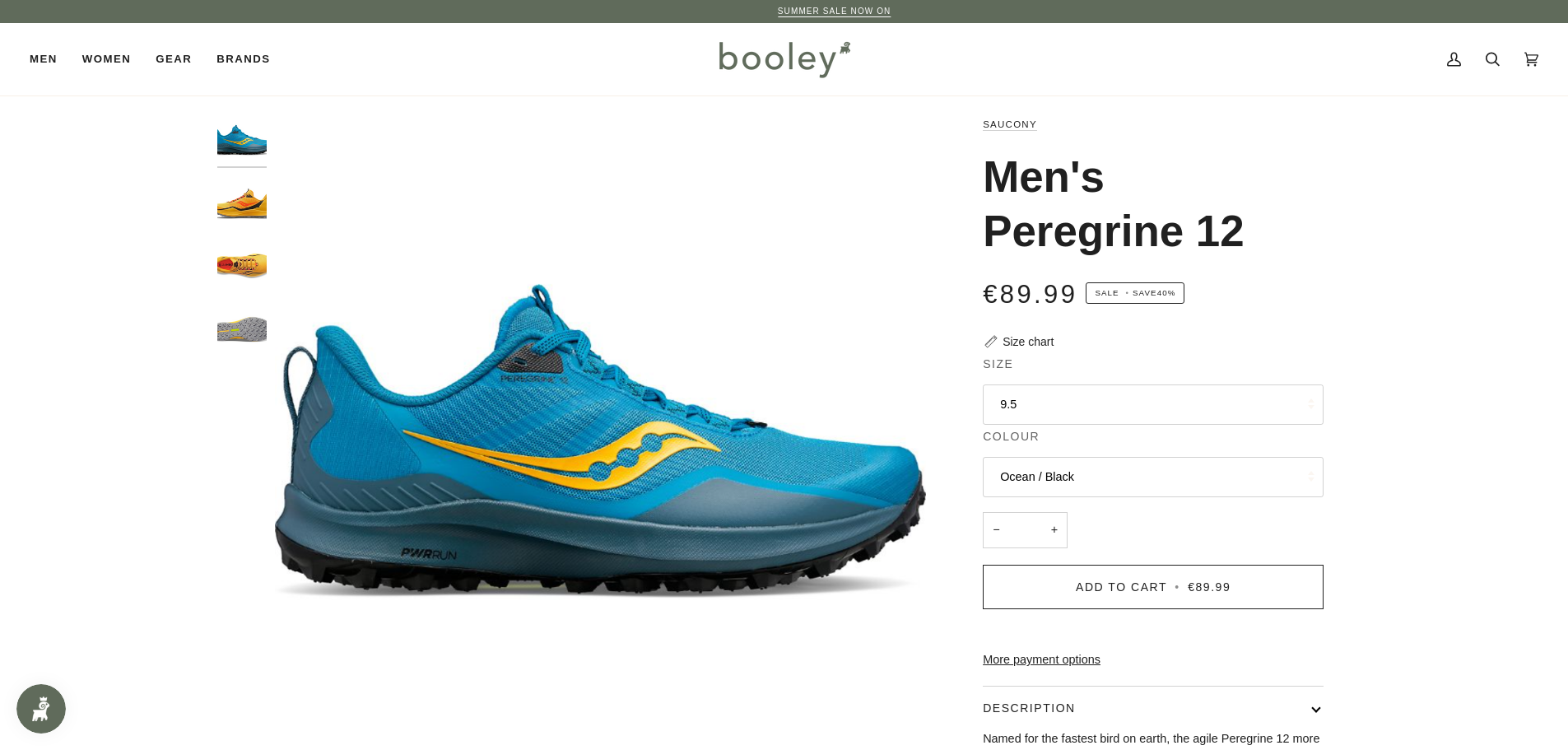
click at [1012, 481] on button "Ocean / Black" at bounding box center [1153, 477] width 341 height 40
click at [226, 195] on img "Saucony Men's Peregrine 12 Vizigold / Vizired - Booley Galway" at bounding box center [241, 203] width 49 height 49
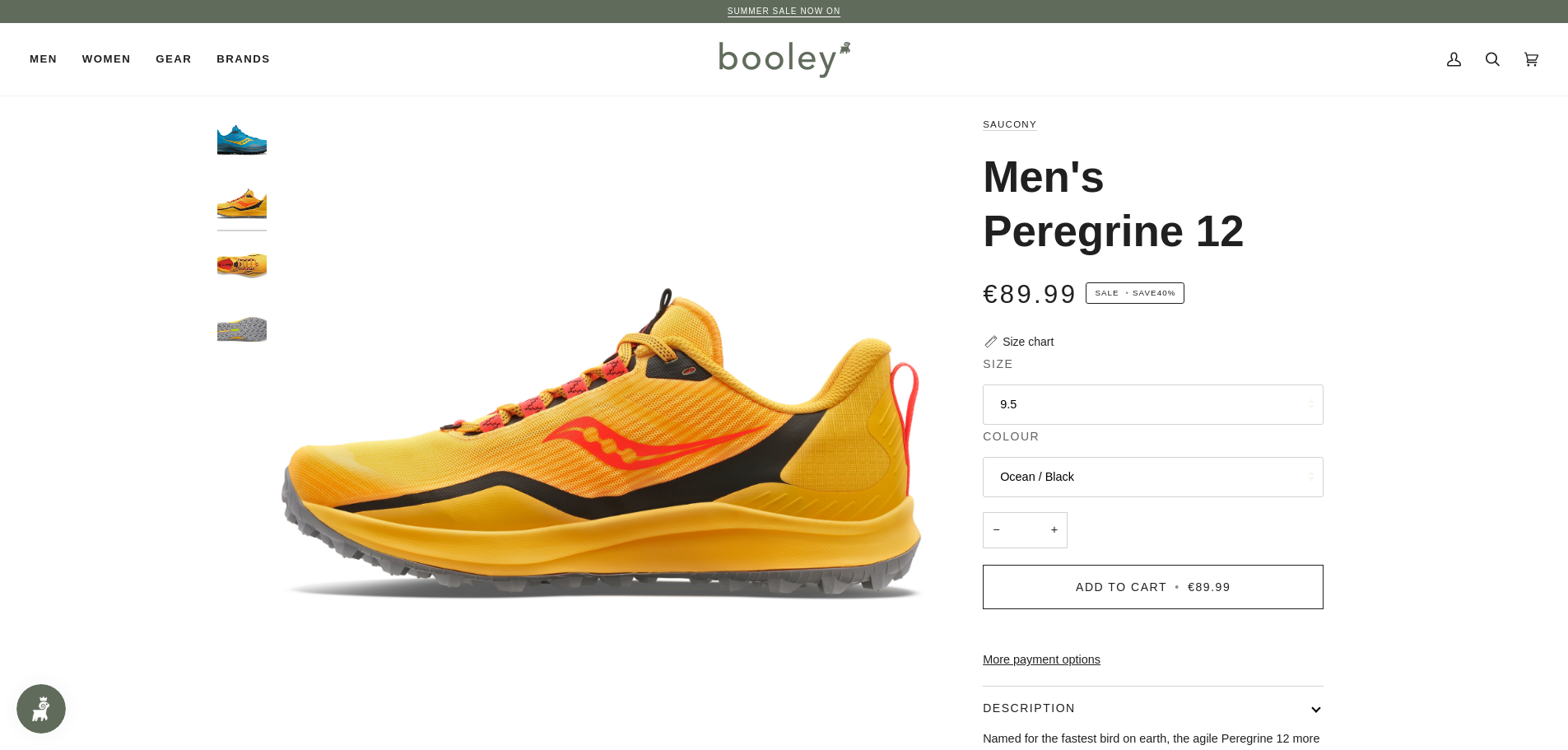
click at [242, 261] on img "Saucony Men's Peregrine 12 Vizigold / Vizired - Booley Galway" at bounding box center [241, 265] width 49 height 49
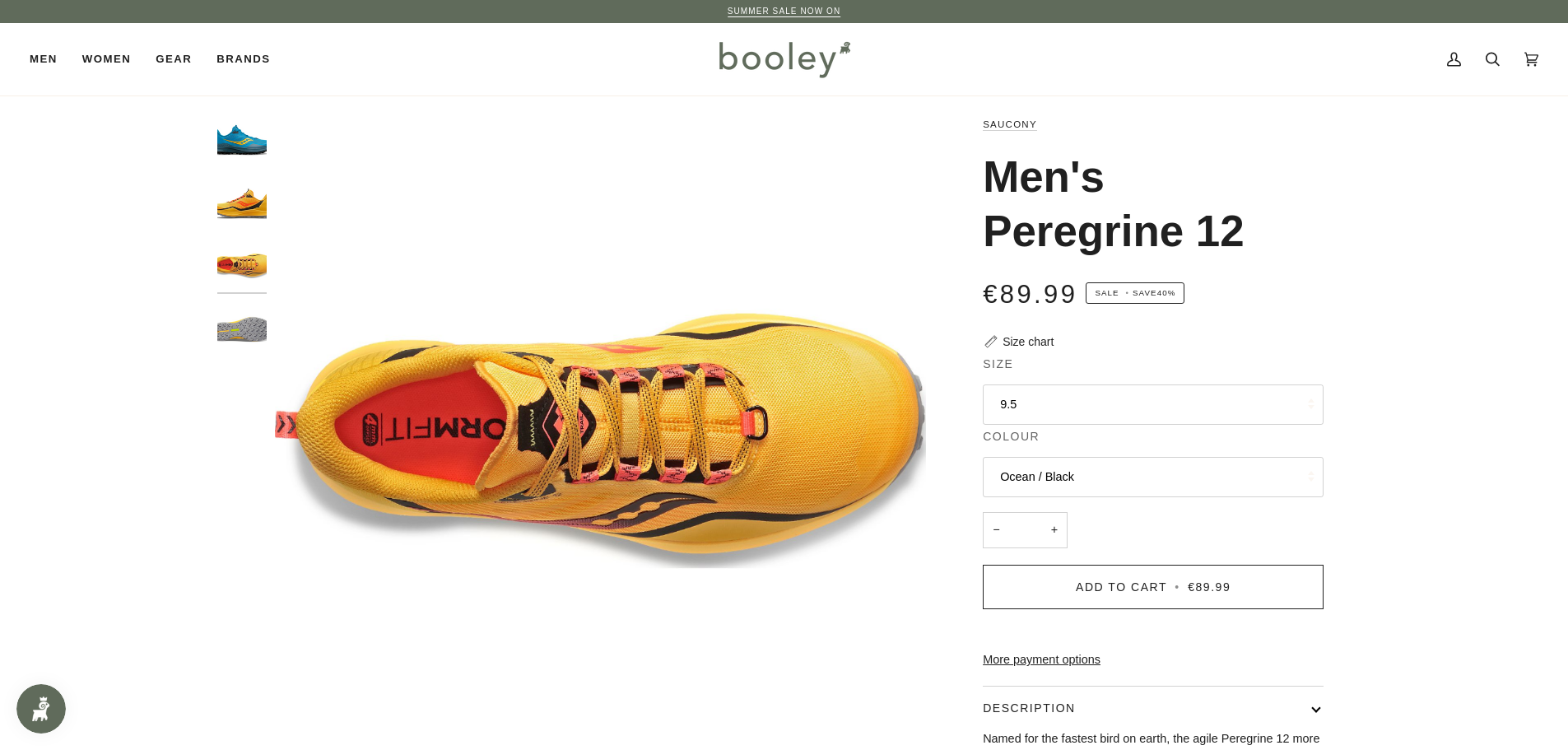
click at [249, 296] on div at bounding box center [245, 241] width 58 height 253
click at [257, 335] on img "Saucony Men's Peregrine 12 Vizigold / Vizired - Booley Galway" at bounding box center [241, 329] width 49 height 49
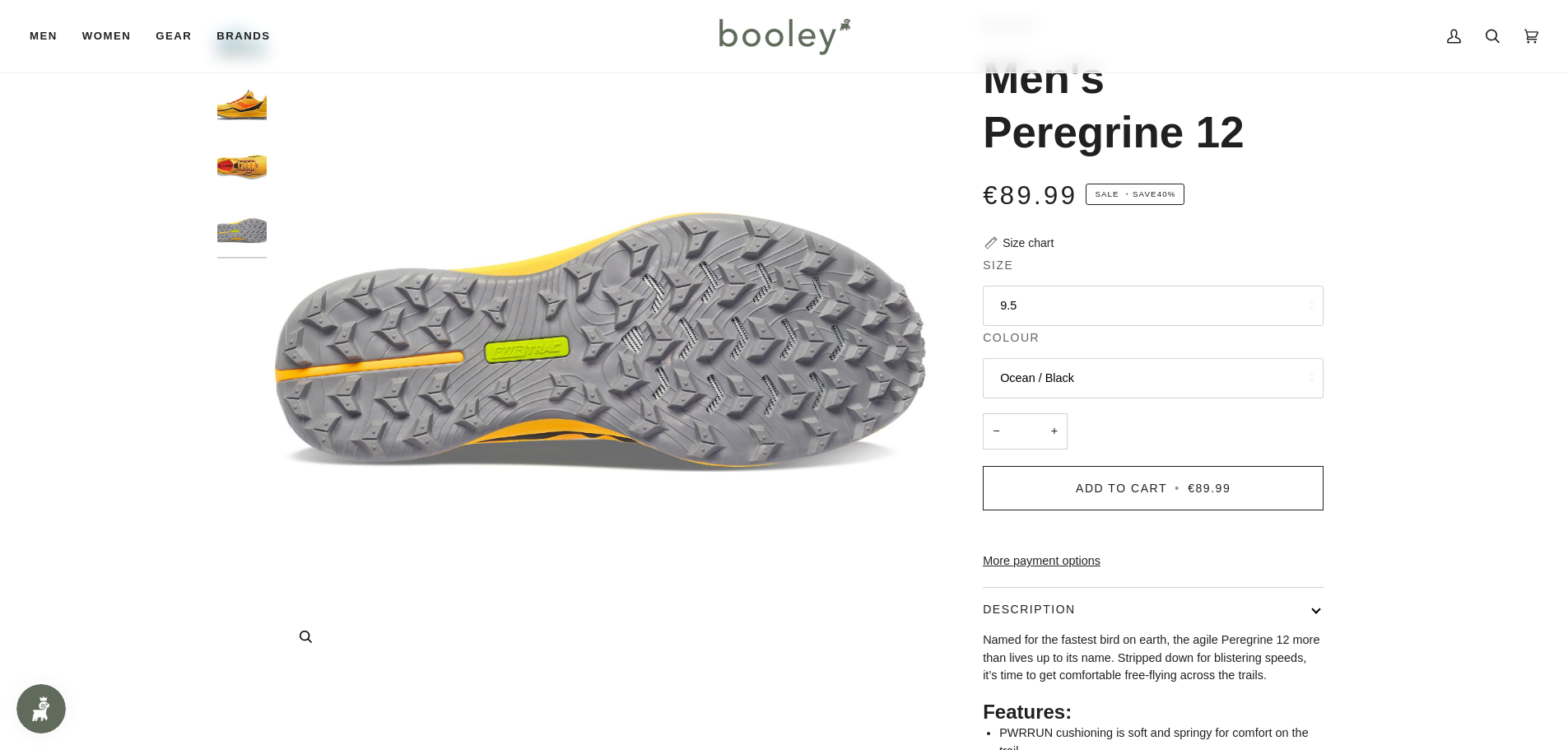
scroll to position [576, 0]
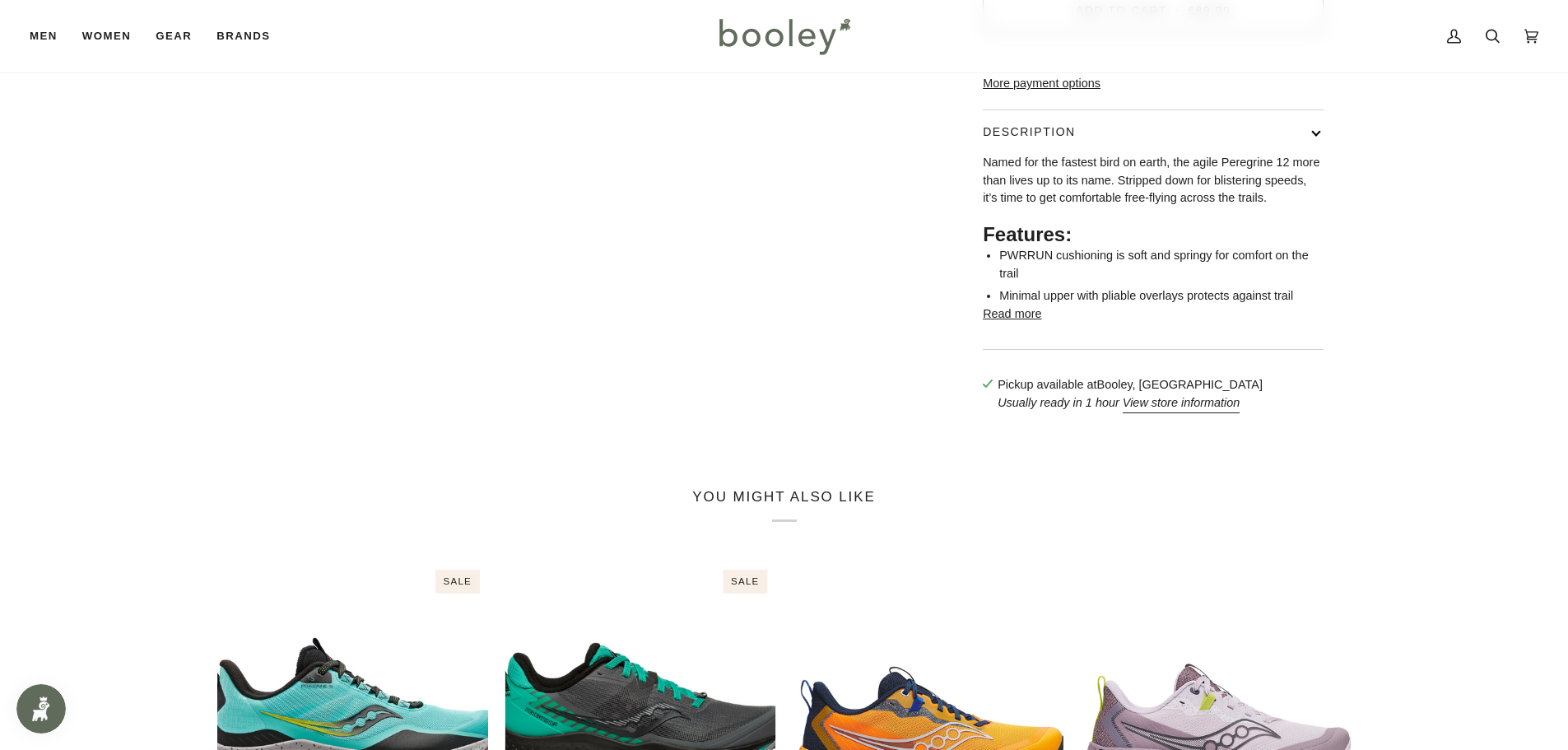
click at [1018, 324] on button "Read more" at bounding box center [1012, 315] width 58 height 18
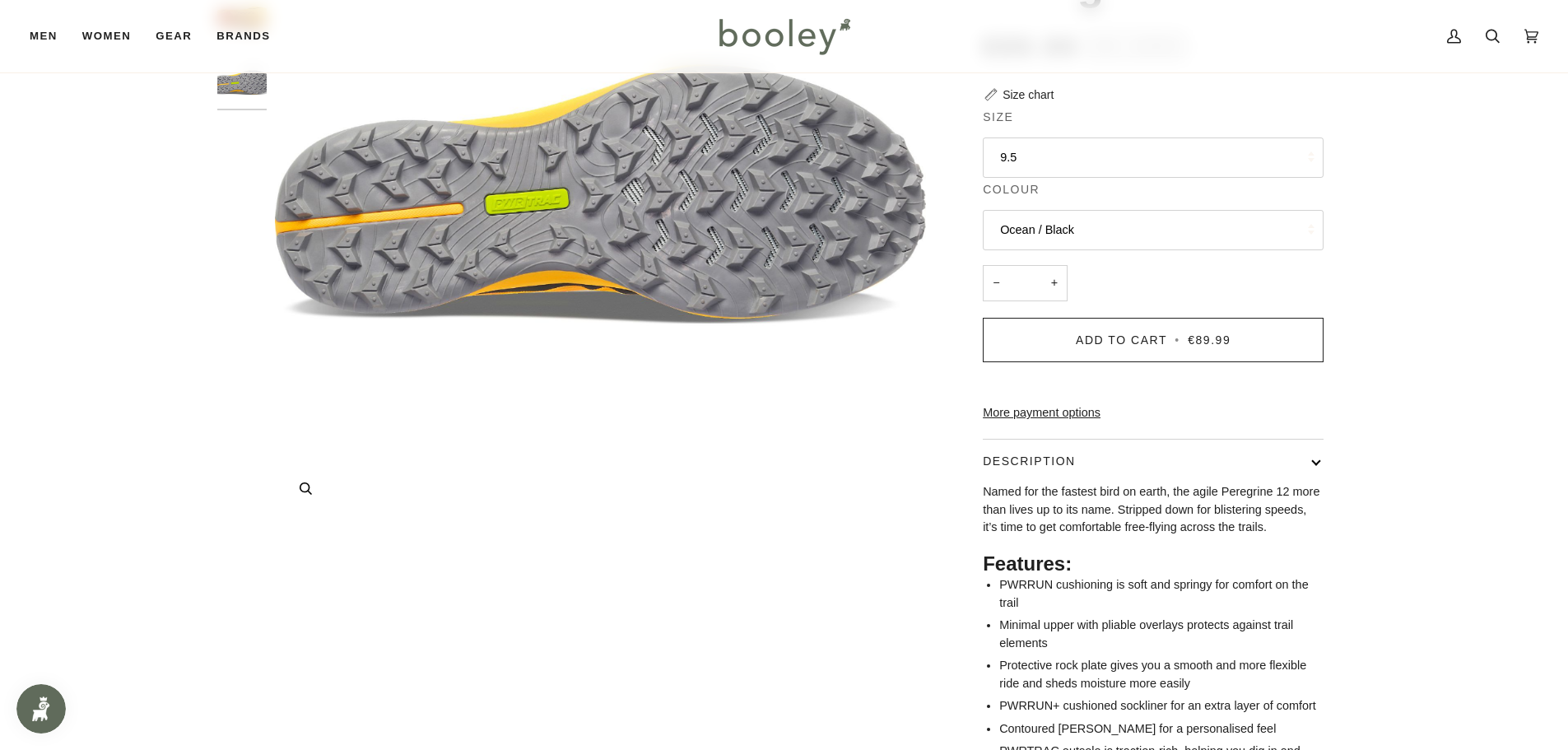
scroll to position [0, 0]
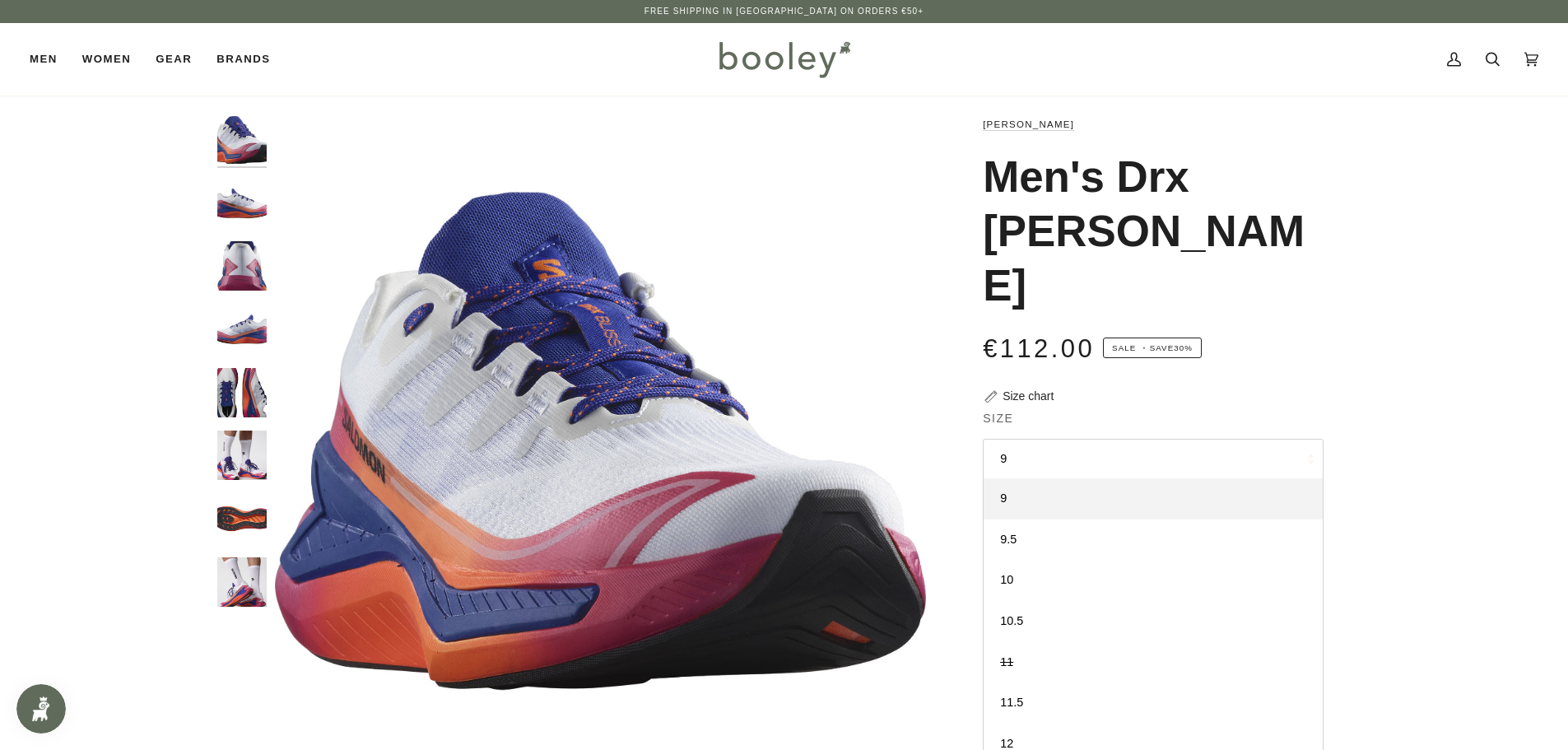
click at [230, 573] on img "Salomon Men's Drx Bliss Dragon Fire / Vivacious / Surf The Web - Booley Galway" at bounding box center [241, 581] width 49 height 49
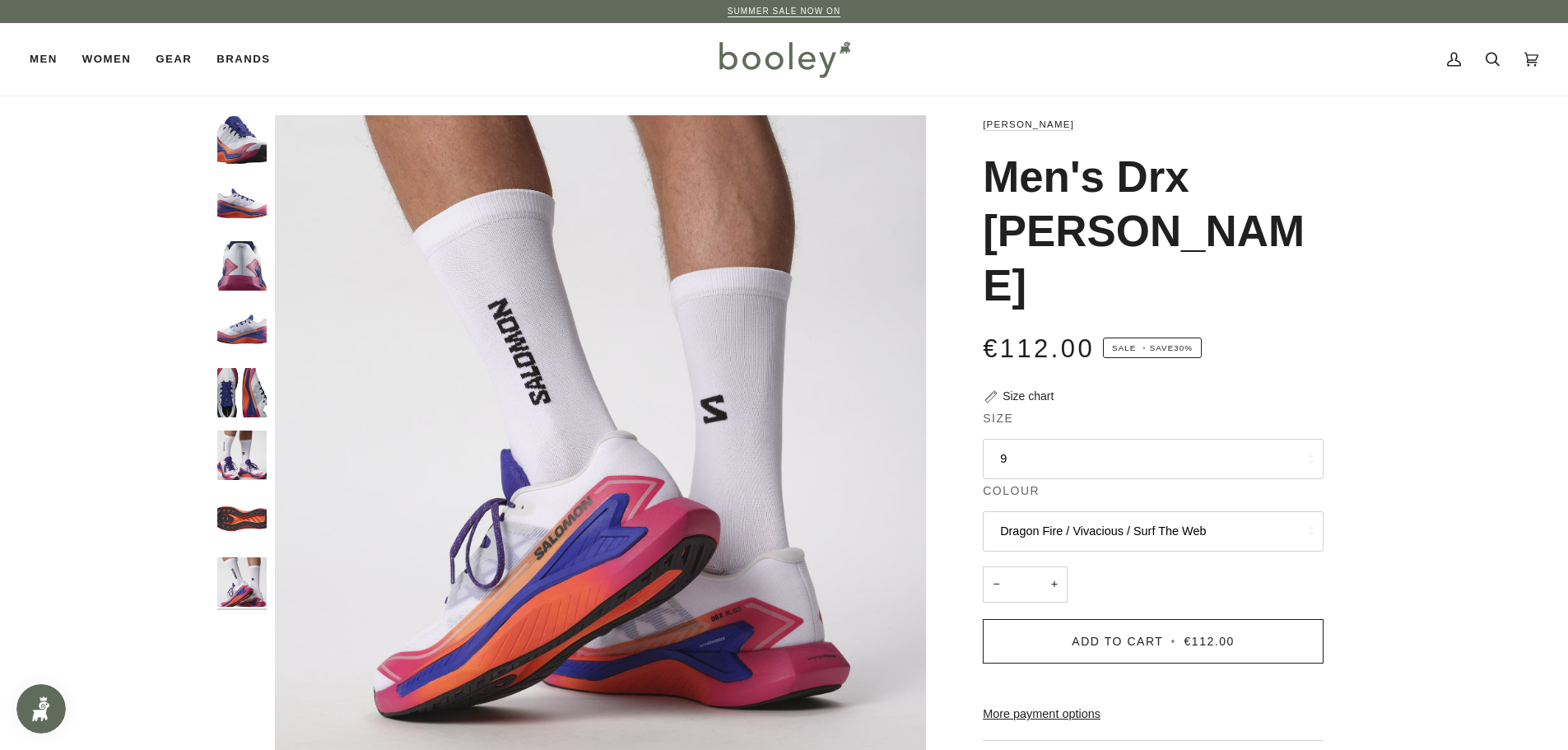
click at [239, 517] on img "Salomon Men's Drx Bliss Dragon Fire / Vivacious / Surf The Web - Booley Galway" at bounding box center [241, 518] width 49 height 49
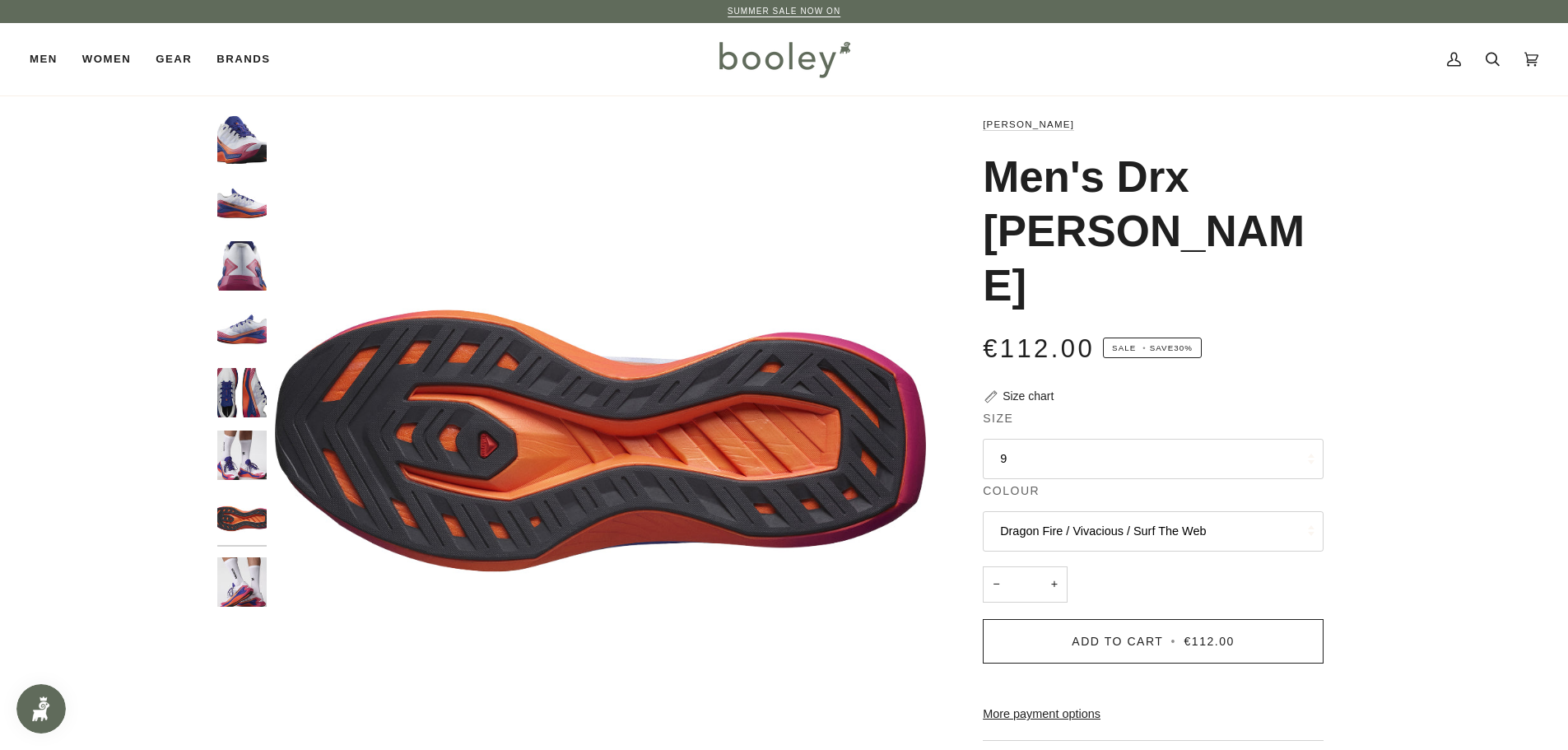
click at [246, 452] on img "Salomon Men's Drx Bliss Dragon Fire / Vivacious / Surf The Web - Booley Galway" at bounding box center [241, 455] width 49 height 49
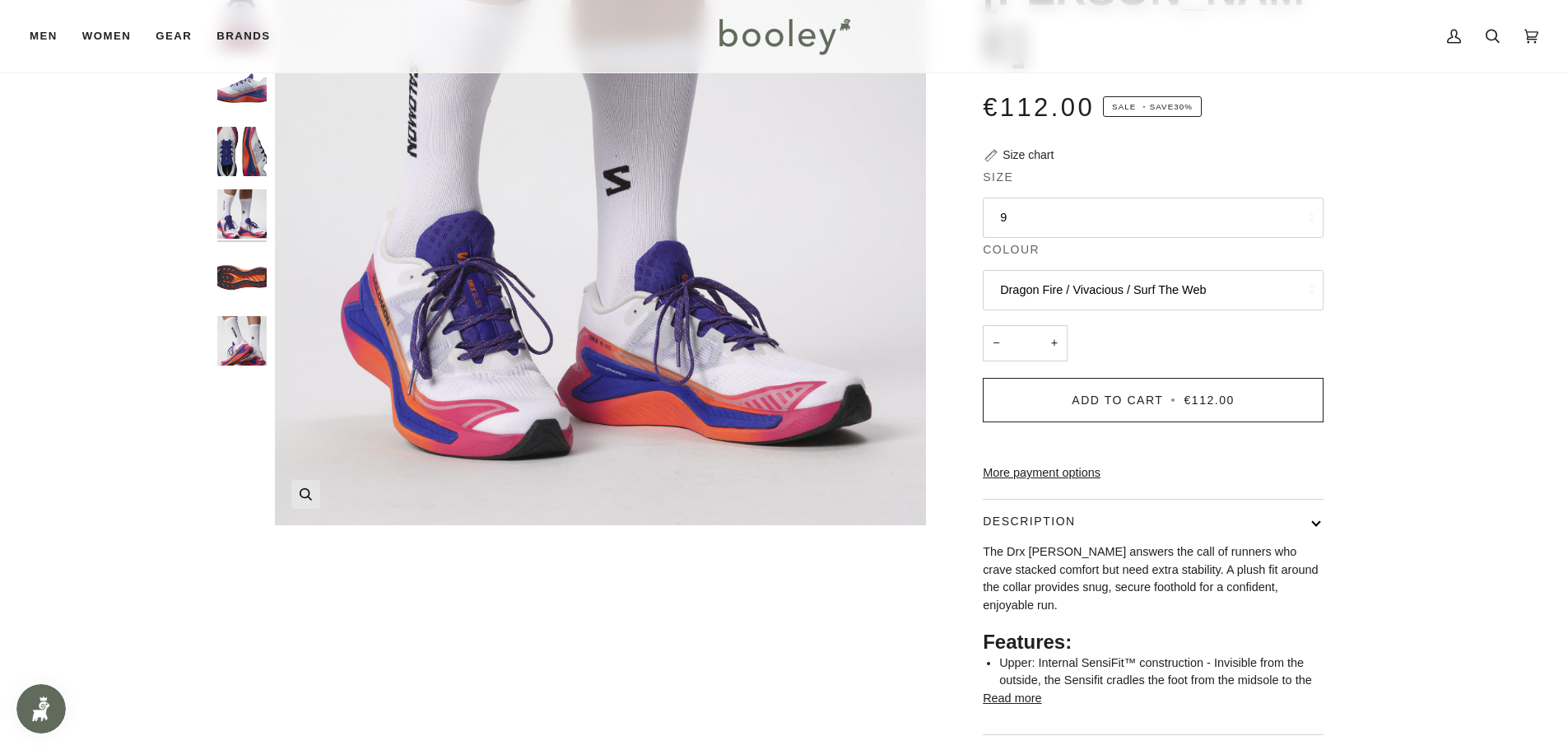
scroll to position [494, 0]
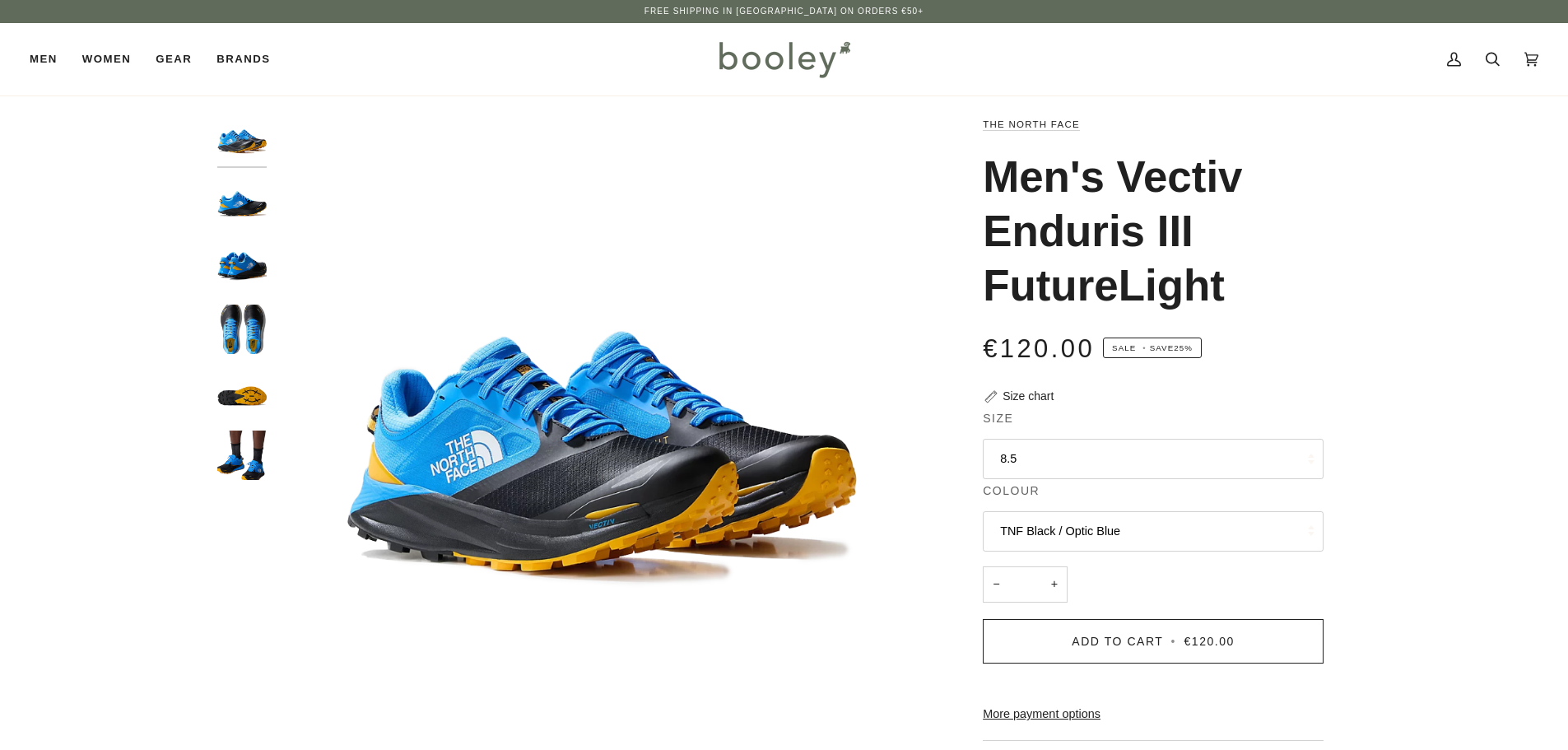
click at [1075, 461] on button "8.5" at bounding box center [1153, 459] width 341 height 40
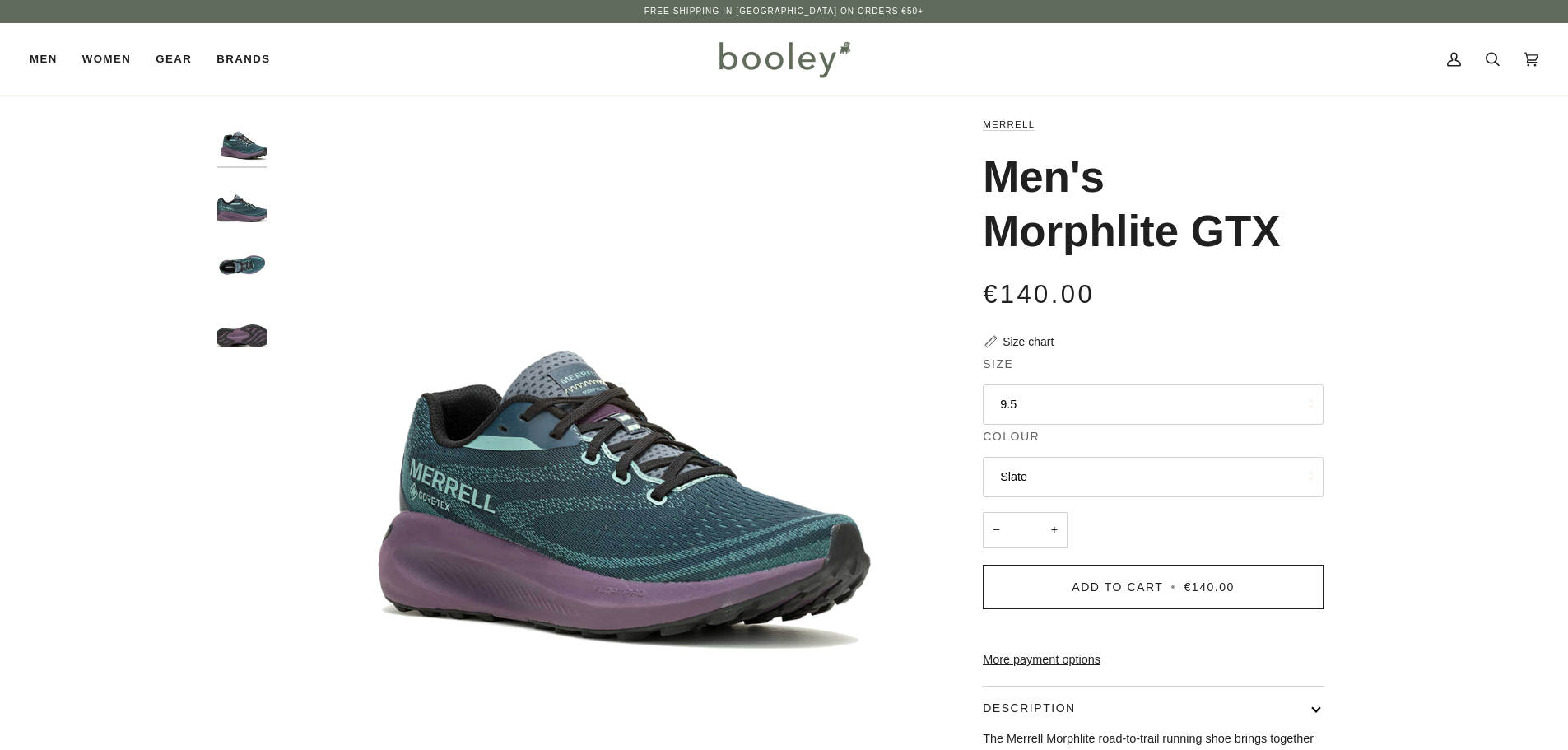
drag, startPoint x: 0, startPoint y: 0, endPoint x: 1162, endPoint y: 407, distance: 1231.2
click at [1162, 407] on button "9.5" at bounding box center [1153, 405] width 341 height 40
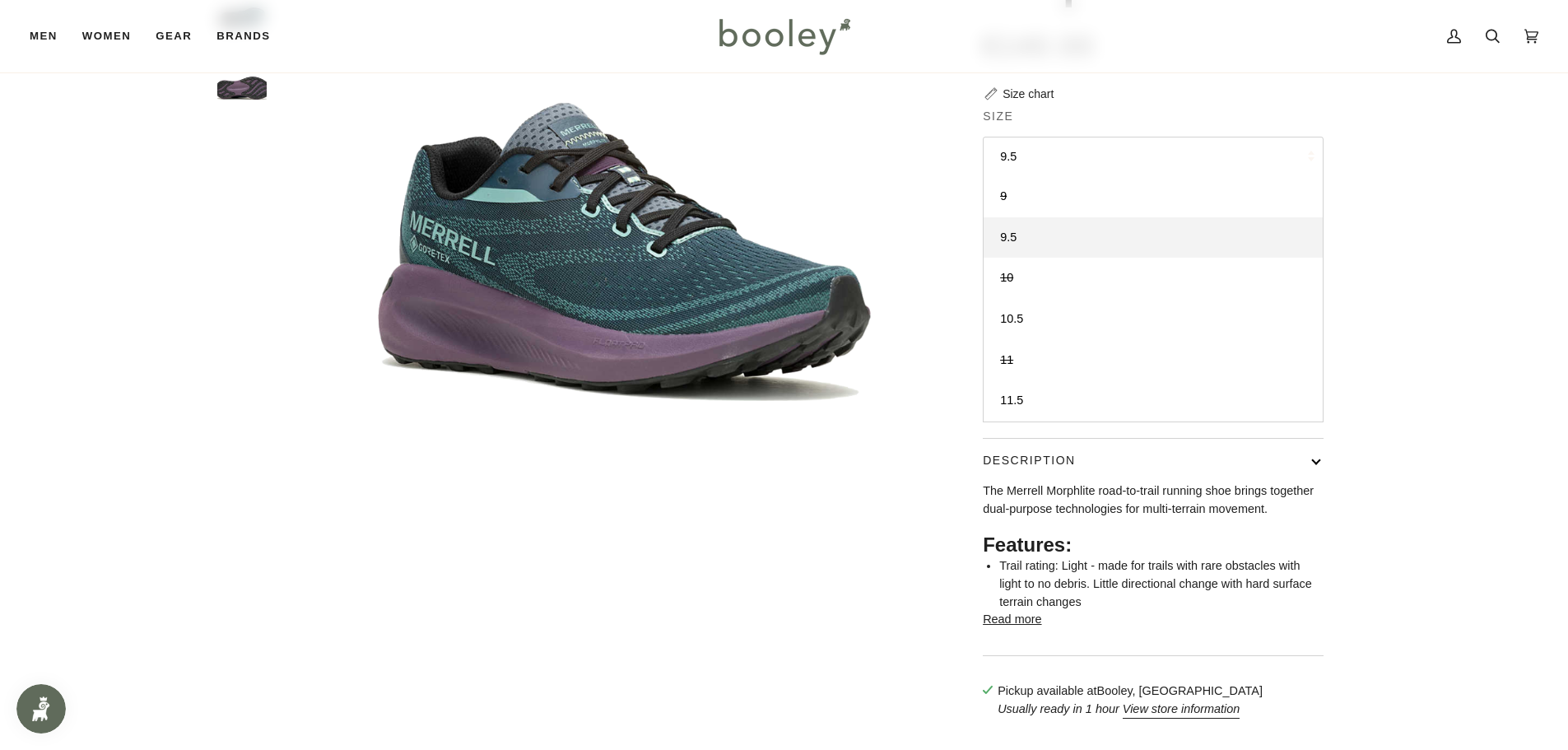
scroll to position [330, 0]
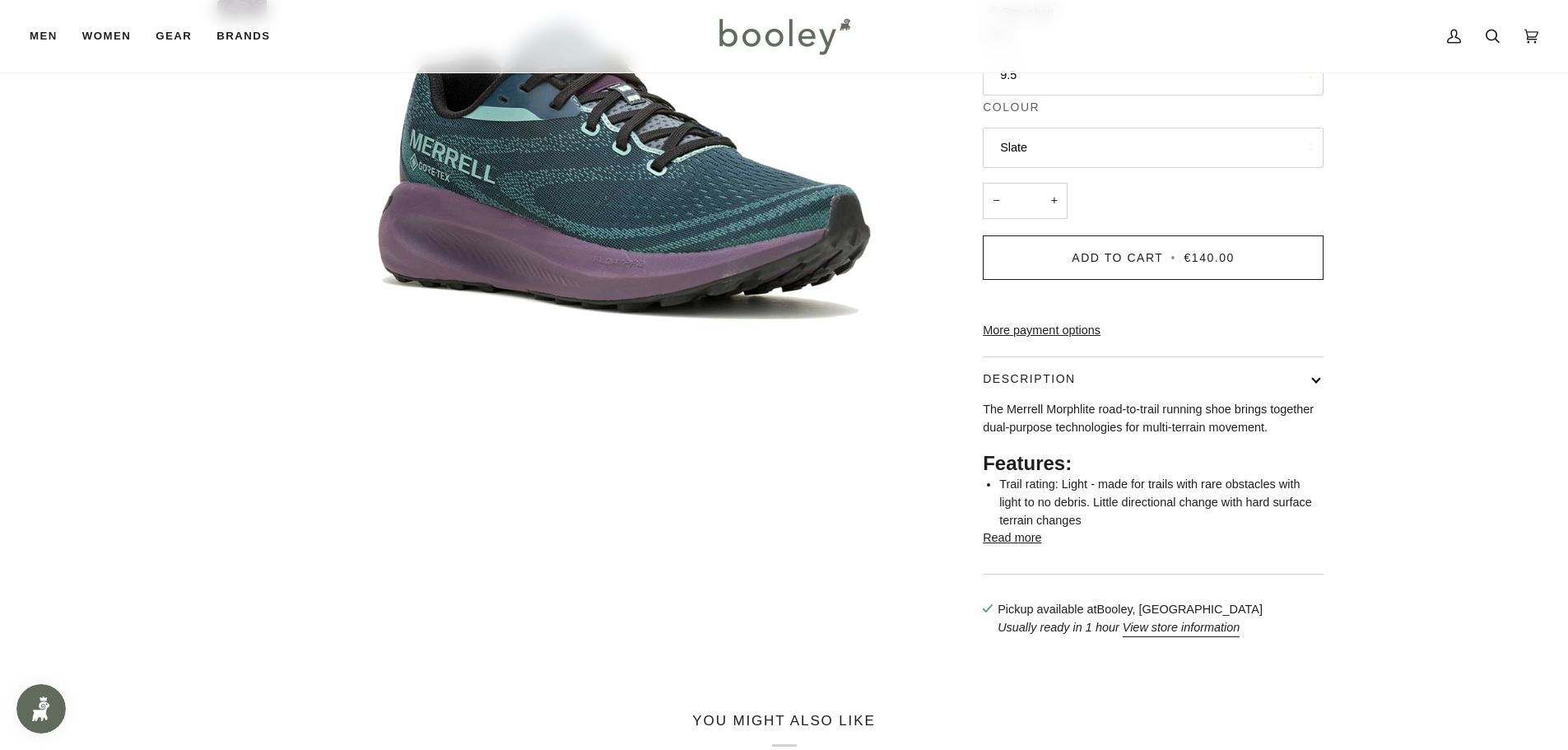
click at [1012, 547] on button "Read more" at bounding box center [1012, 538] width 58 height 18
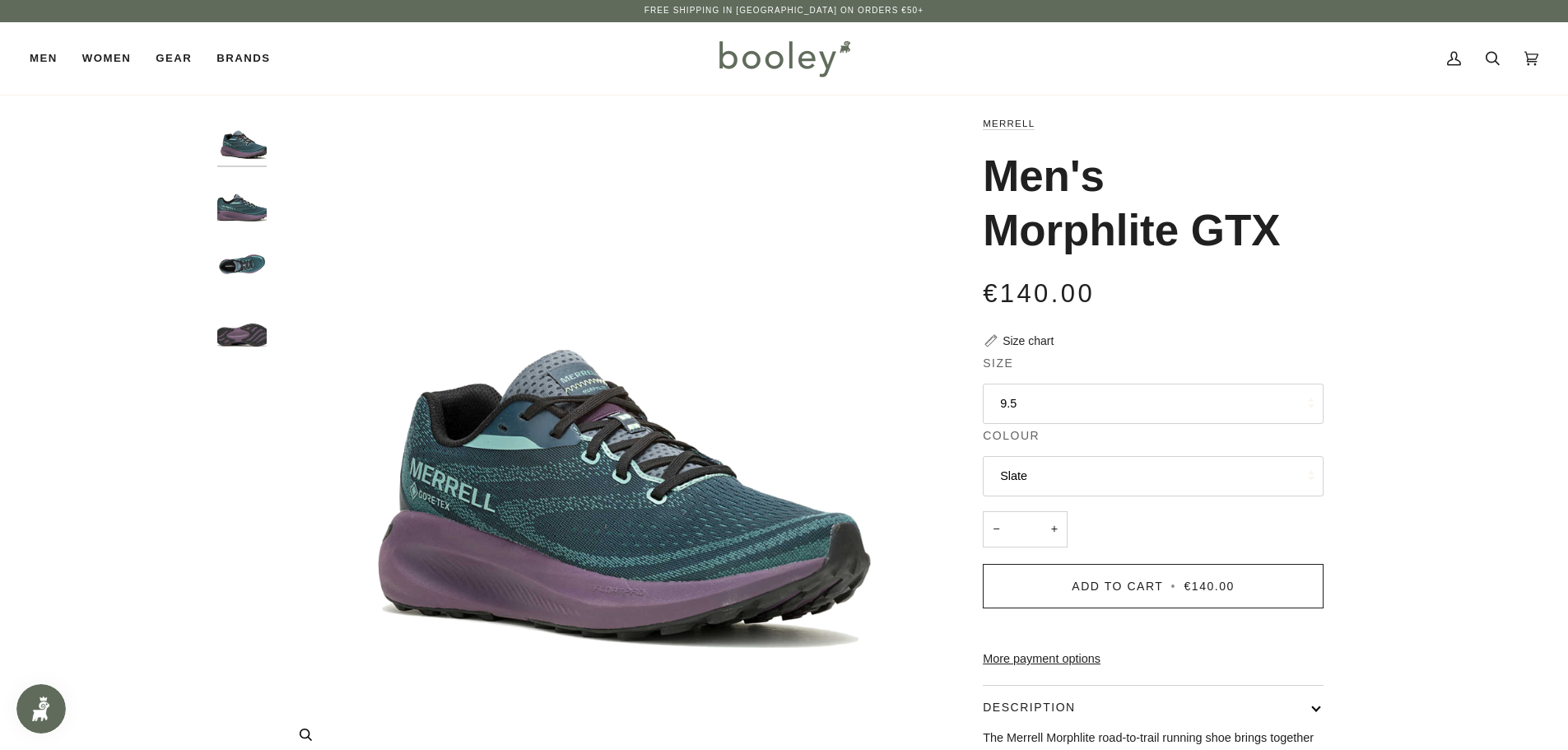
scroll to position [0, 0]
click at [23, 57] on div "Cart €0.00 (0) Men Footwear Boots Shoes Running Sandals & Slides Slippers Socks" at bounding box center [784, 59] width 1568 height 73
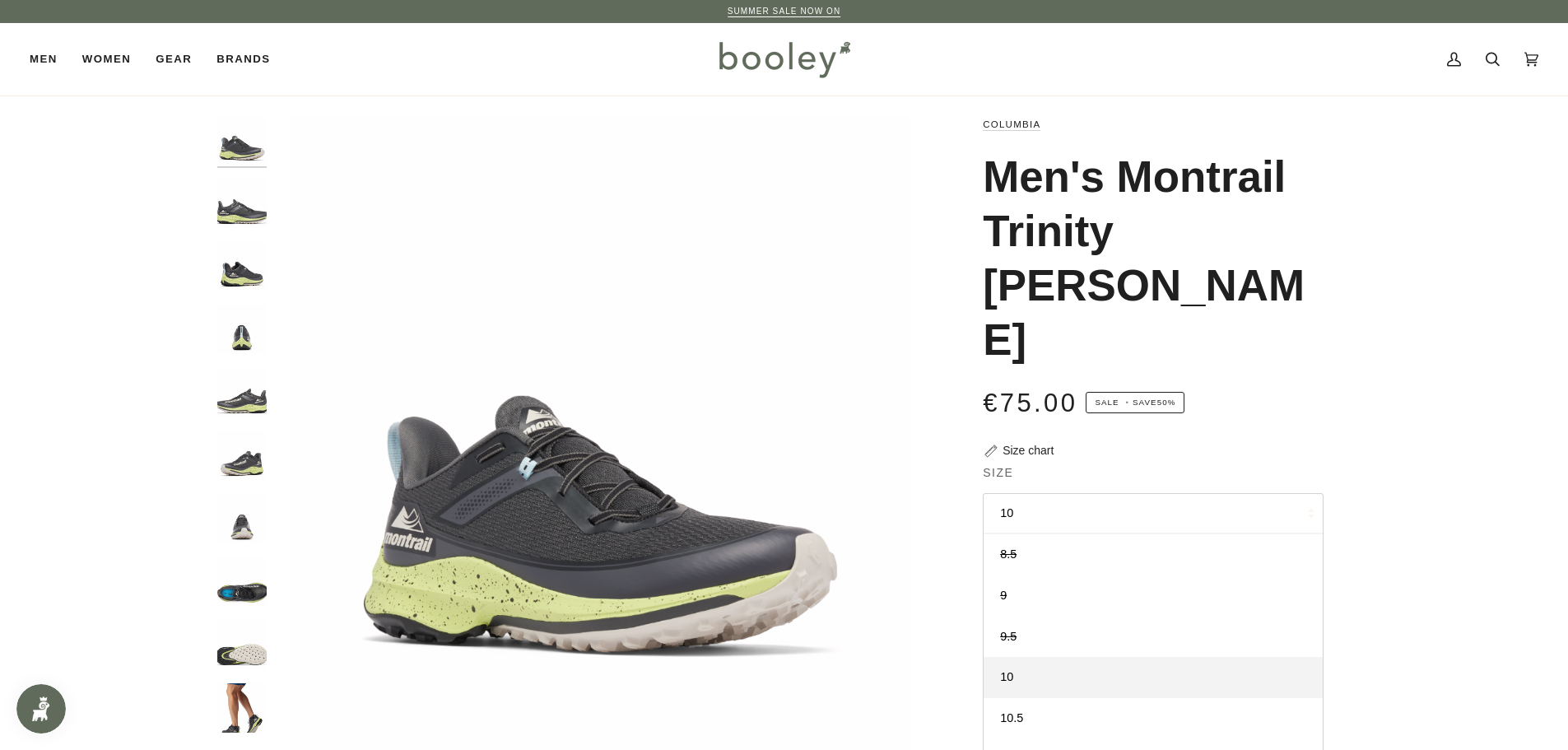
scroll to position [81, 0]
click at [1078, 575] on link "9" at bounding box center [1153, 595] width 339 height 41
click at [1121, 493] on button "9" at bounding box center [1153, 513] width 341 height 40
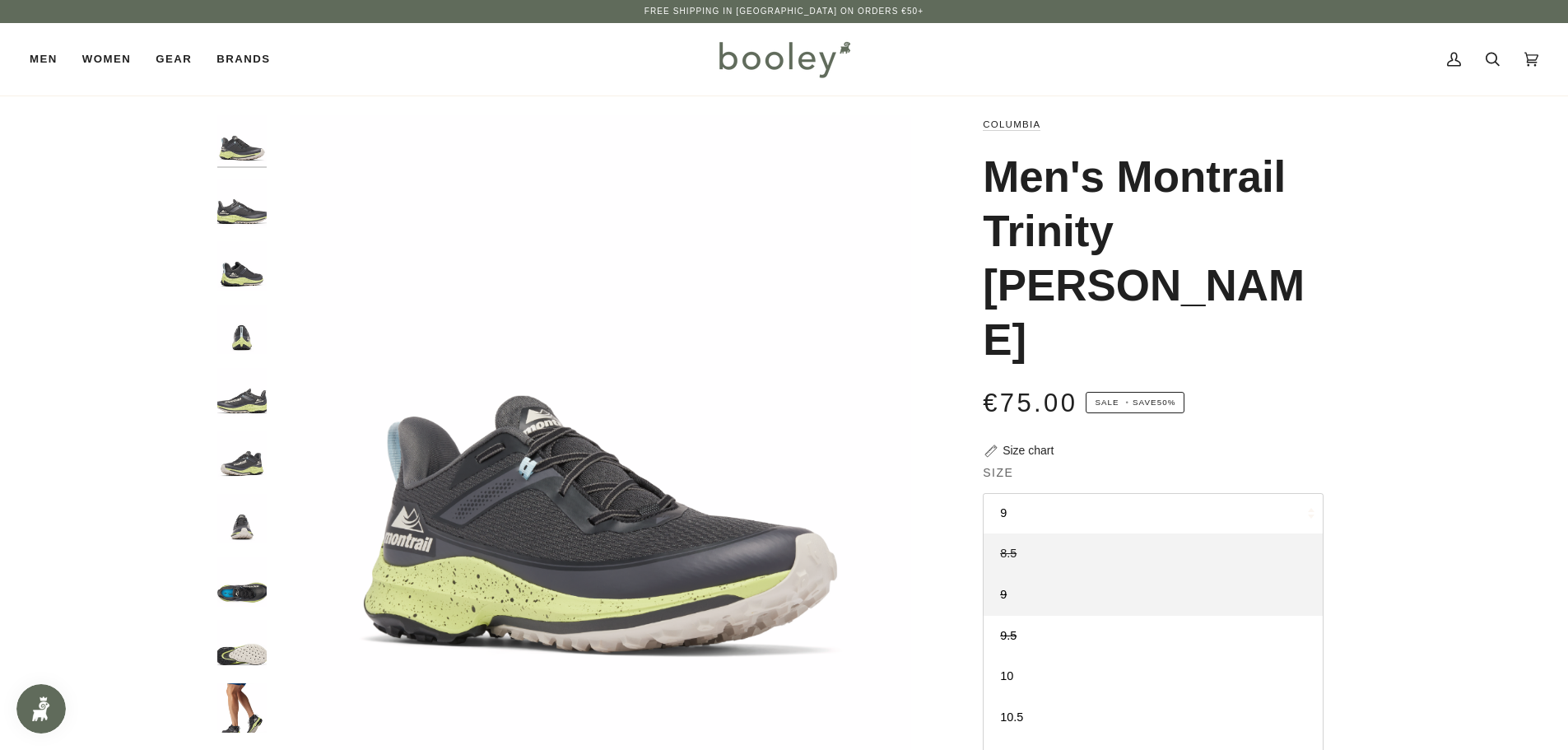
click at [1116, 533] on link "8.5" at bounding box center [1153, 553] width 339 height 41
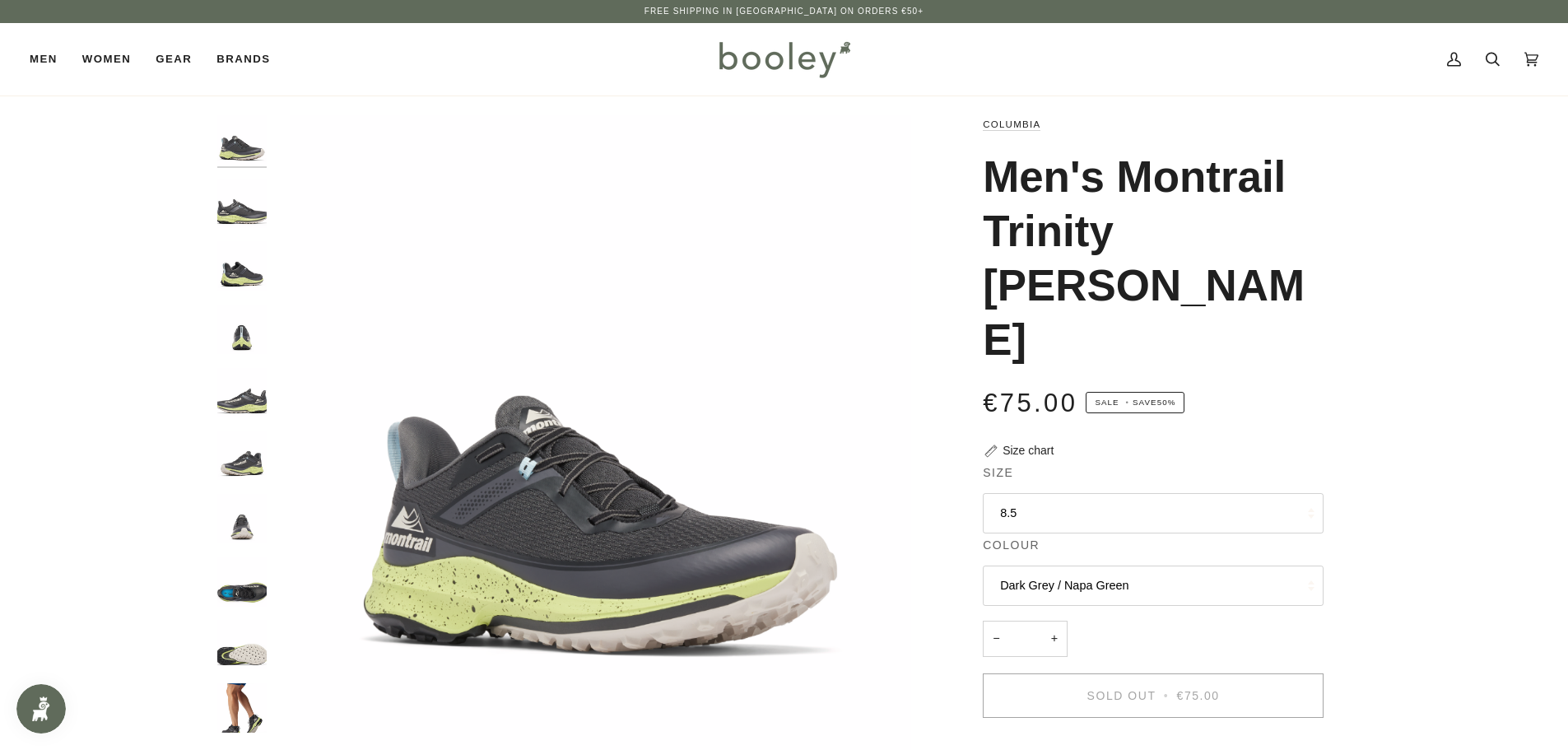
click at [1142, 493] on button "8.5" at bounding box center [1153, 513] width 341 height 40
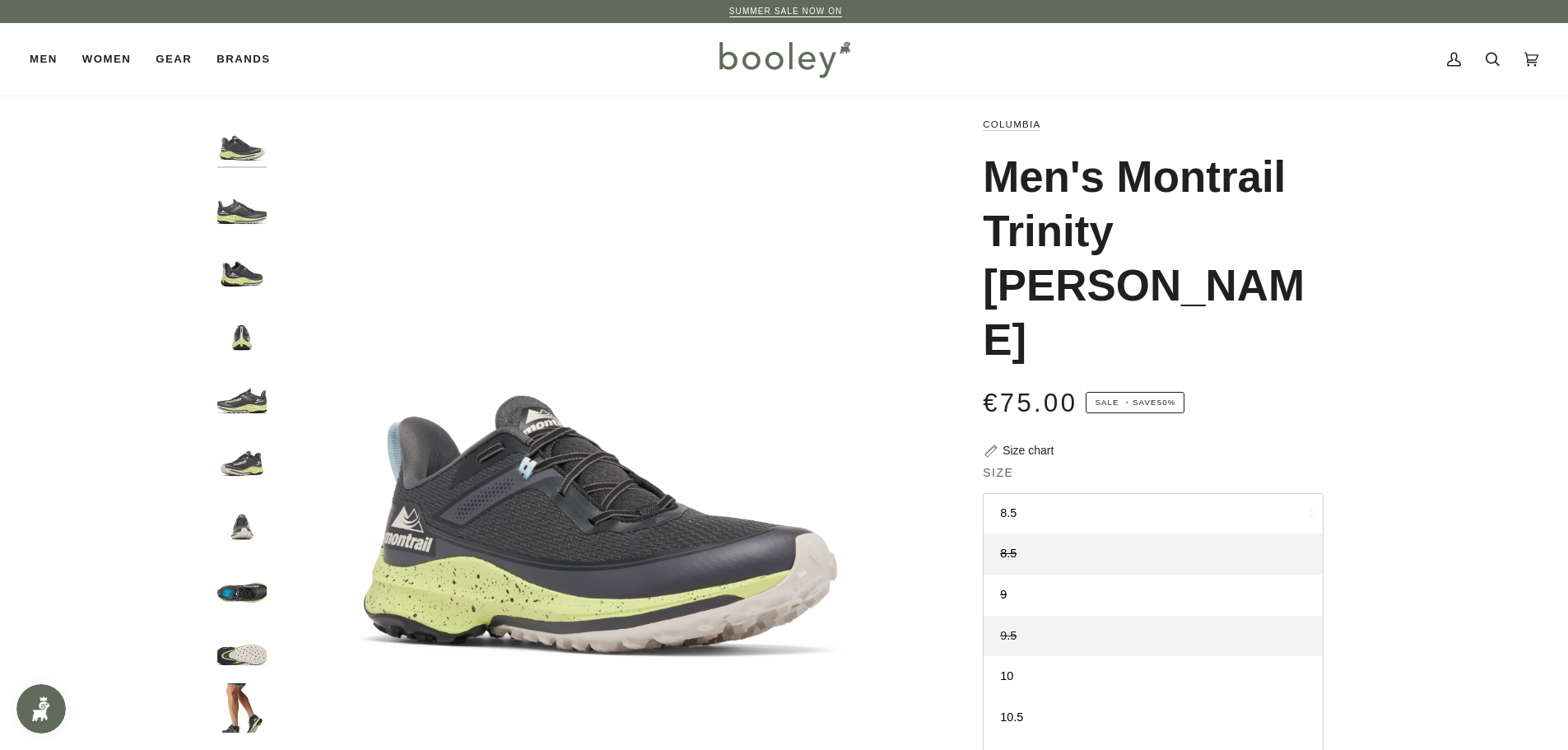
click at [1099, 616] on link "9.5" at bounding box center [1153, 636] width 339 height 41
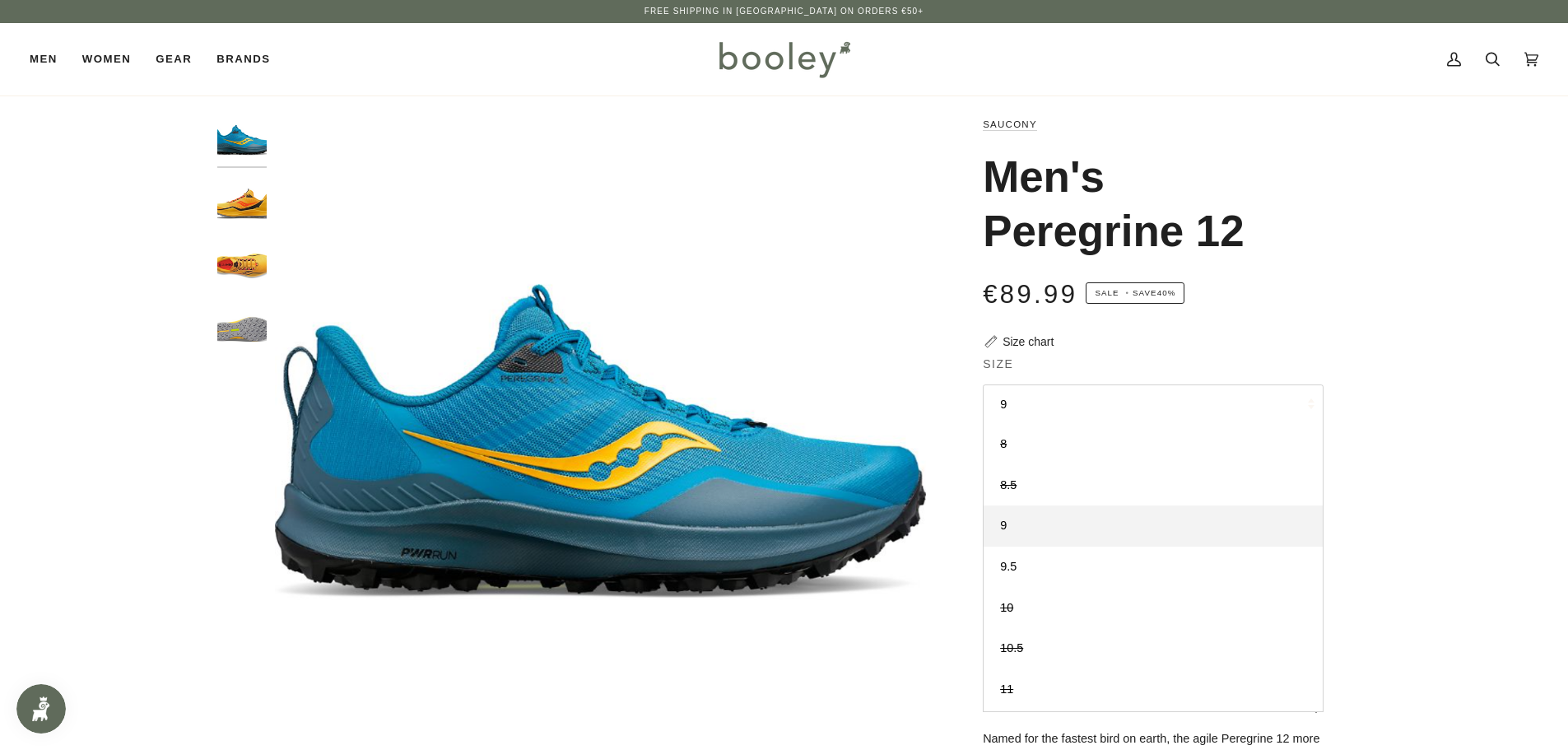
click at [1145, 411] on button "9" at bounding box center [1153, 405] width 341 height 40
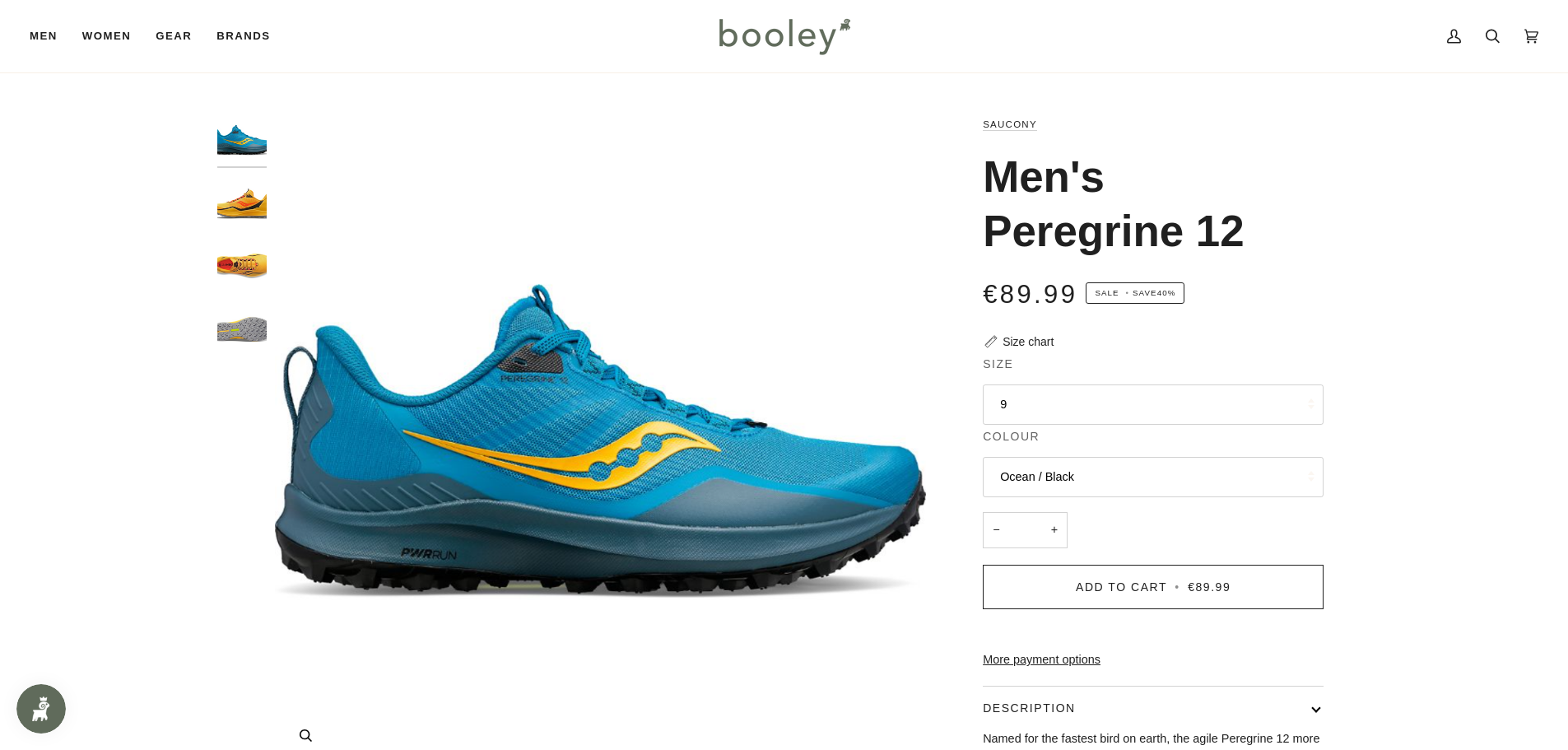
scroll to position [330, 0]
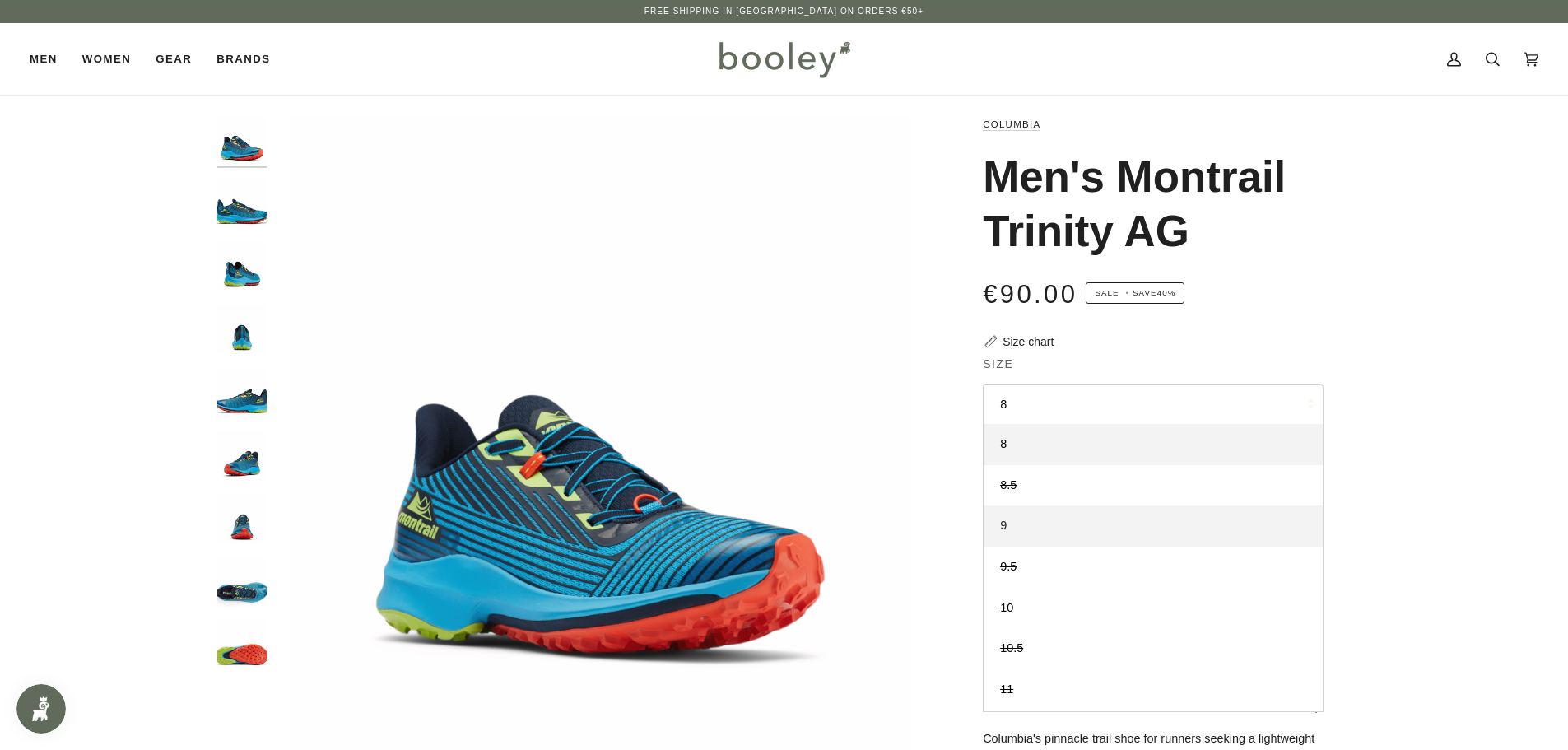
click at [1049, 540] on link "9" at bounding box center [1153, 526] width 339 height 41
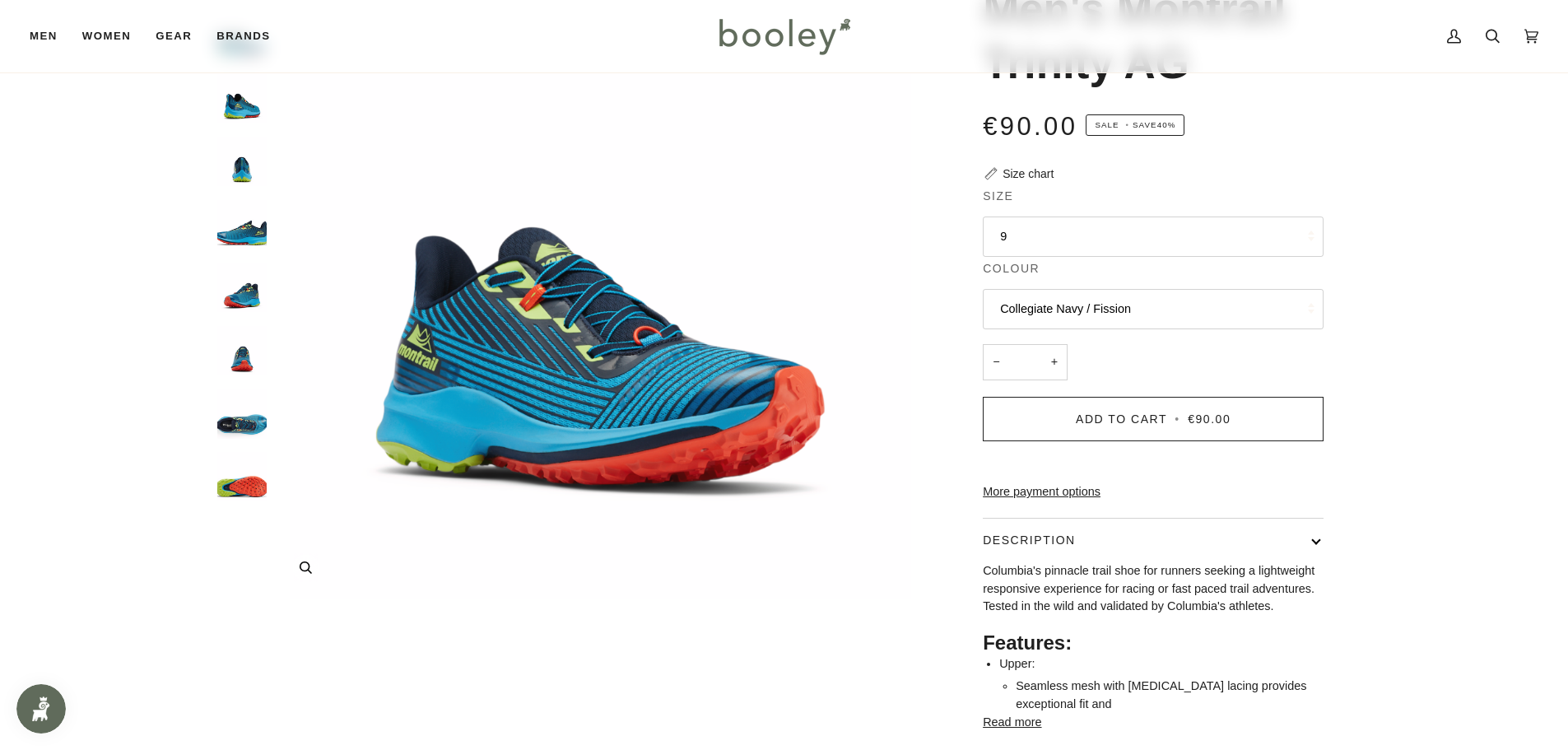
scroll to position [330, 0]
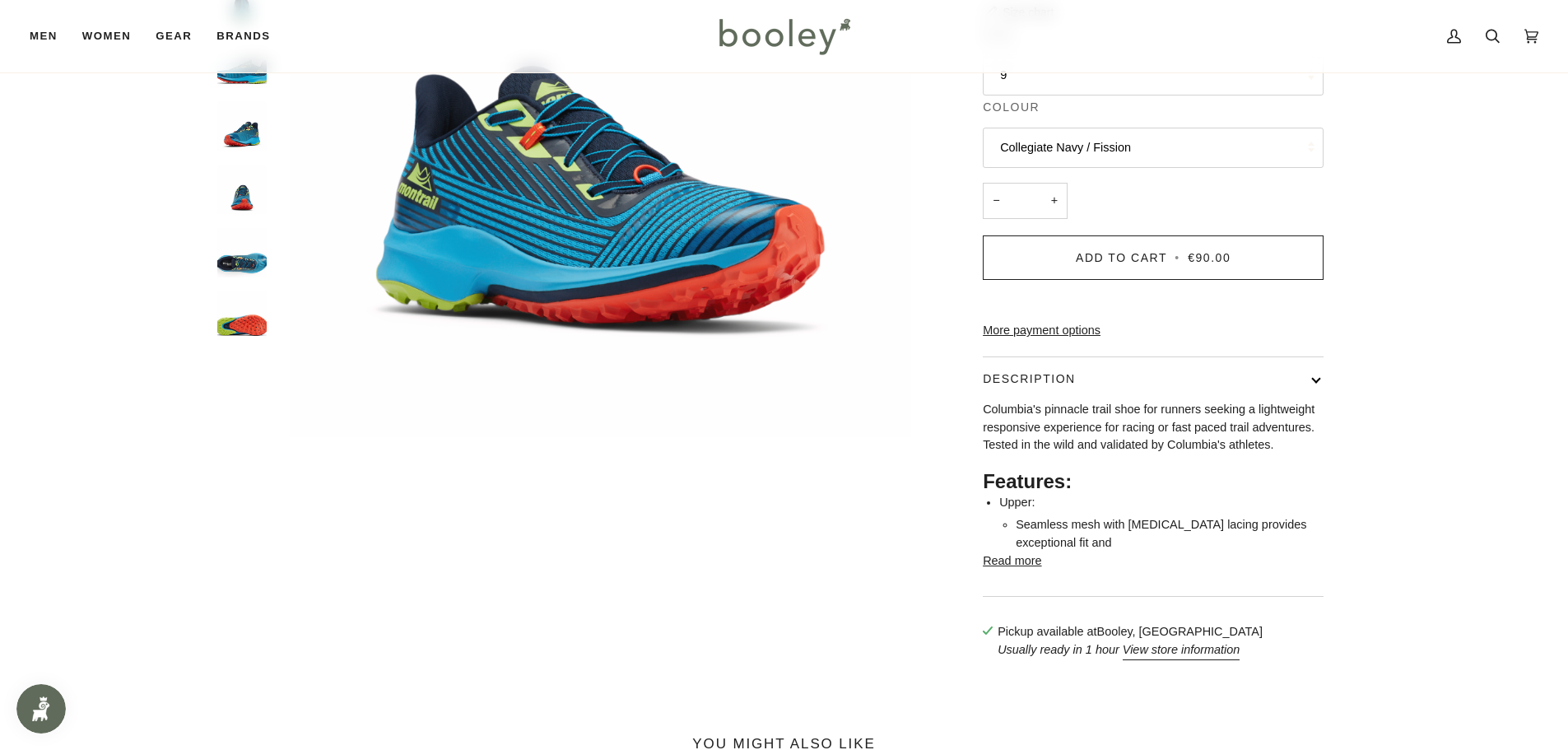
click at [256, 335] on img "Columbia Men's Montrail Trinity AG Collegiate Navy / Fission - Booley Galway" at bounding box center [241, 315] width 49 height 49
